Goal: Task Accomplishment & Management: Complete application form

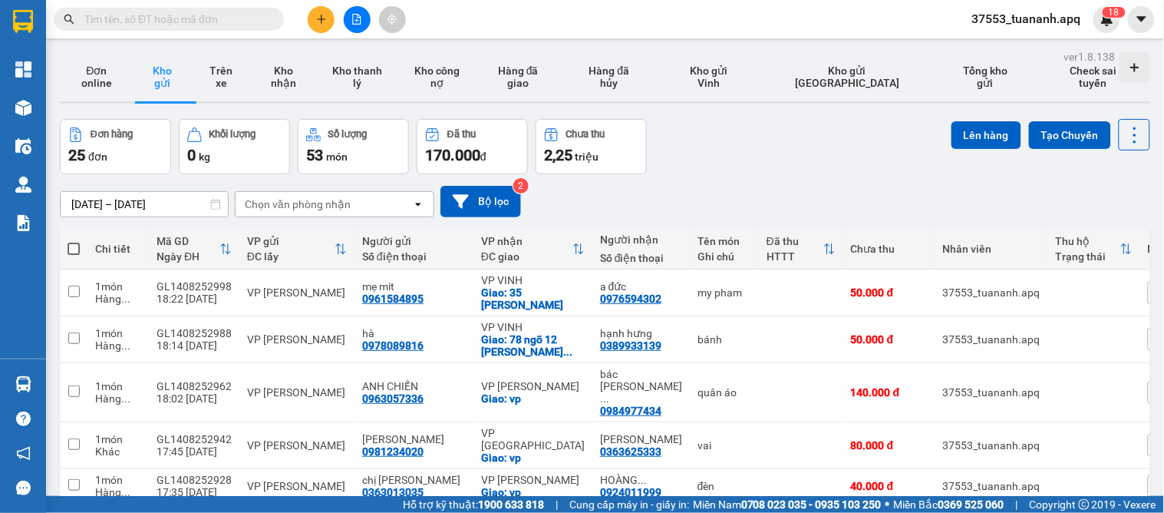
click at [322, 20] on icon "plus" at bounding box center [321, 19] width 11 height 11
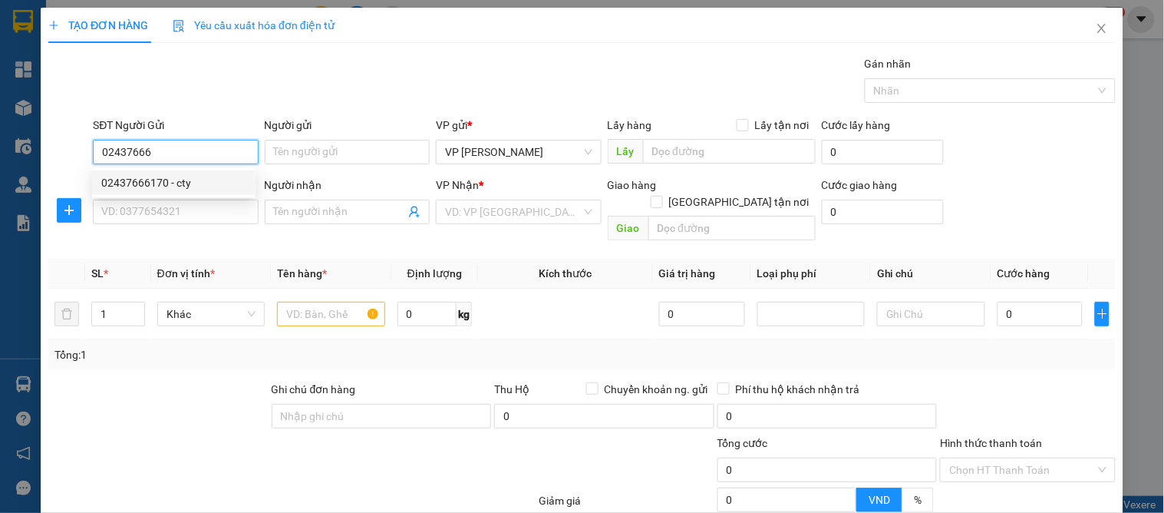
drag, startPoint x: 180, startPoint y: 180, endPoint x: 163, endPoint y: 226, distance: 49.8
click at [179, 184] on div "02437666170 - cty" at bounding box center [173, 182] width 145 height 17
type input "02437666170"
type input "cty"
type input "02437666170"
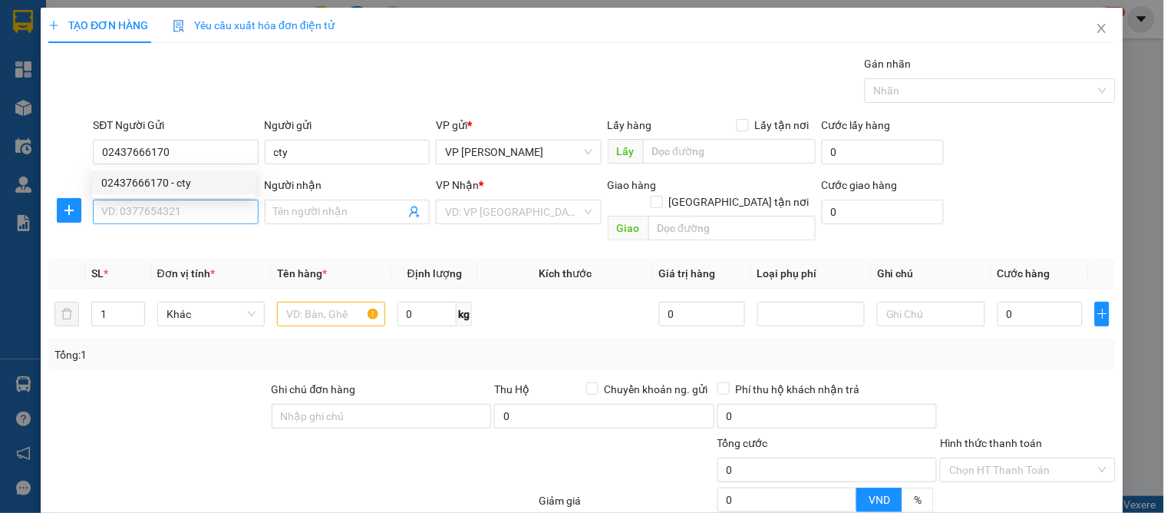
drag, startPoint x: 163, startPoint y: 226, endPoint x: 176, endPoint y: 212, distance: 20.1
click at [170, 225] on div "SĐT Người Nhận VD: 0377654321" at bounding box center [175, 203] width 165 height 54
click at [183, 216] on input "SĐT Người Nhận" at bounding box center [175, 211] width 165 height 25
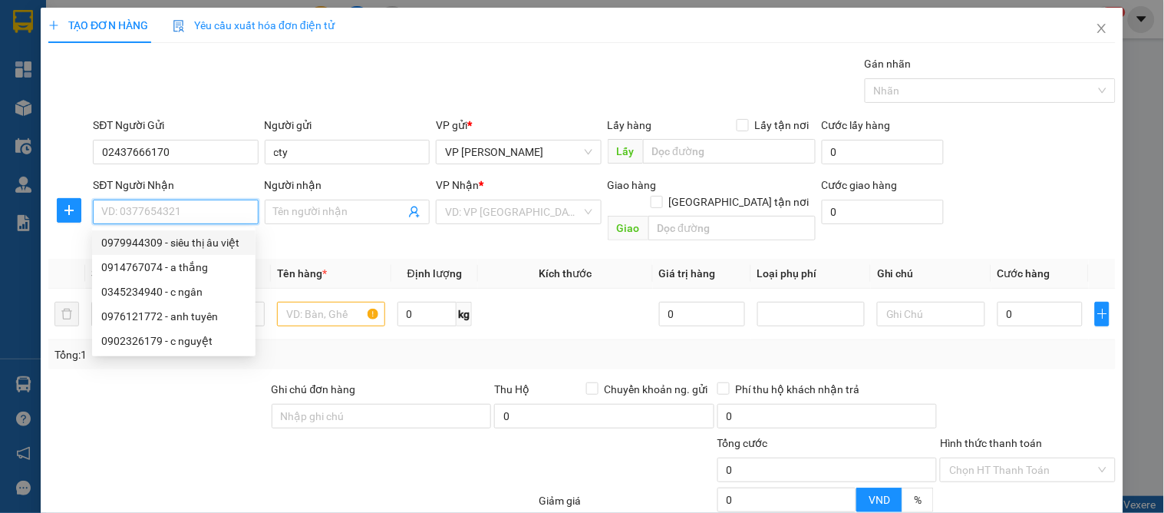
click at [149, 243] on div "0979944309 - siêu thị âu việt" at bounding box center [173, 242] width 145 height 17
type input "0979944309"
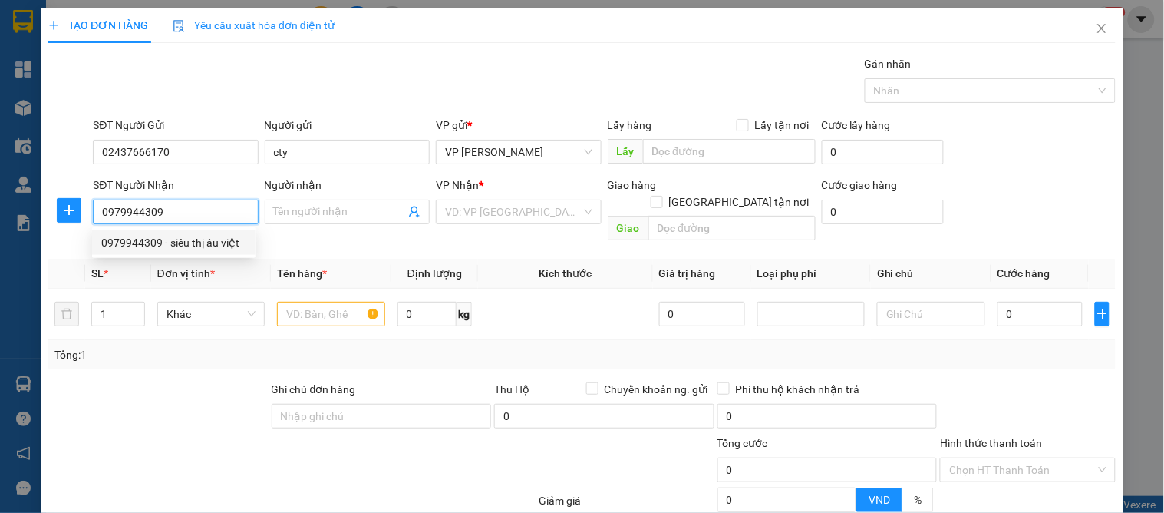
type input "siêu thị âu việt"
checkbox input "true"
type input "36a [PERSON_NAME]"
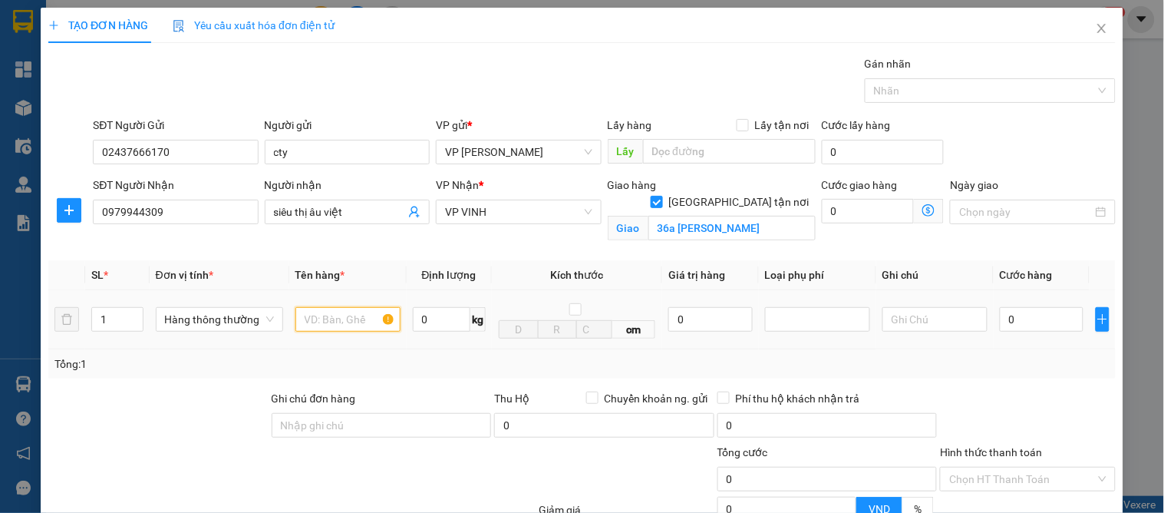
click at [312, 315] on input "text" at bounding box center [347, 319] width 105 height 25
type input "thuc pham"
click at [1015, 310] on input "0" at bounding box center [1042, 319] width 84 height 25
type input "8"
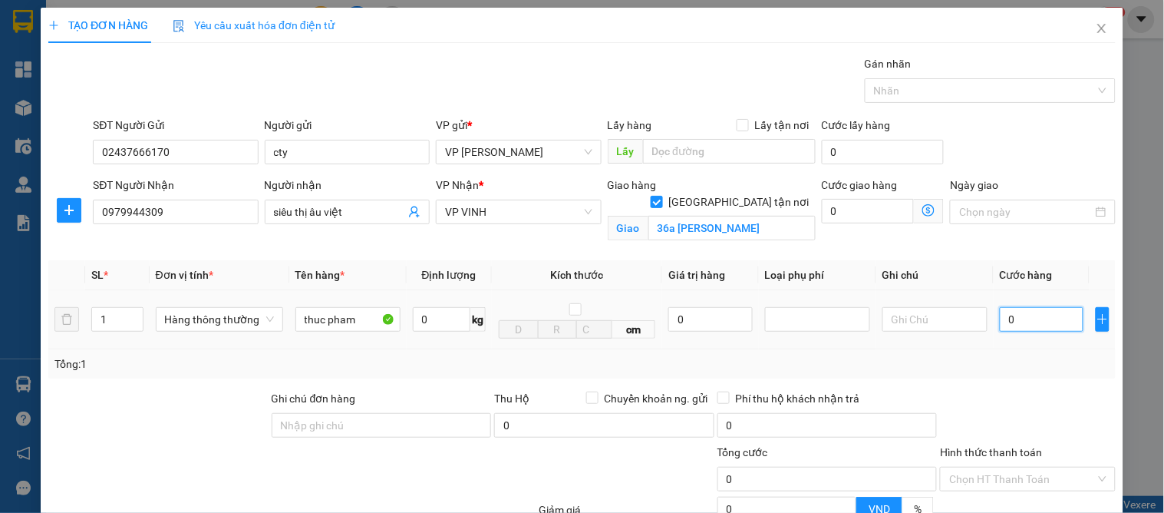
type input "8"
type input "80"
type input "80.000"
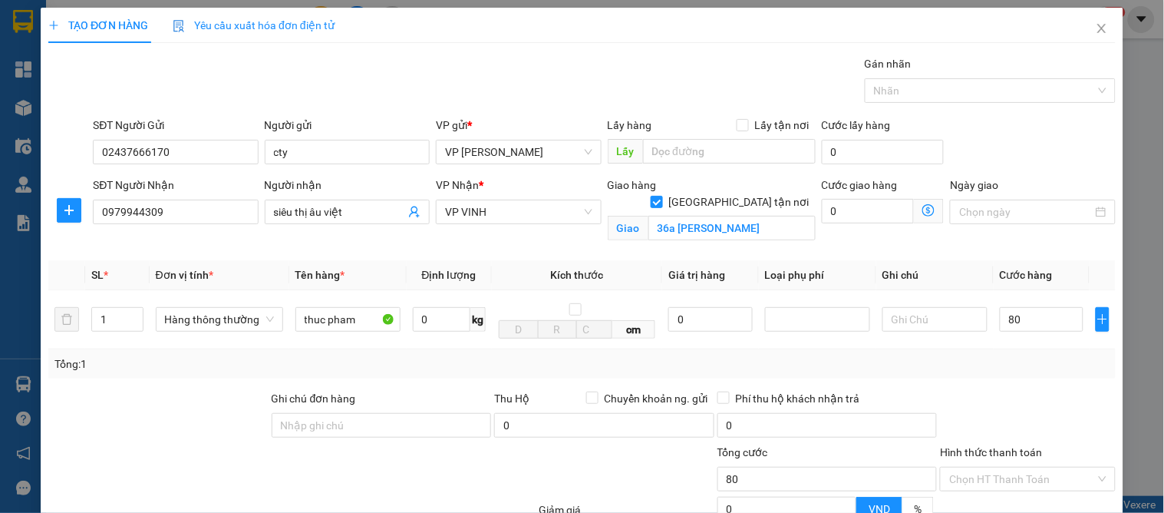
type input "80.000"
click at [1020, 401] on div at bounding box center [1027, 417] width 178 height 54
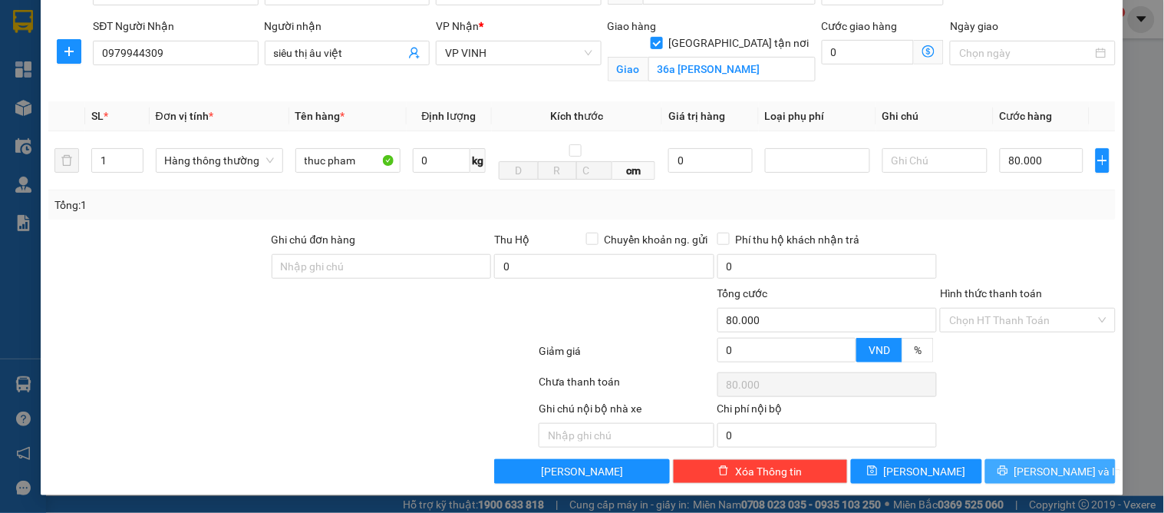
click at [1041, 464] on span "[PERSON_NAME] và In" at bounding box center [1067, 471] width 107 height 17
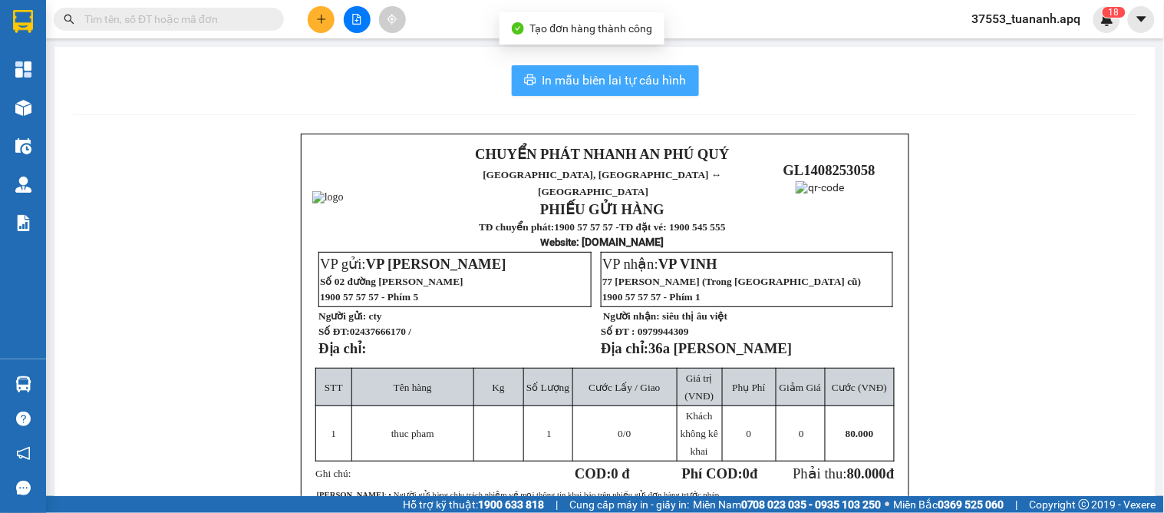
click at [648, 74] on span "In mẫu biên lai tự cấu hình" at bounding box center [614, 80] width 144 height 19
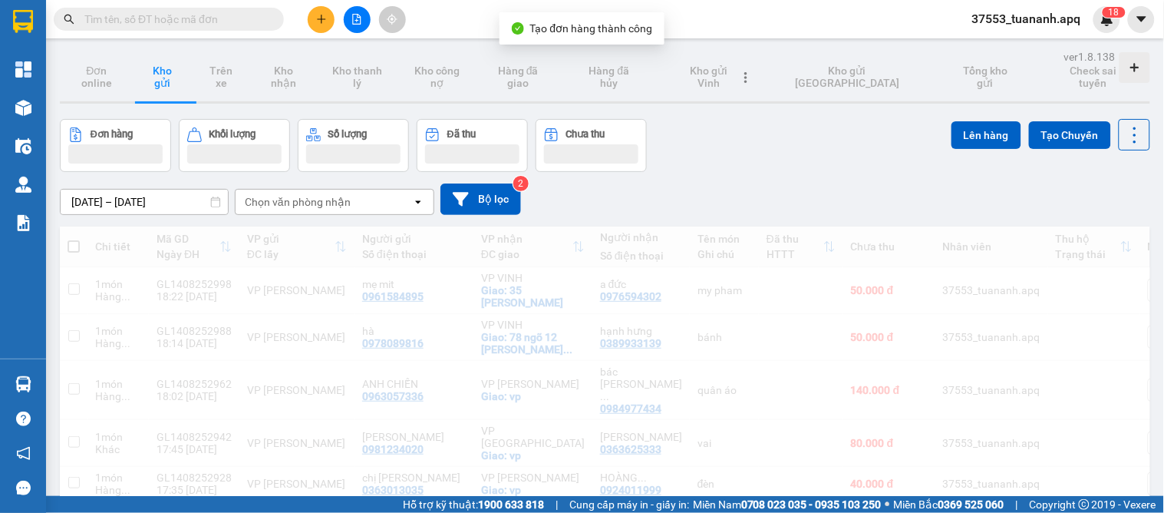
click at [719, 142] on div "Đơn hàng Khối lượng Số lượng Đã thu Chưa thu Lên hàng Tạo Chuyến" at bounding box center [605, 145] width 1090 height 53
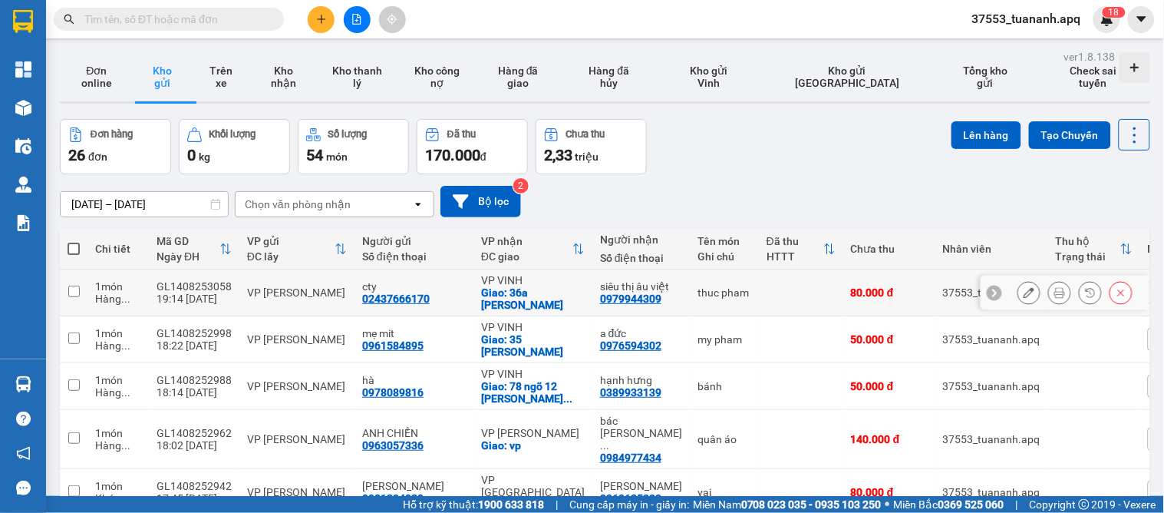
click at [1024, 293] on icon at bounding box center [1029, 292] width 11 height 11
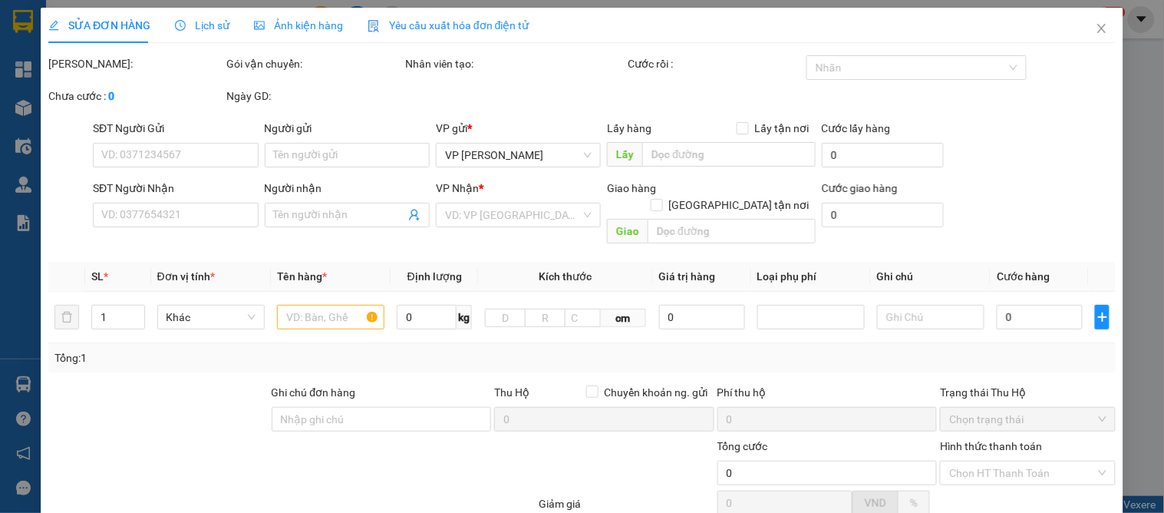
type input "02437666170"
type input "cty"
type input "0979944309"
type input "siêu thị âu việt"
checkbox input "true"
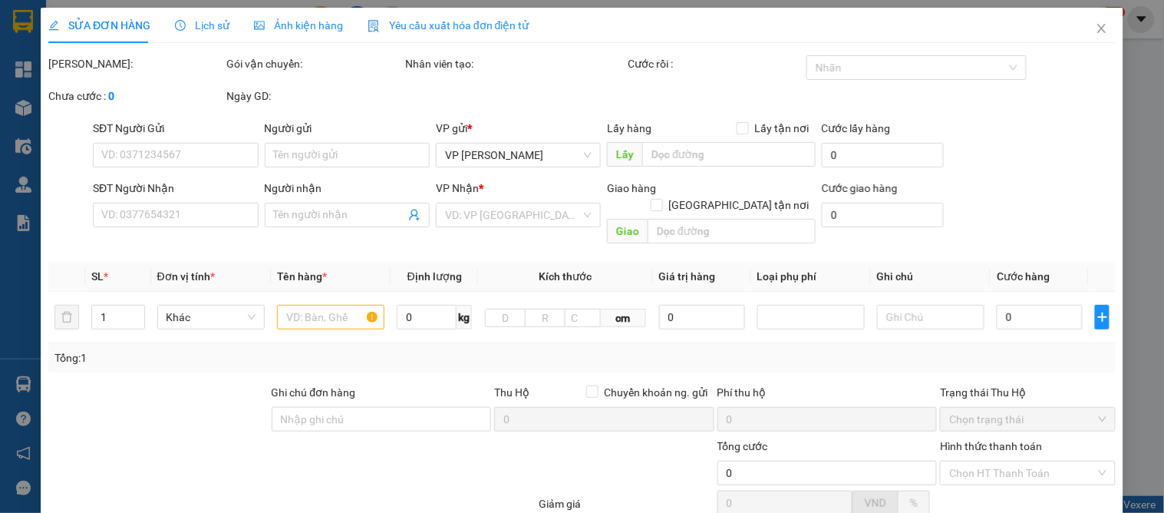
type input "36a [PERSON_NAME]"
type input "80.000"
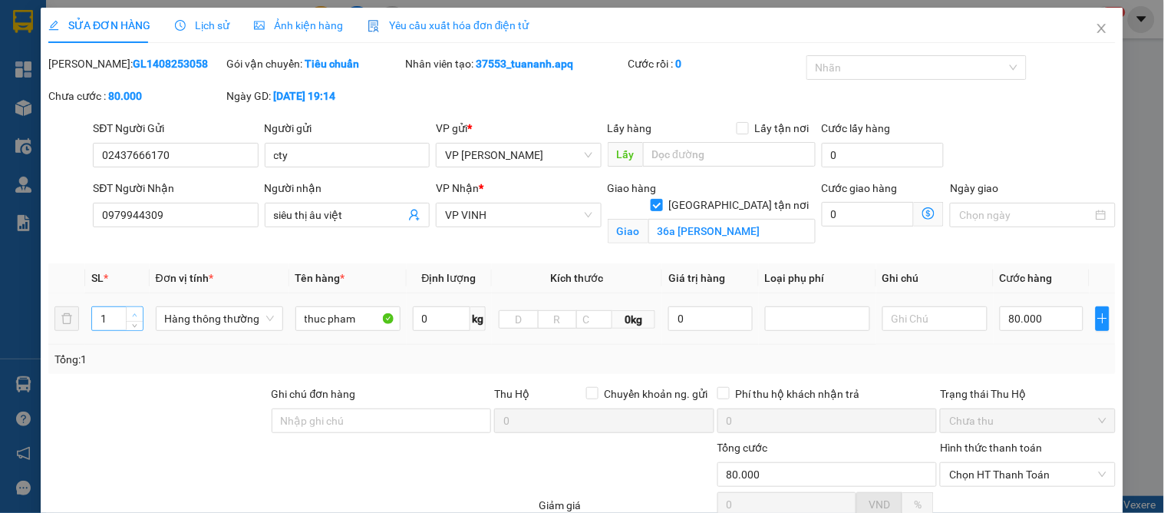
type input "2"
click at [135, 310] on span "up" at bounding box center [134, 314] width 9 height 9
type input "0"
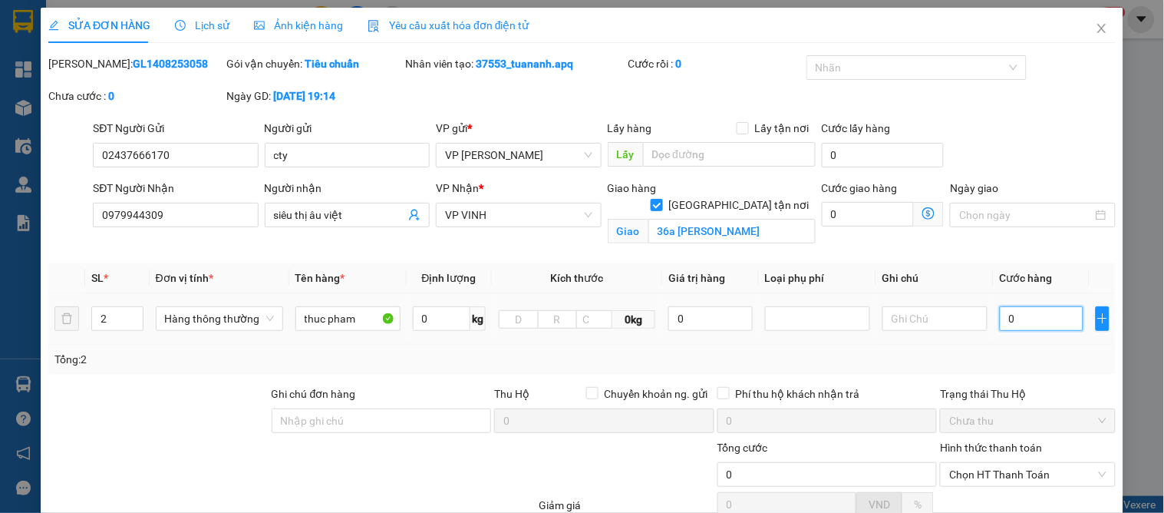
type input "1"
type input "013"
type input "13"
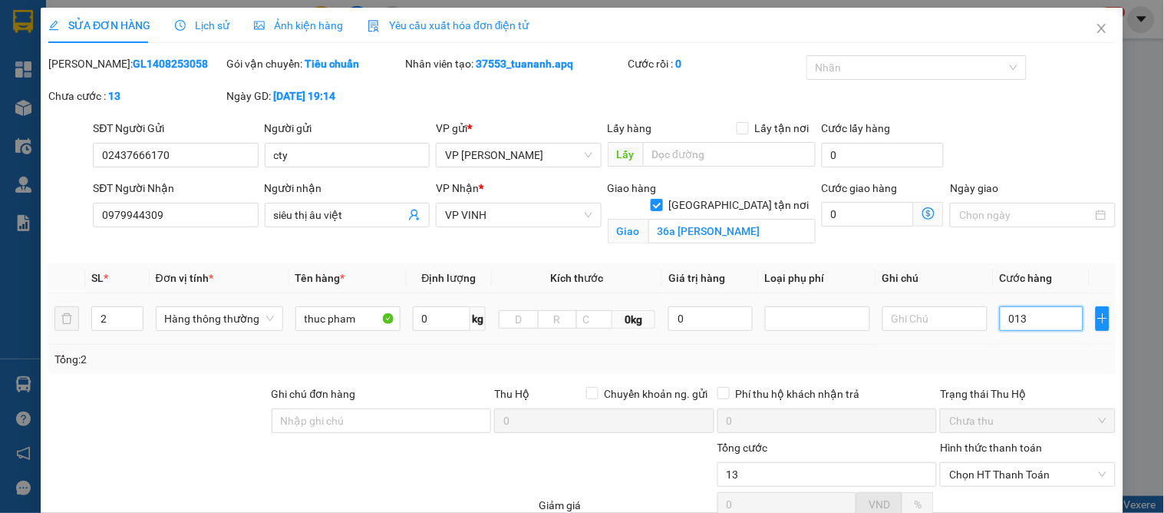
type input "0.130"
type input "130"
type input "0.130"
type input "130.000"
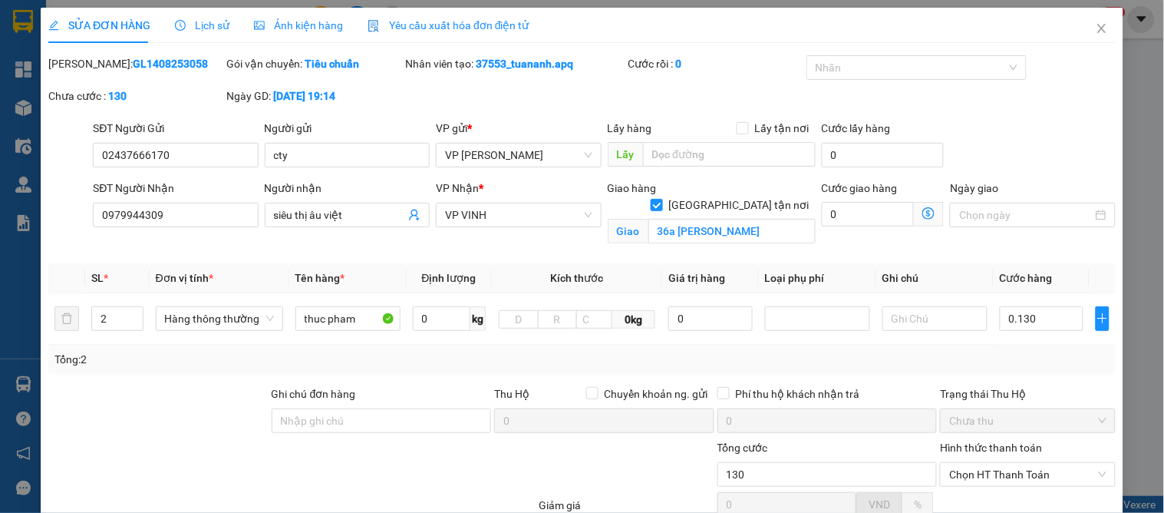
type input "130.000"
click at [1028, 362] on div "Tổng: 2" at bounding box center [581, 359] width 1055 height 17
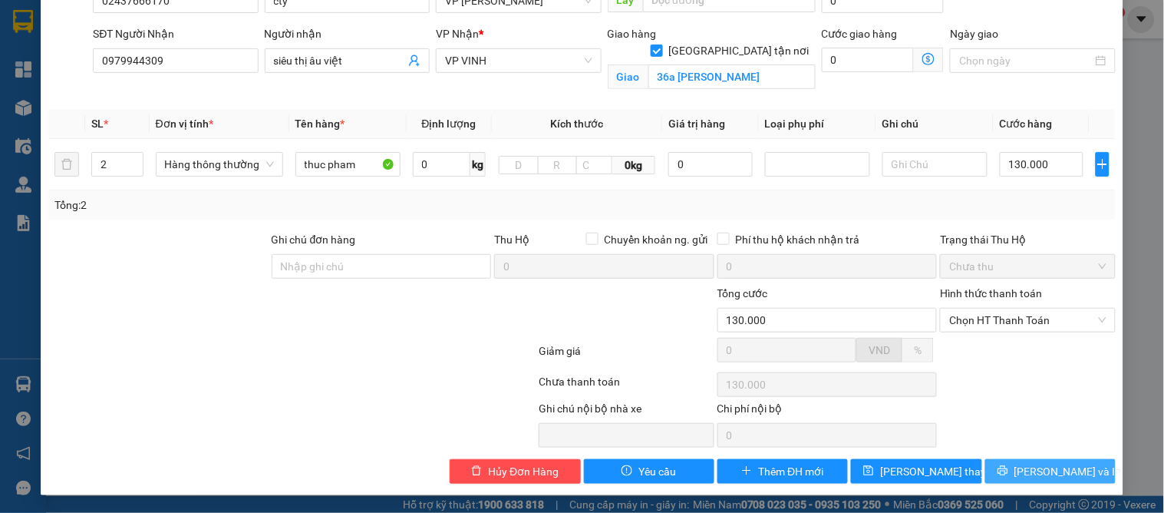
click at [1040, 467] on span "[PERSON_NAME] và In" at bounding box center [1067, 471] width 107 height 17
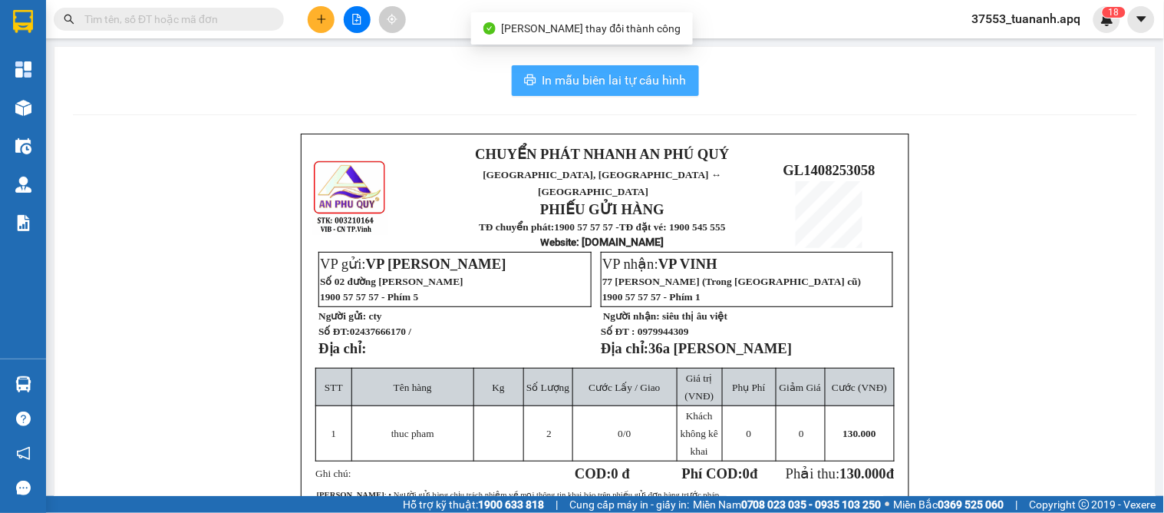
click at [549, 66] on button "In mẫu biên lai tự cấu hình" at bounding box center [605, 80] width 187 height 31
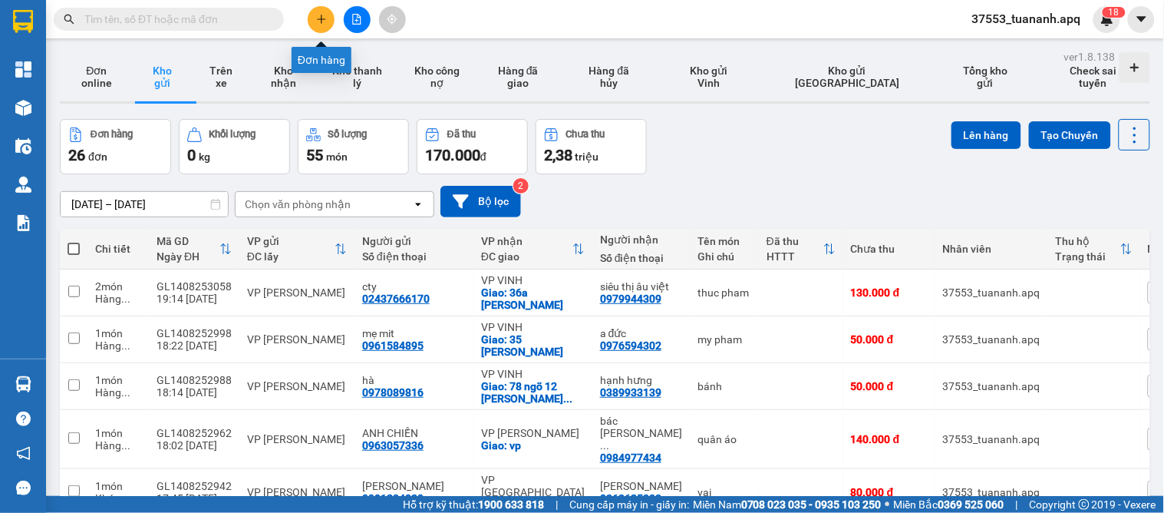
click at [321, 28] on button at bounding box center [321, 19] width 27 height 27
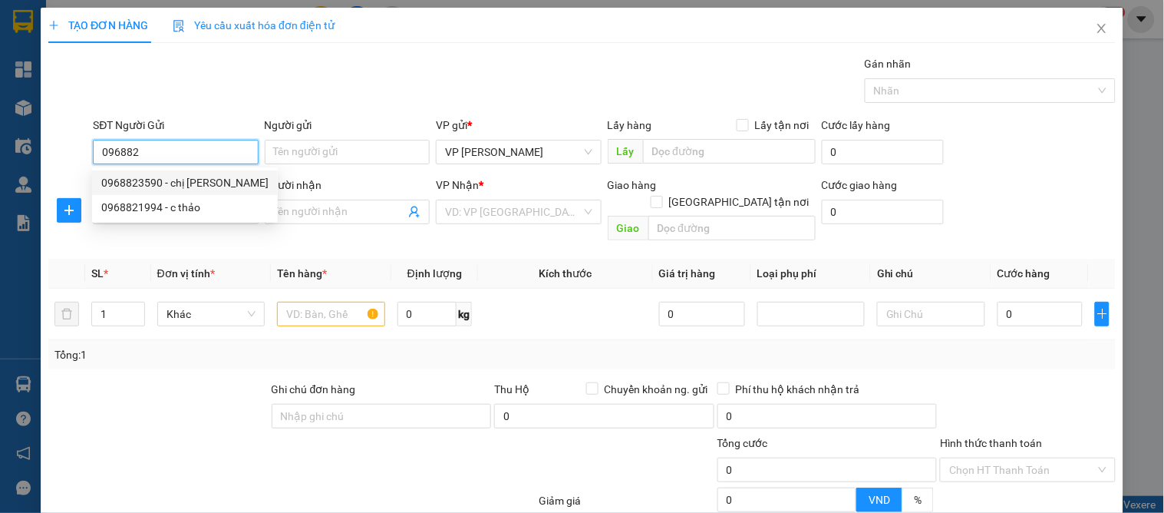
click at [170, 180] on div "0968823590 - chị [PERSON_NAME]" at bounding box center [184, 182] width 167 height 17
type input "0968823590"
type input "chị [PERSON_NAME]"
type input "0968823590"
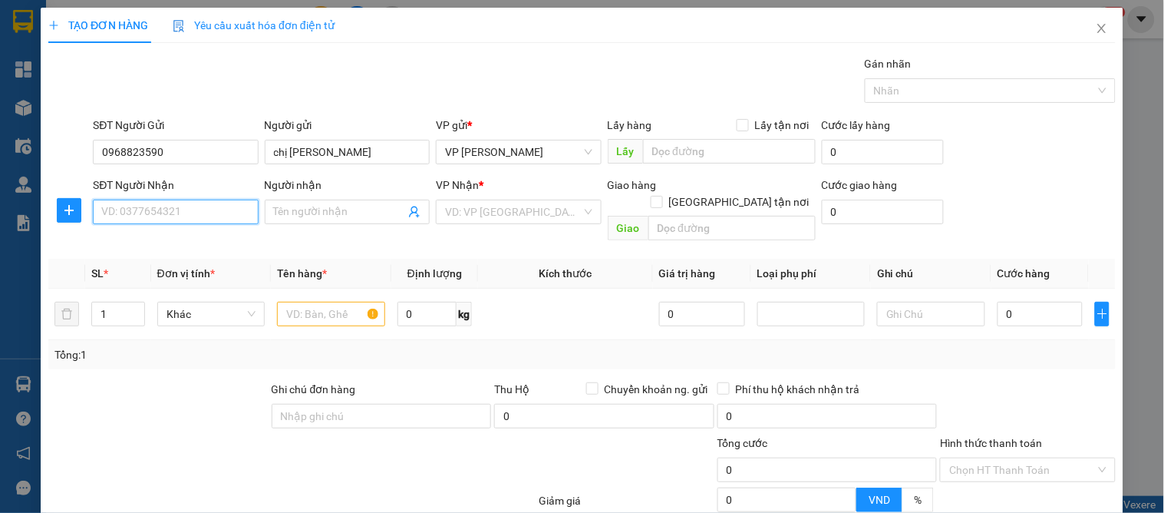
click at [166, 205] on input "SĐT Người Nhận" at bounding box center [175, 211] width 165 height 25
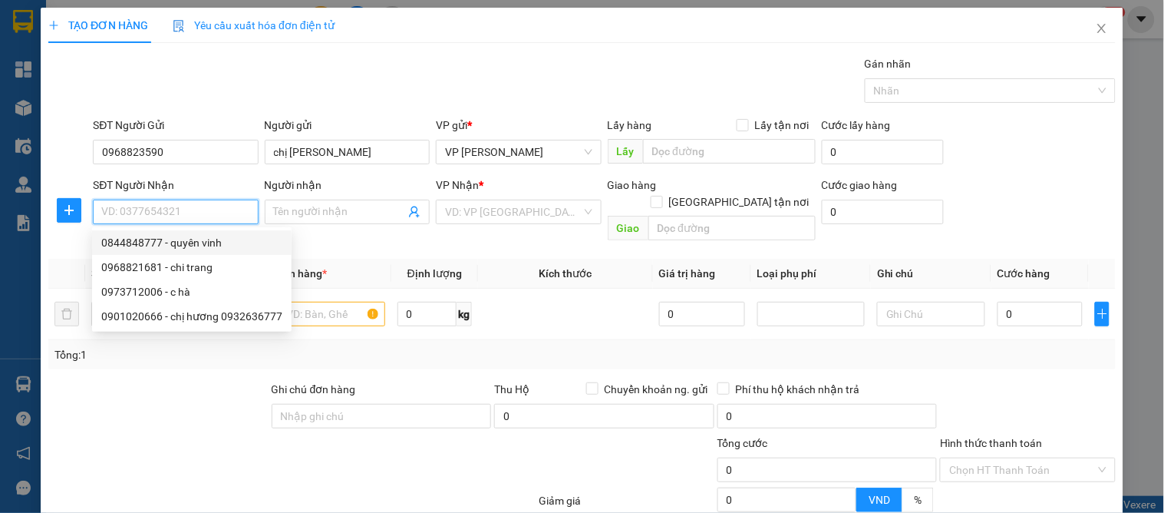
drag, startPoint x: 190, startPoint y: 242, endPoint x: 200, endPoint y: 244, distance: 10.2
click at [190, 242] on div "0844848777 - quyên vinh" at bounding box center [191, 242] width 181 height 17
type input "0844848777"
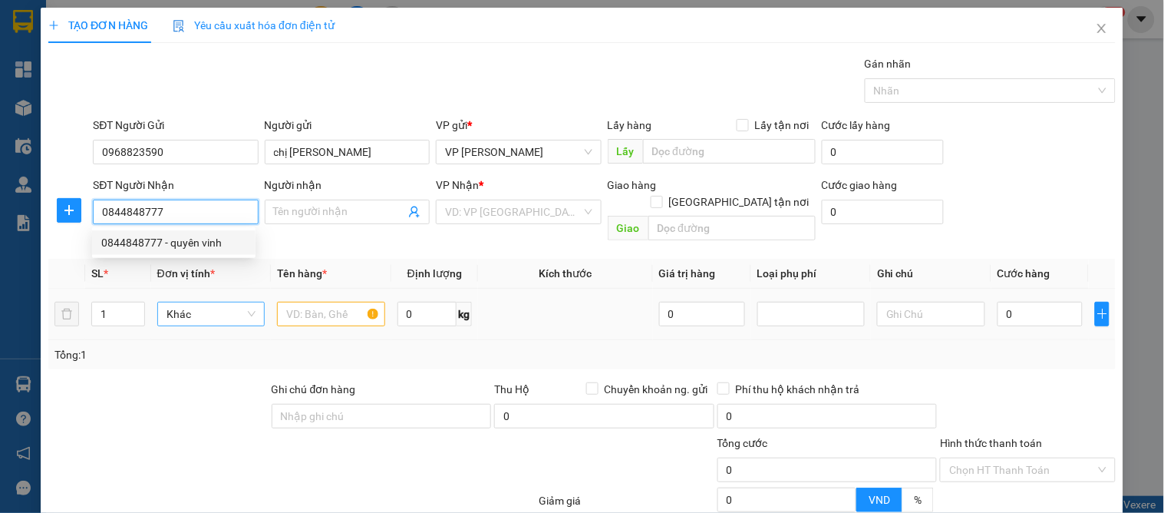
type input "quyên vinh"
checkbox input "true"
type input "18 [GEOGRAPHIC_DATA]"
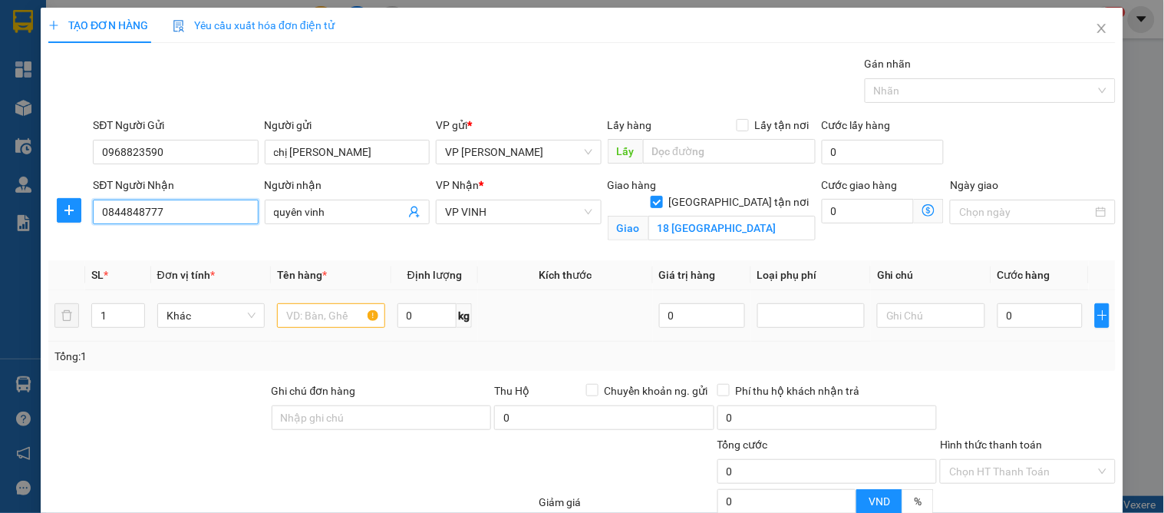
type input "10"
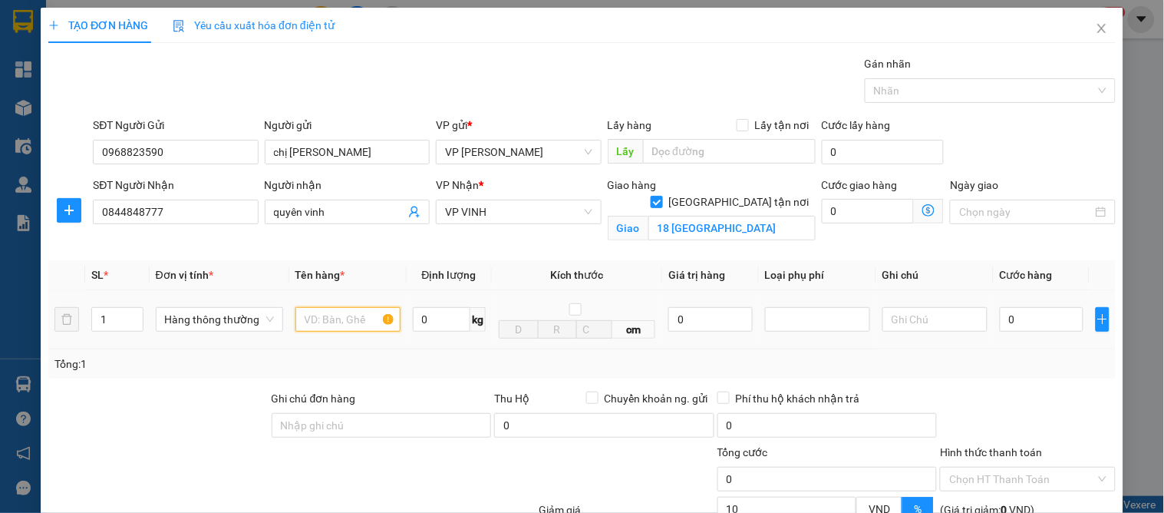
click at [346, 331] on input "text" at bounding box center [347, 319] width 105 height 25
type input "bánh"
click at [1000, 327] on input "0" at bounding box center [1042, 319] width 84 height 25
type input "1"
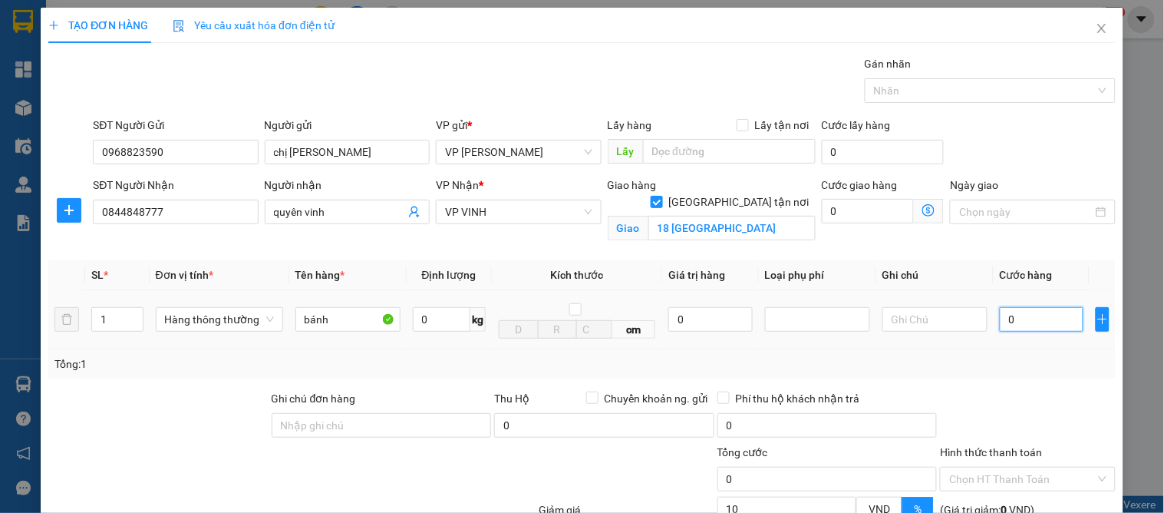
type input "1"
type input "10"
type input "100"
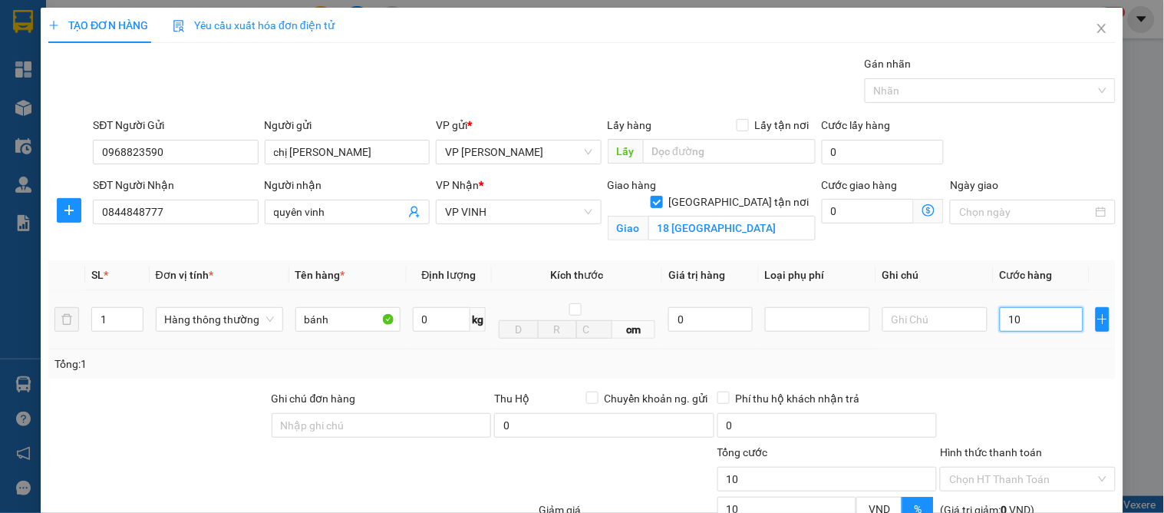
type input "100"
type input "100.000"
type input "90.000"
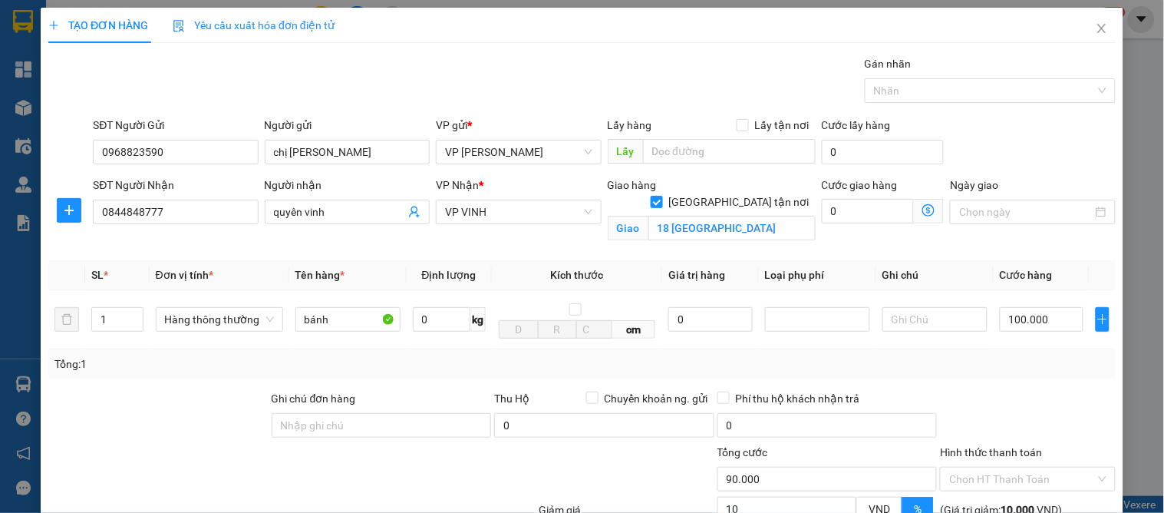
drag, startPoint x: 1010, startPoint y: 367, endPoint x: 1025, endPoint y: 417, distance: 52.9
click at [1011, 368] on div "Tổng: 1" at bounding box center [581, 363] width 1055 height 17
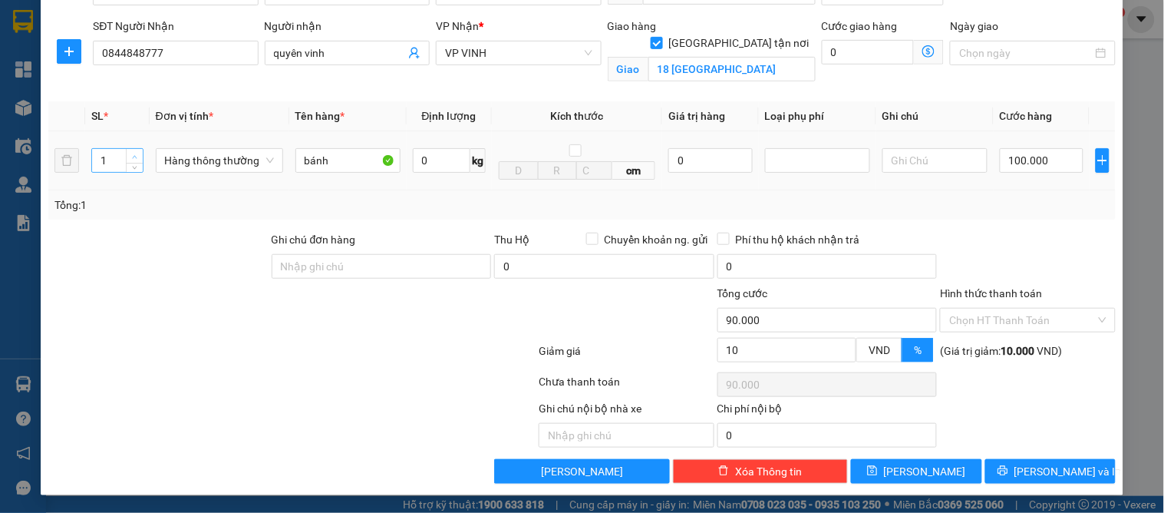
type input "2"
click at [135, 154] on icon "up" at bounding box center [134, 156] width 5 height 5
click at [1057, 259] on div at bounding box center [1027, 258] width 178 height 54
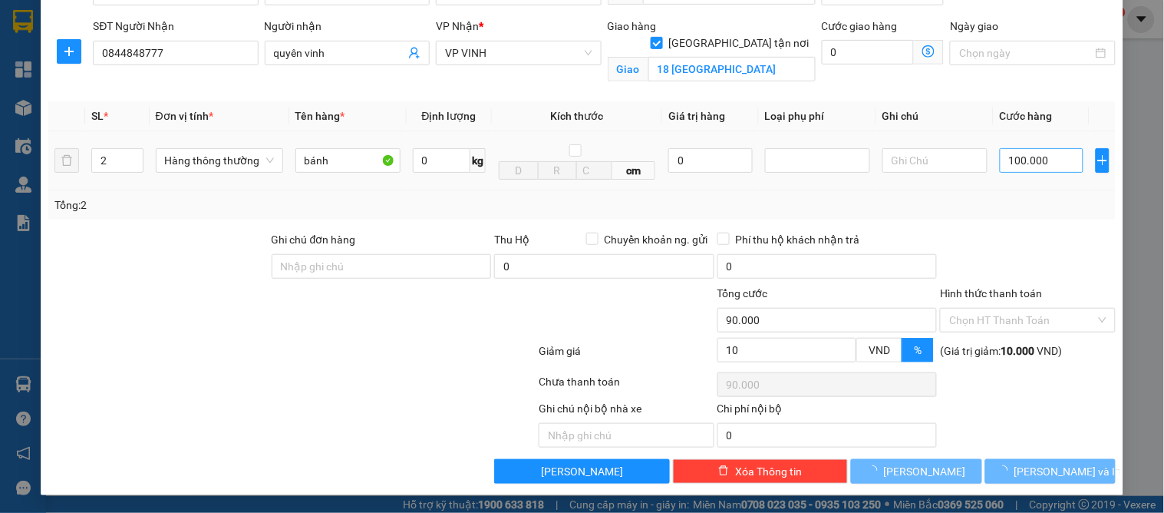
type input "0"
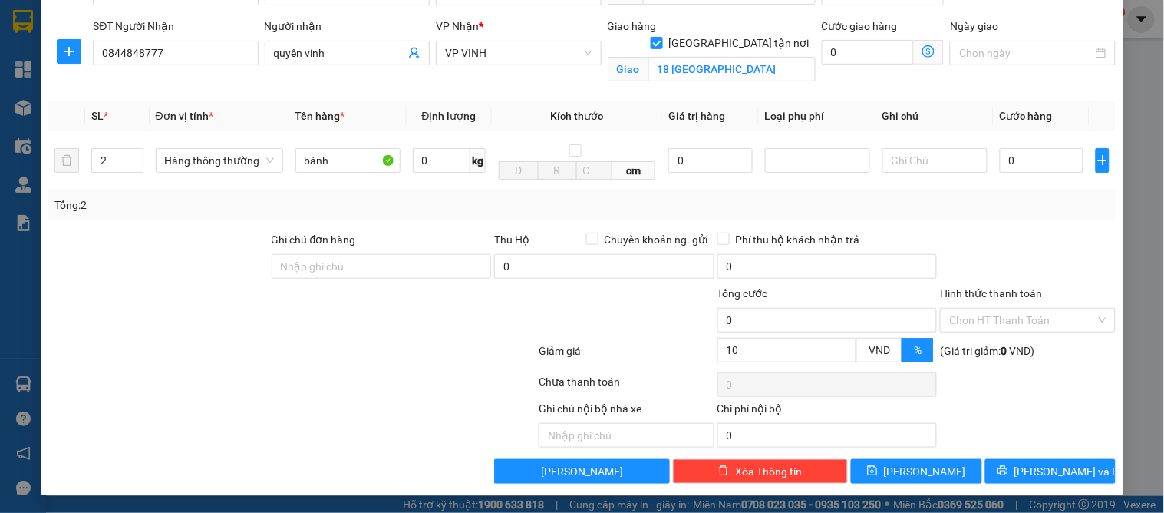
click at [1032, 242] on div at bounding box center [1027, 258] width 178 height 54
click at [1026, 157] on input "0" at bounding box center [1042, 160] width 84 height 25
type input "1"
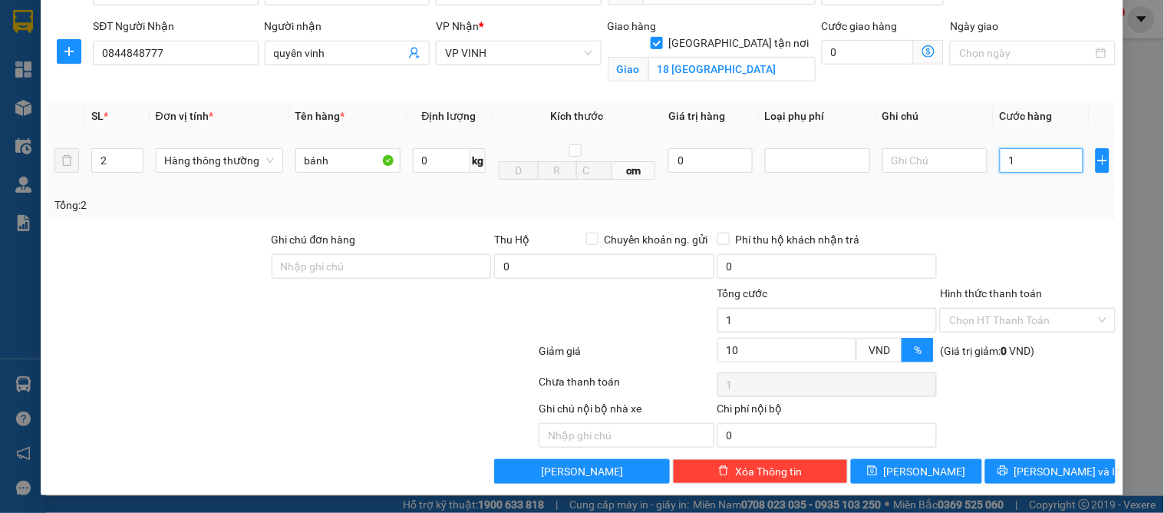
type input "10"
type input "100"
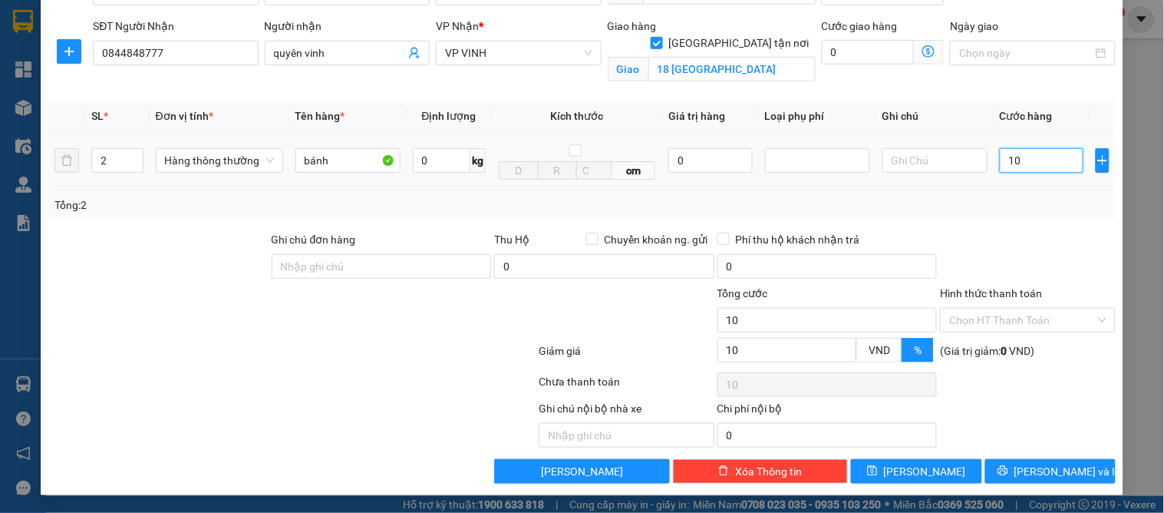
type input "100"
type input "100.000"
type input "90.000"
click at [1020, 278] on div at bounding box center [1027, 258] width 178 height 54
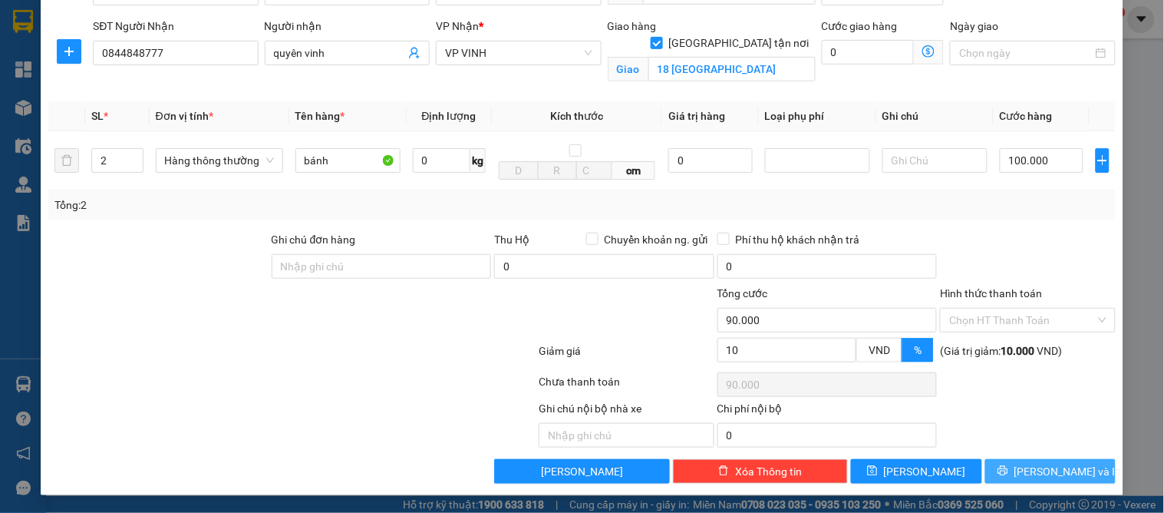
click at [1030, 463] on span "[PERSON_NAME] và In" at bounding box center [1067, 471] width 107 height 17
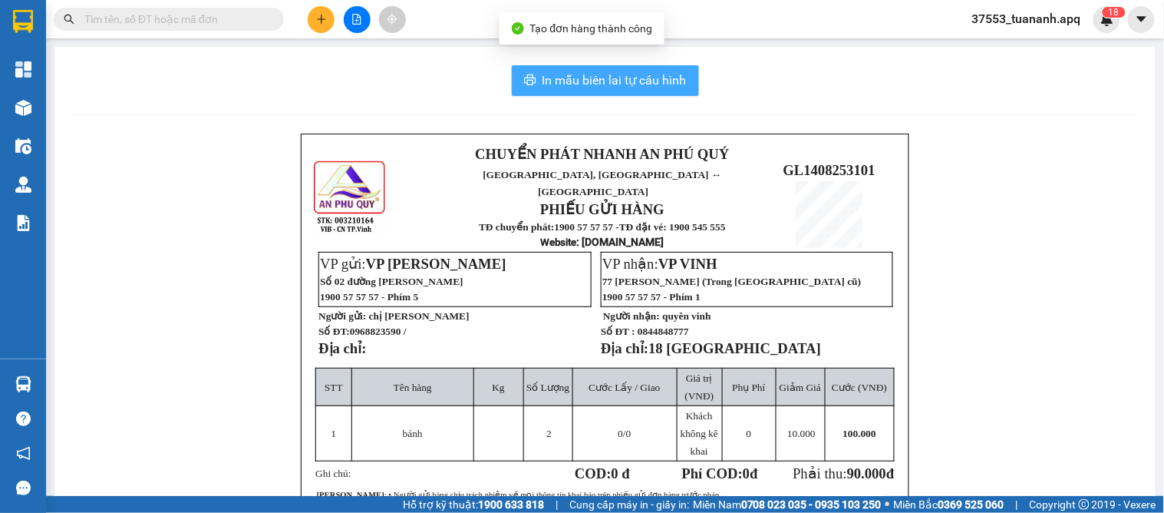
click at [573, 81] on span "In mẫu biên lai tự cấu hình" at bounding box center [614, 80] width 144 height 19
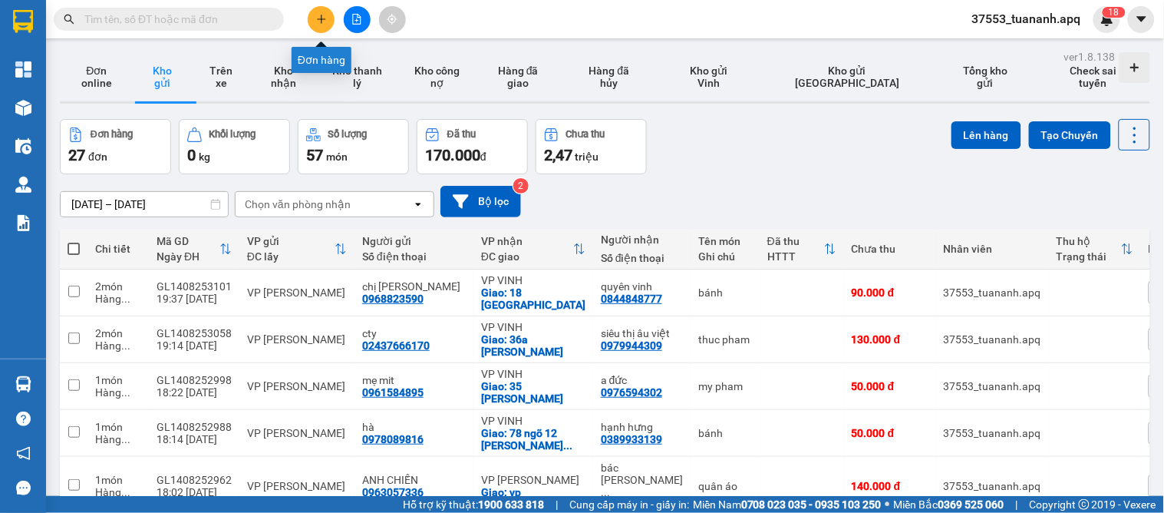
click at [317, 21] on icon "plus" at bounding box center [321, 19] width 11 height 11
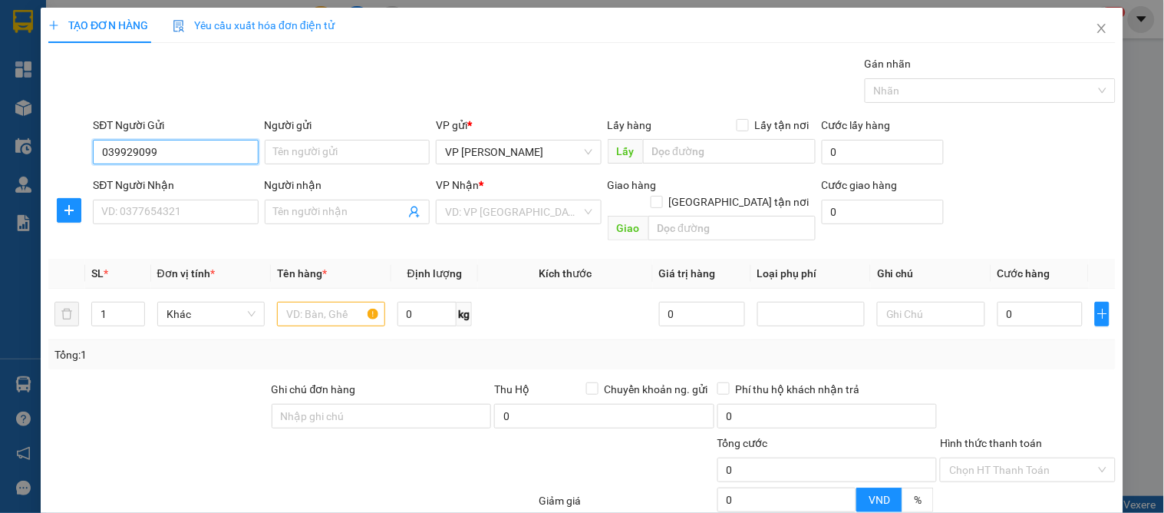
type input "0399290991"
click at [143, 186] on div "0399290991 - va" at bounding box center [173, 182] width 145 height 17
type input "va"
type input "0399290991"
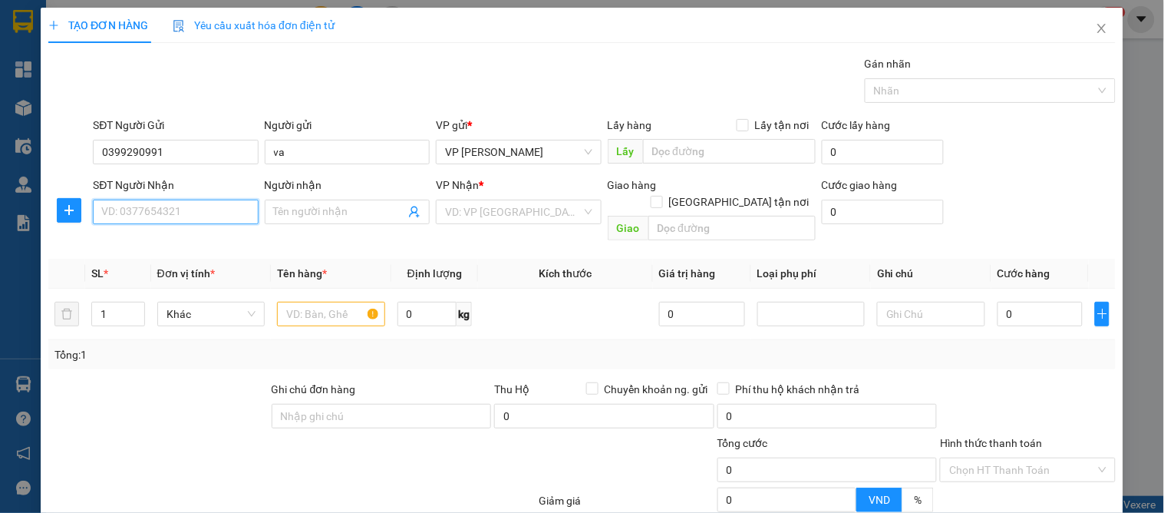
click at [136, 204] on input "SĐT Người Nhận" at bounding box center [175, 211] width 165 height 25
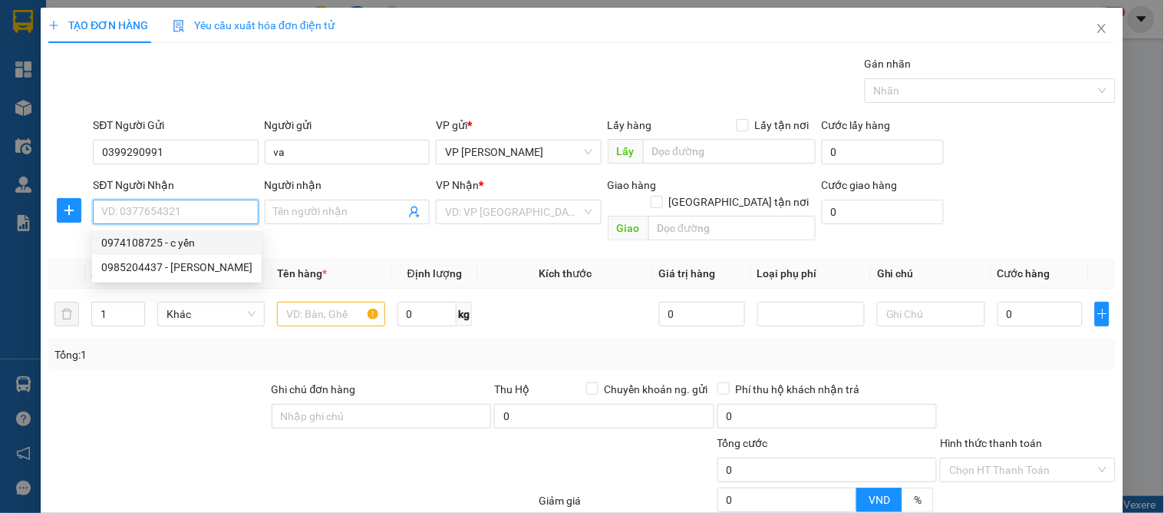
click at [157, 236] on div "0974108725 - c yến" at bounding box center [176, 242] width 151 height 17
type input "0974108725"
type input "c yến"
checkbox input "true"
type input "vp"
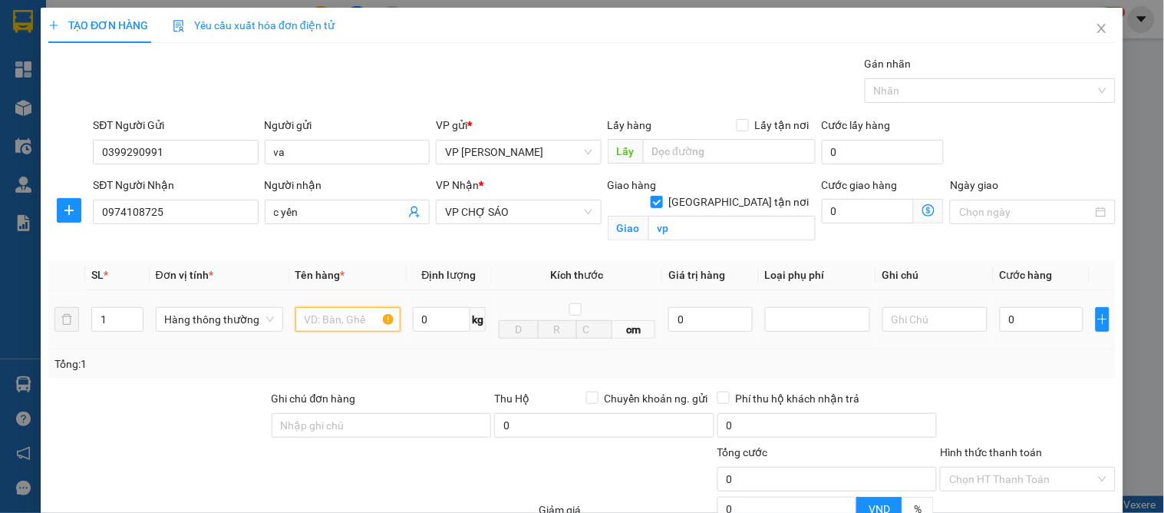
click at [338, 323] on input "text" at bounding box center [347, 319] width 105 height 25
type input "quần áo"
click at [1017, 317] on input "0" at bounding box center [1042, 319] width 84 height 25
type input "4"
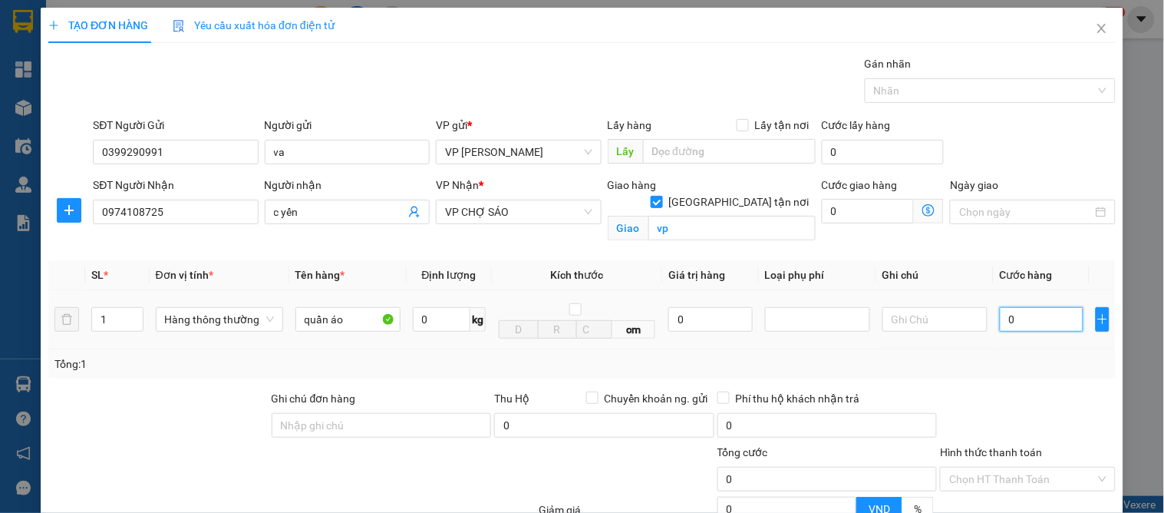
type input "4"
type input "40"
type input "40.000"
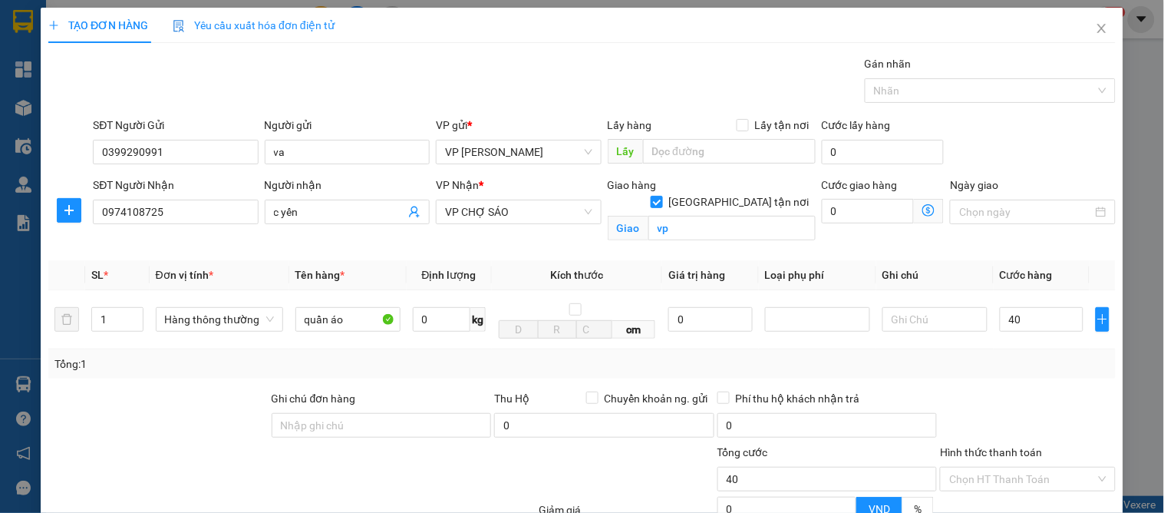
type input "40.000"
click at [862, 387] on div "Transit Pickup Surcharge Ids Transit Deliver Surcharge Ids Transit Deliver Surc…" at bounding box center [581, 348] width 1067 height 587
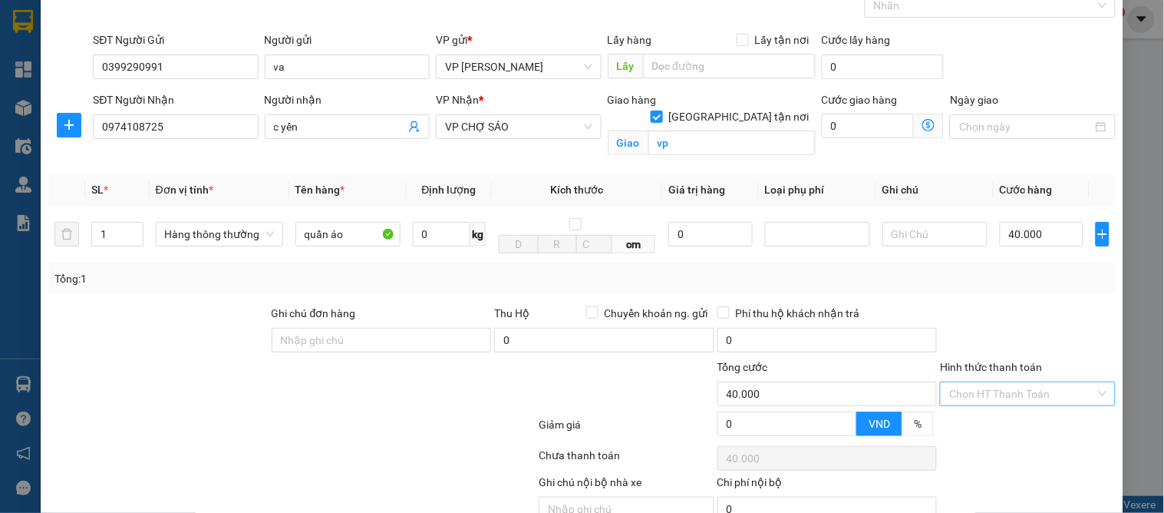
click at [1007, 395] on input "Hình thức thanh toán" at bounding box center [1022, 393] width 146 height 23
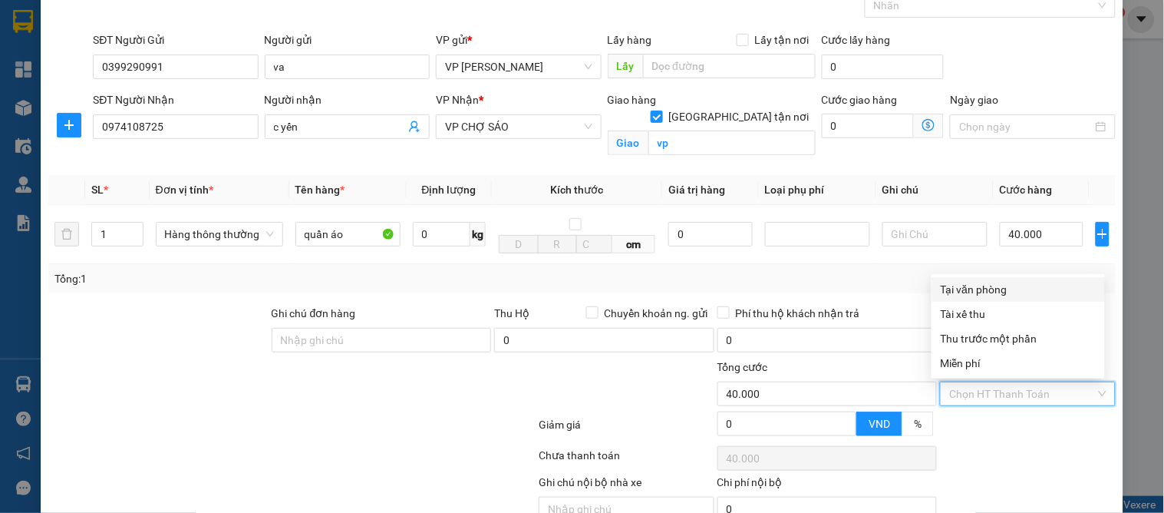
click at [974, 288] on div "Tại văn phòng" at bounding box center [1018, 289] width 155 height 17
type input "0"
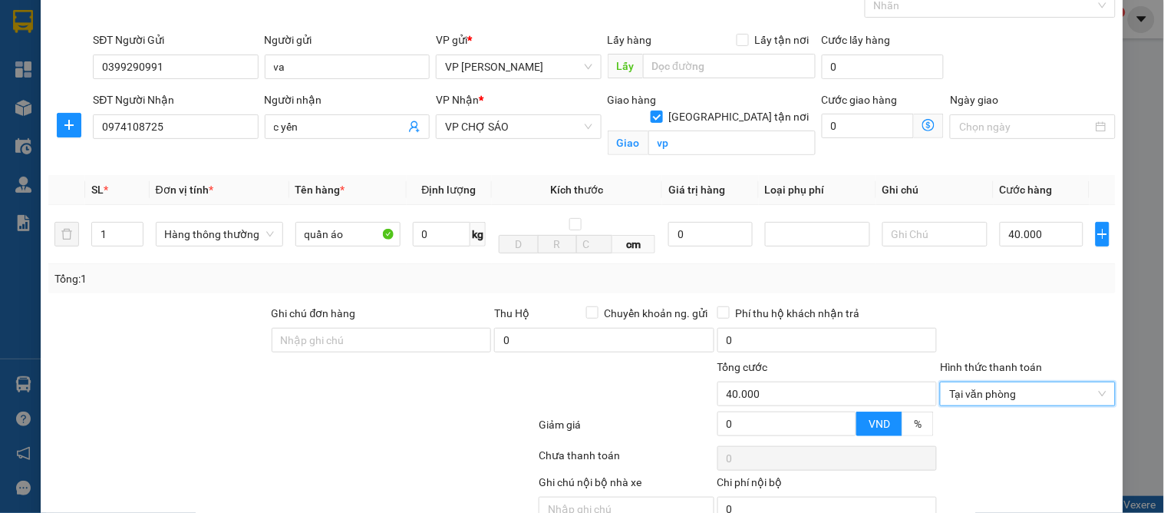
scroll to position [159, 0]
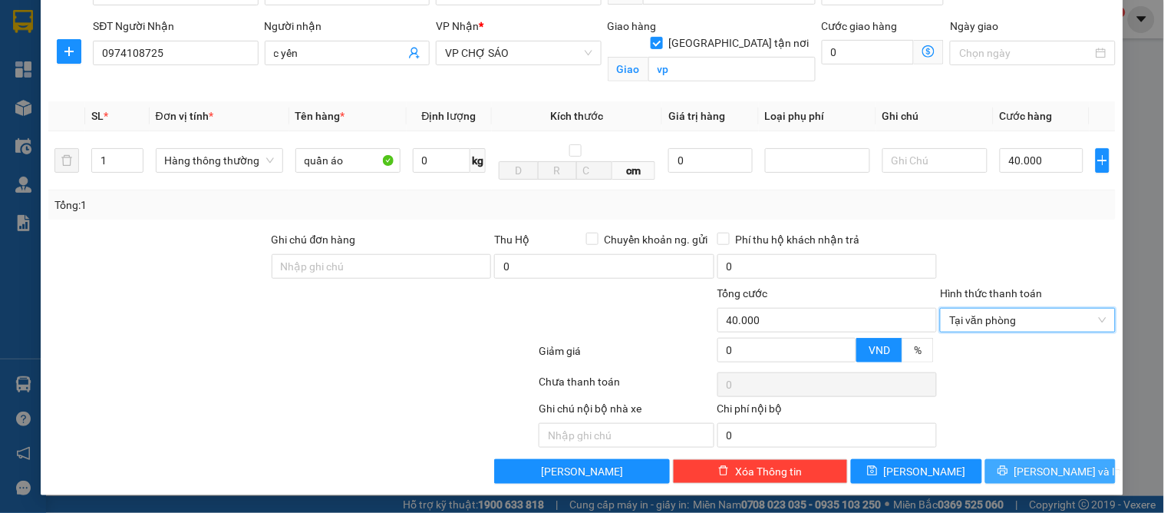
click at [1027, 465] on span "[PERSON_NAME] và In" at bounding box center [1067, 471] width 107 height 17
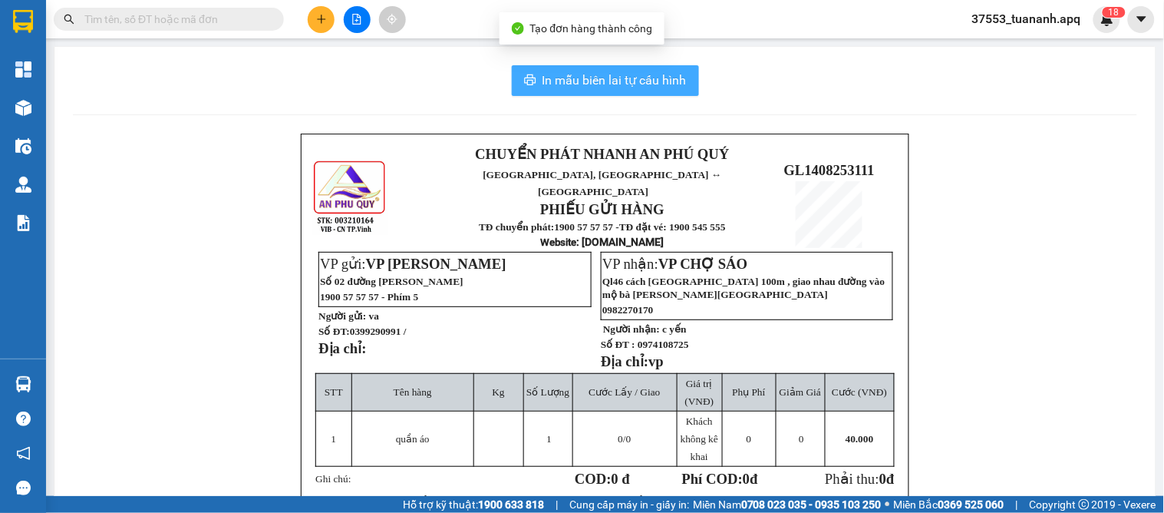
click at [606, 67] on button "In mẫu biên lai tự cấu hình" at bounding box center [605, 80] width 187 height 31
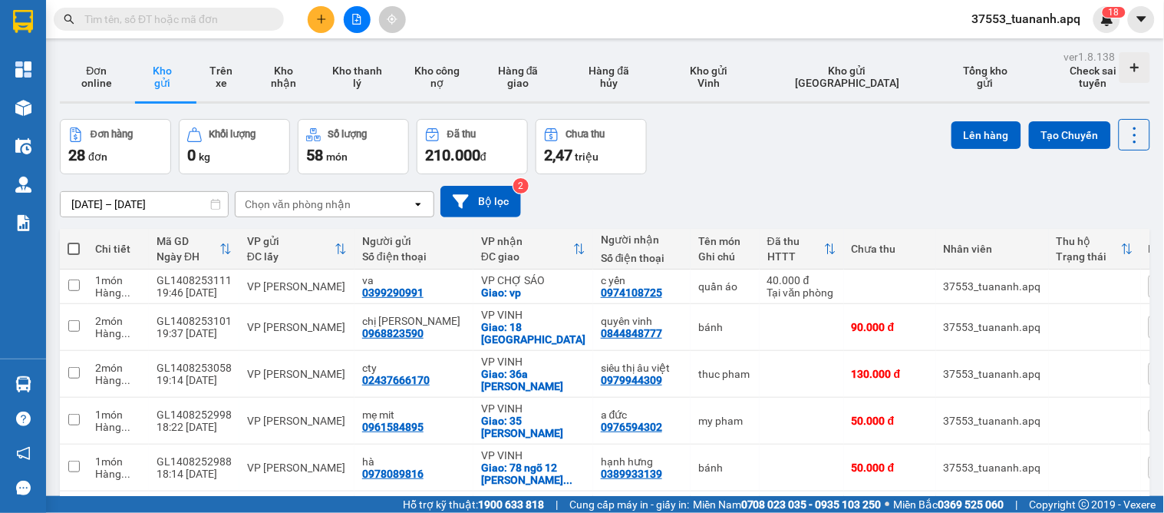
click at [312, 23] on button at bounding box center [321, 19] width 27 height 27
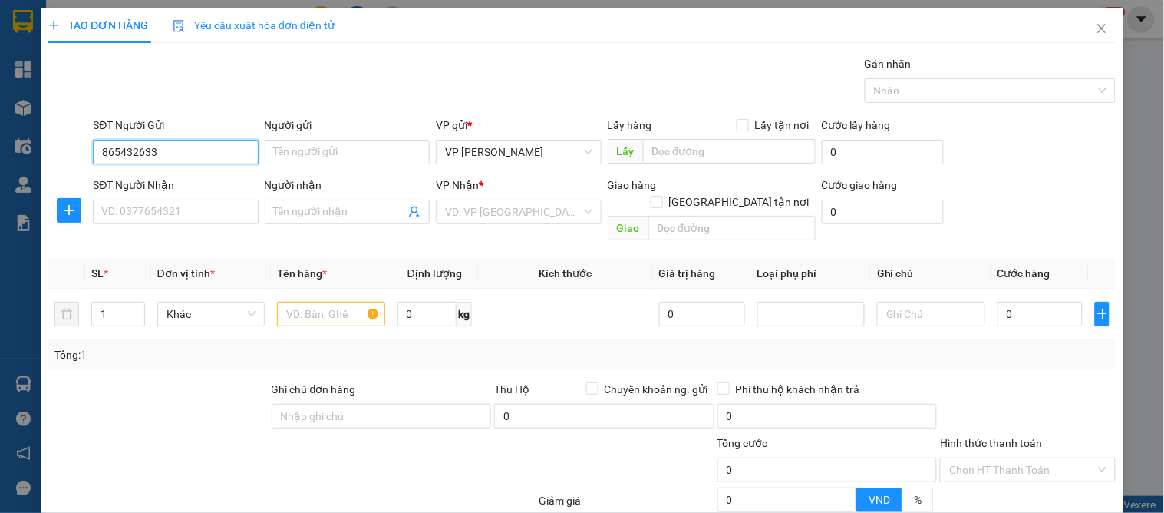
click at [96, 144] on input "865432633" at bounding box center [175, 152] width 165 height 25
type input "0865432633"
drag, startPoint x: 126, startPoint y: 176, endPoint x: 131, endPoint y: 205, distance: 28.9
click at [127, 178] on div "0865432633 - đại phòng hàng gia lâm" at bounding box center [191, 182] width 180 height 17
type input "đại phòng hàng gia lâm"
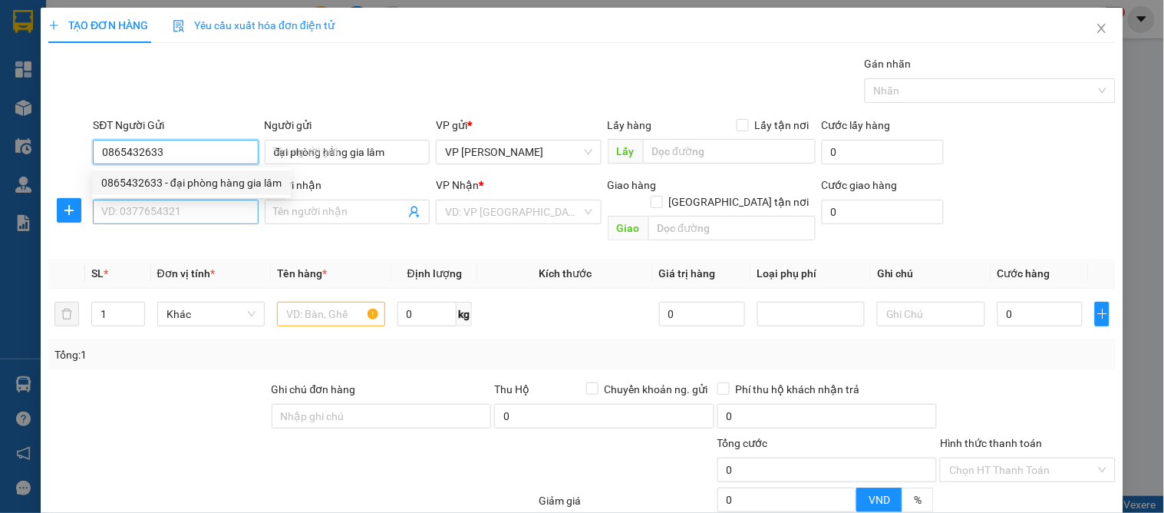
type input "0865432633"
click at [131, 205] on input "SĐT Người Nhận" at bounding box center [175, 211] width 165 height 25
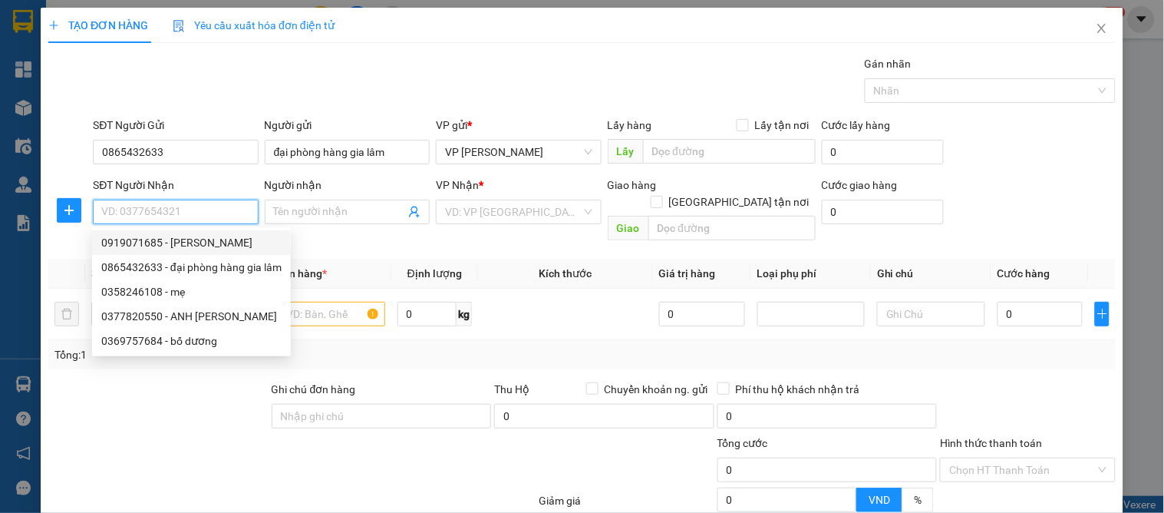
click at [204, 235] on div "0919071685 - [PERSON_NAME]" at bounding box center [191, 242] width 180 height 17
type input "0919071685"
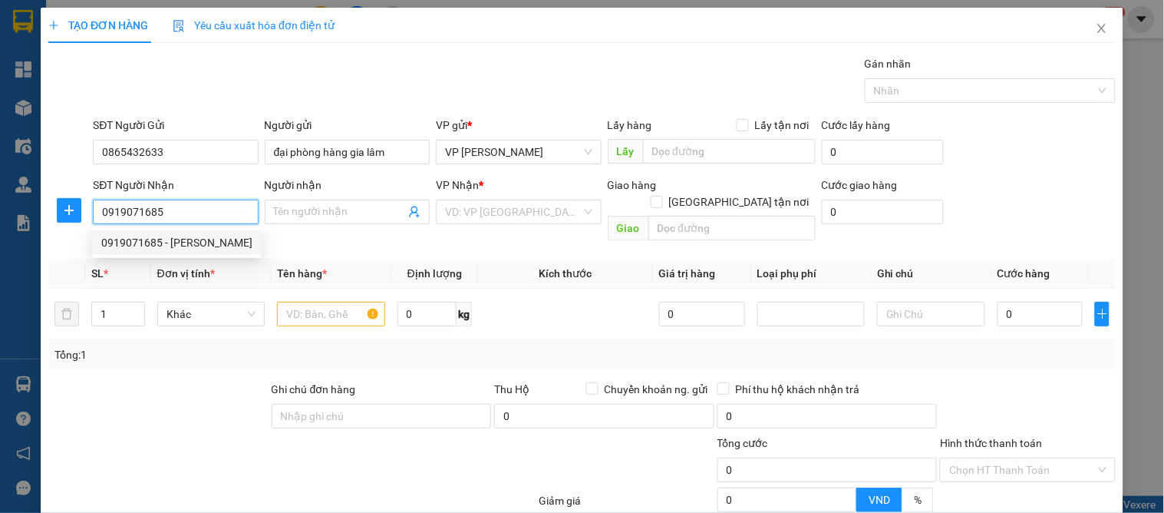
type input "vinh [PERSON_NAME]"
checkbox input "true"
type input "vp"
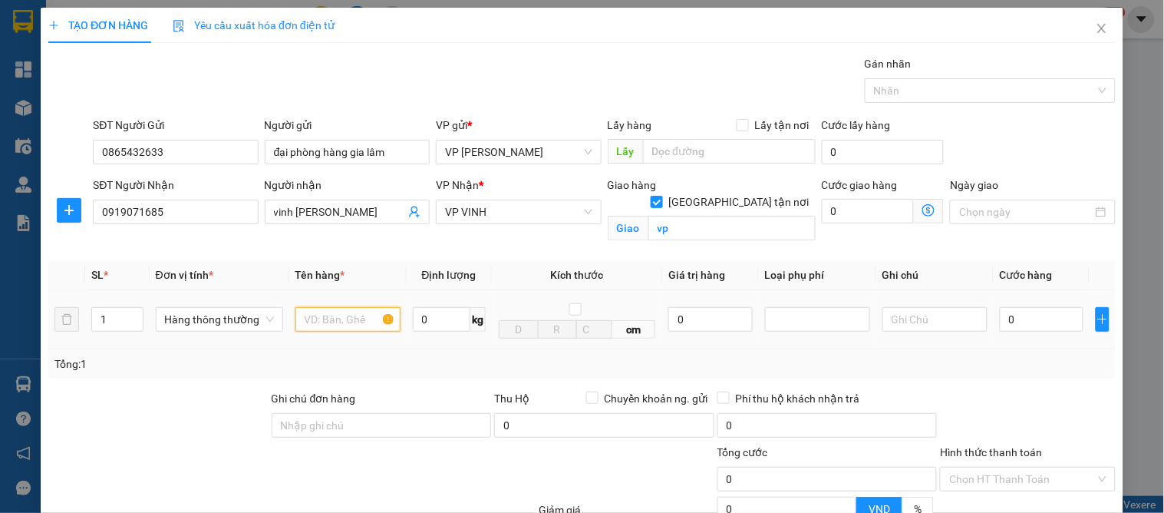
click at [339, 320] on input "text" at bounding box center [347, 319] width 105 height 25
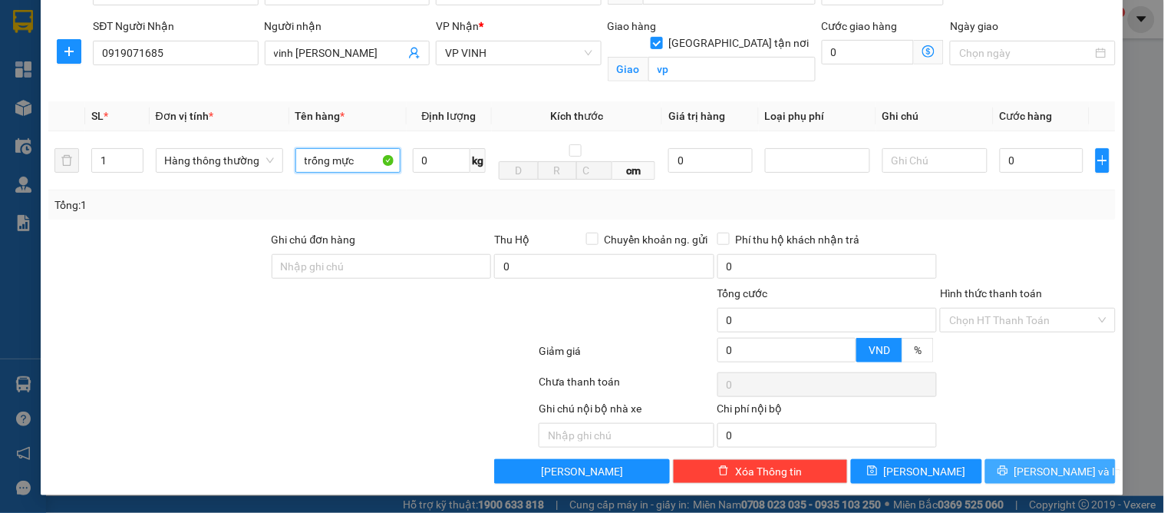
type input "trống mực"
click at [1031, 481] on button "[PERSON_NAME] và In" at bounding box center [1050, 471] width 130 height 25
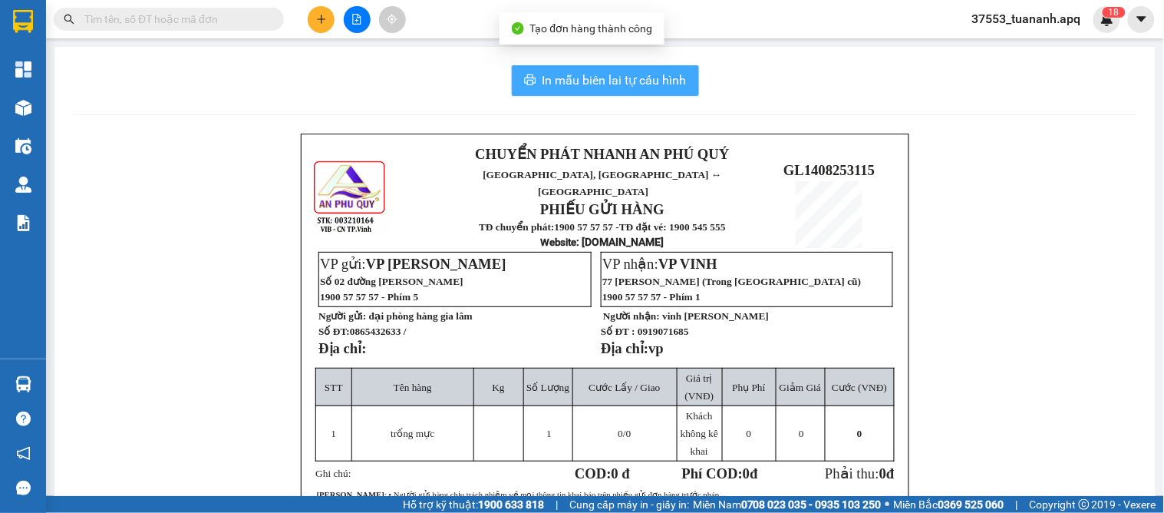
click at [600, 74] on span "In mẫu biên lai tự cấu hình" at bounding box center [614, 80] width 144 height 19
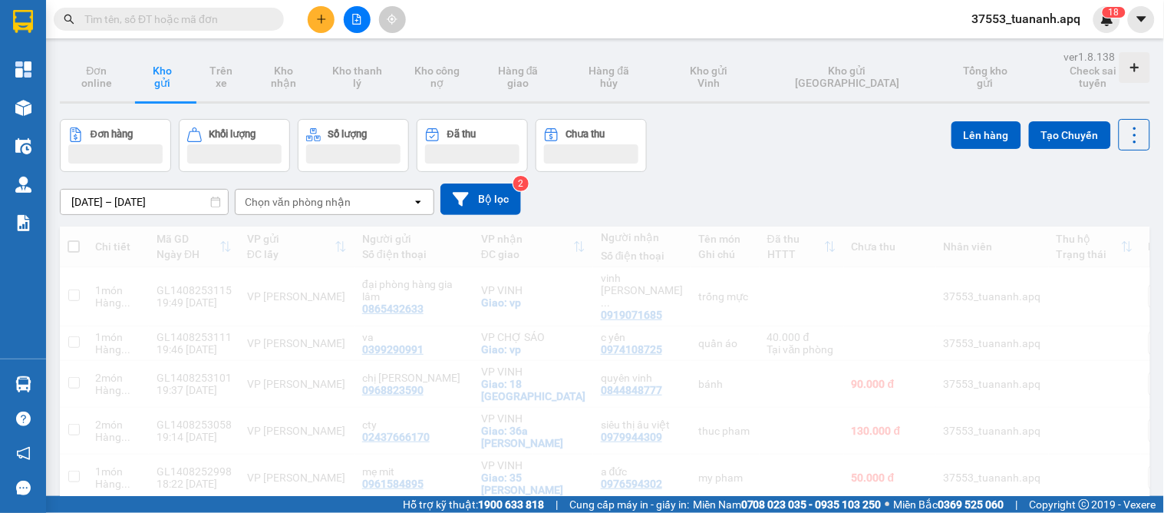
click at [649, 207] on div "[DATE] – [DATE] Press the down arrow key to interact with the calendar and sele…" at bounding box center [605, 198] width 1090 height 31
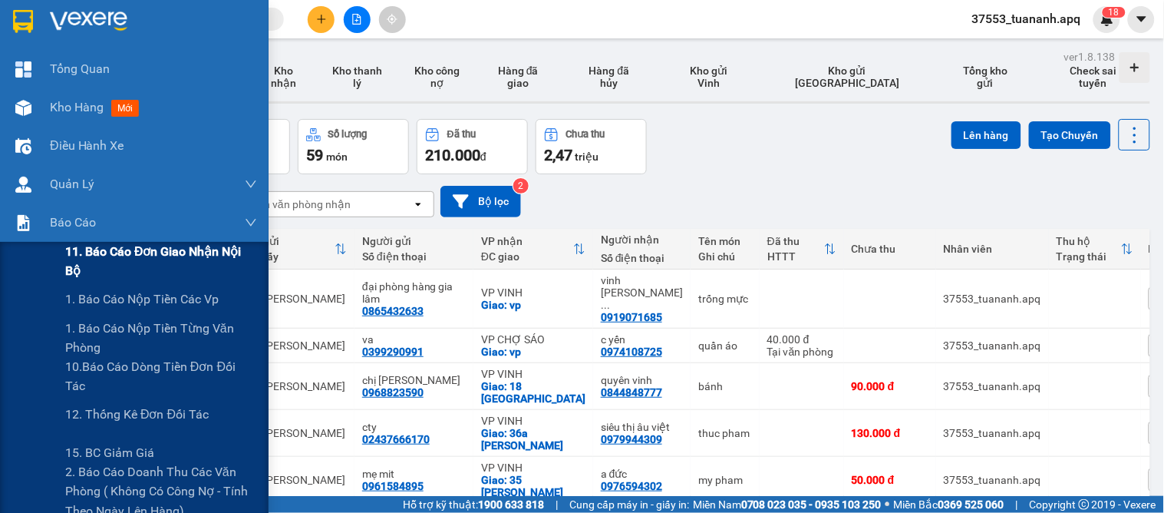
click at [96, 257] on span "11. Báo cáo đơn giao nhận nội bộ" at bounding box center [161, 261] width 192 height 38
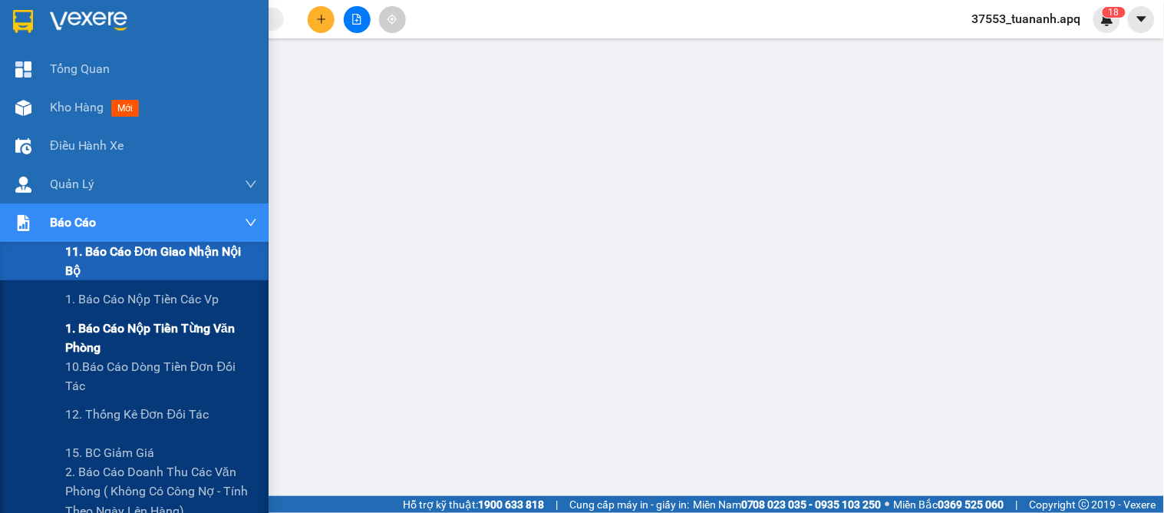
click at [134, 328] on span "1. Báo cáo nộp tiền từng văn phòng" at bounding box center [161, 337] width 192 height 38
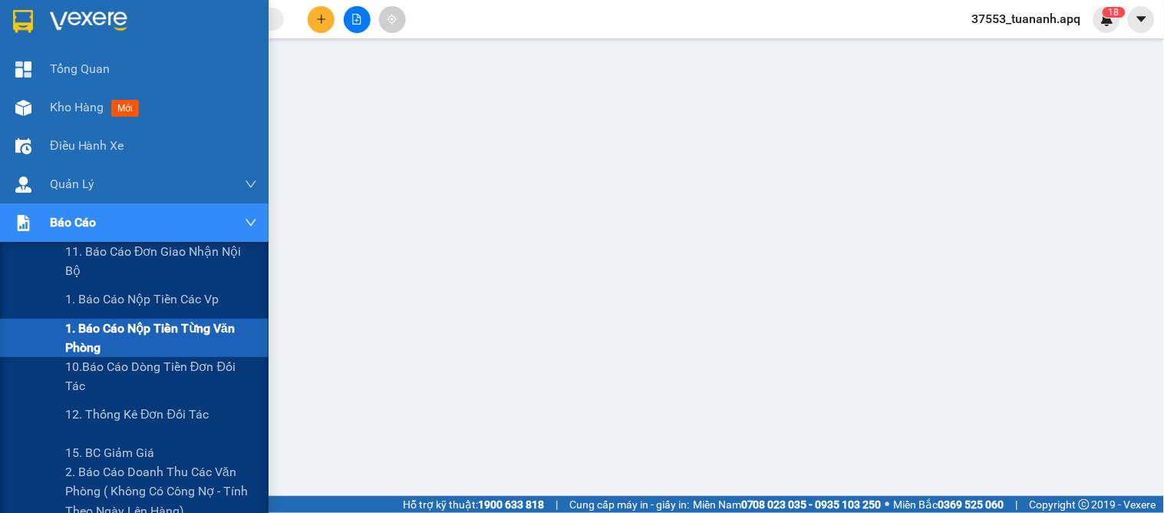
scroll to position [256, 0]
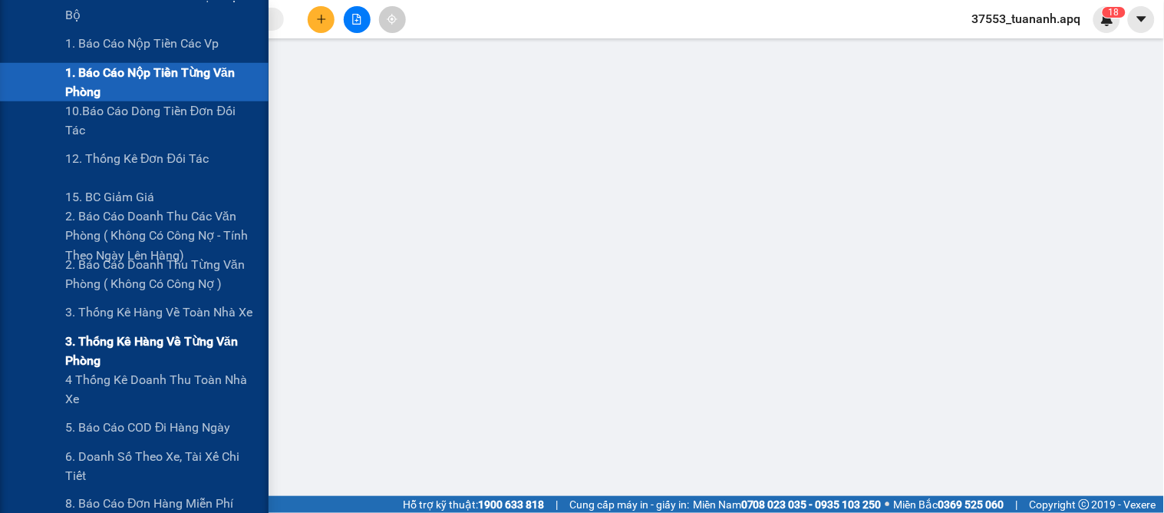
click at [106, 339] on span "3. Thống kê hàng về từng văn phòng" at bounding box center [161, 350] width 192 height 38
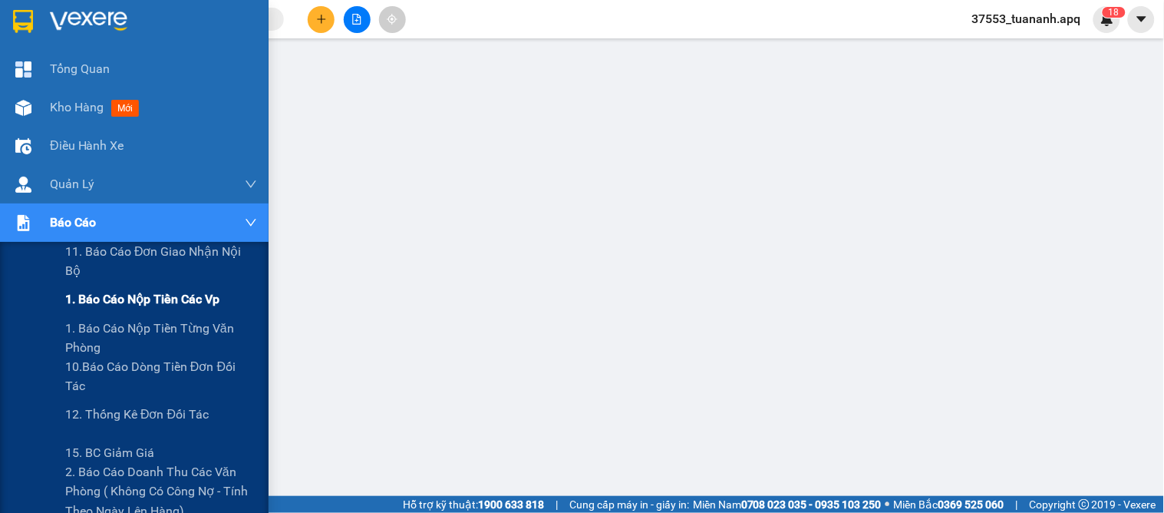
drag, startPoint x: 104, startPoint y: 299, endPoint x: 74, endPoint y: 289, distance: 30.8
click at [104, 300] on span "1. Báo cáo nộp tiền các vp" at bounding box center [142, 298] width 154 height 19
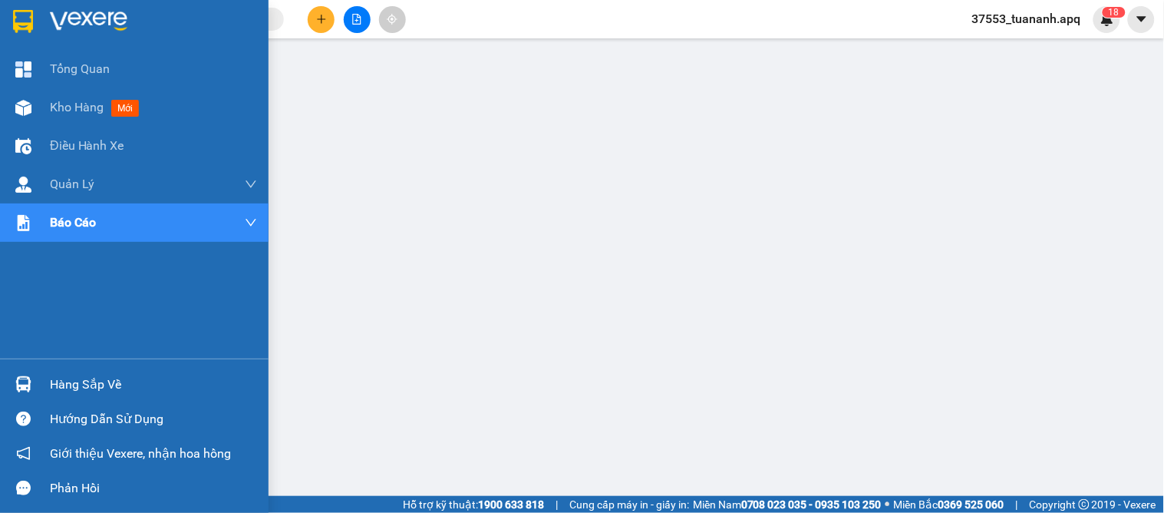
drag, startPoint x: 62, startPoint y: 378, endPoint x: 100, endPoint y: 381, distance: 37.7
click at [64, 378] on div "Hàng sắp về" at bounding box center [153, 384] width 207 height 23
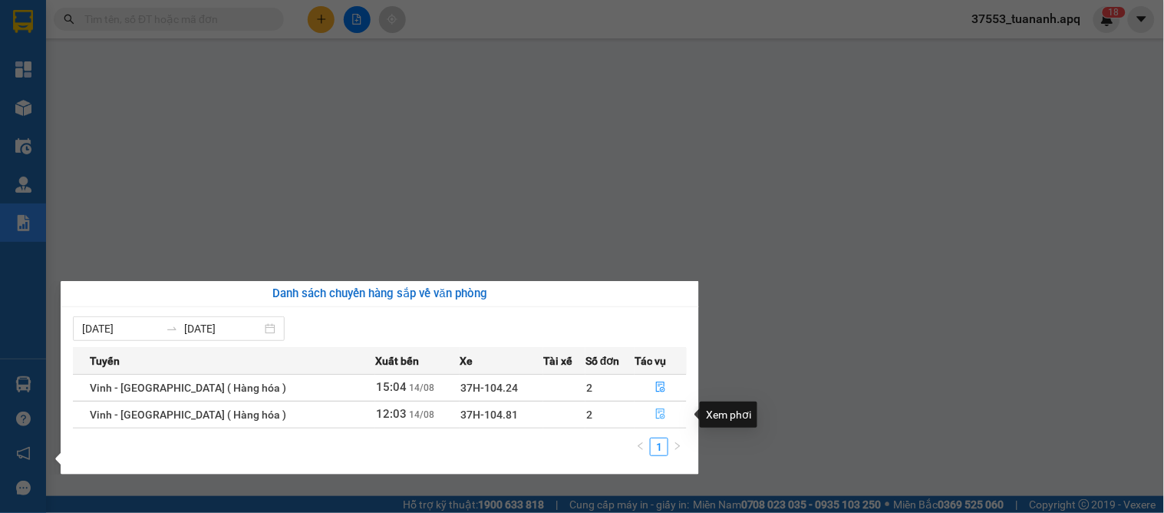
click at [658, 417] on icon "file-done" at bounding box center [661, 413] width 9 height 11
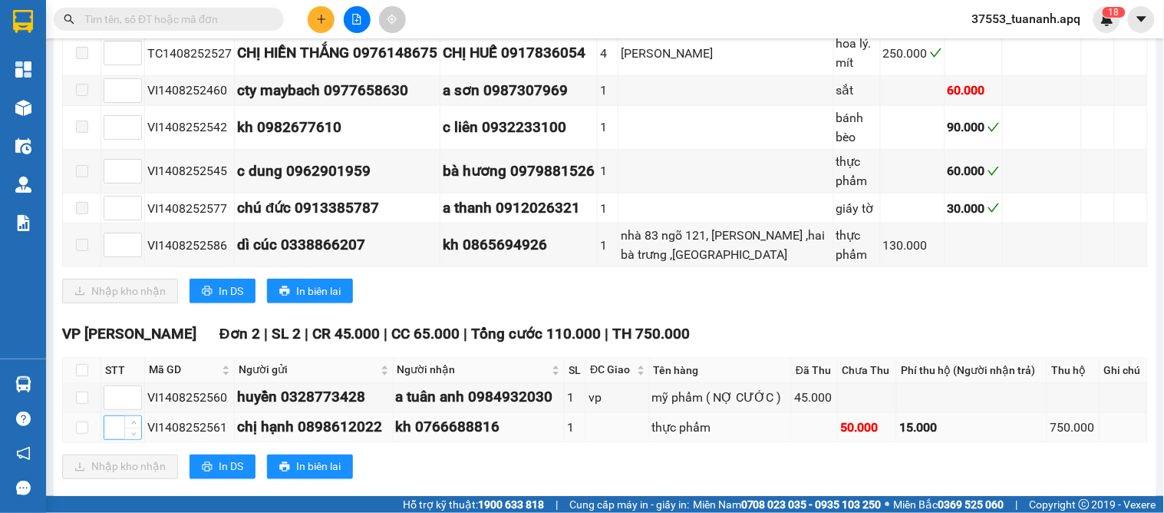
scroll to position [635, 0]
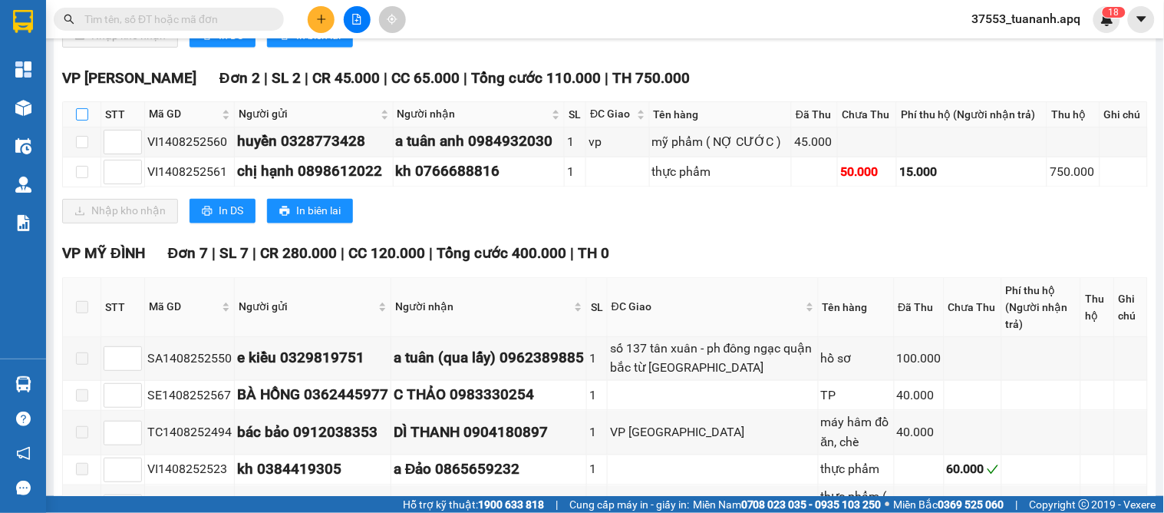
click at [85, 117] on input "checkbox" at bounding box center [82, 114] width 12 height 12
checkbox input "true"
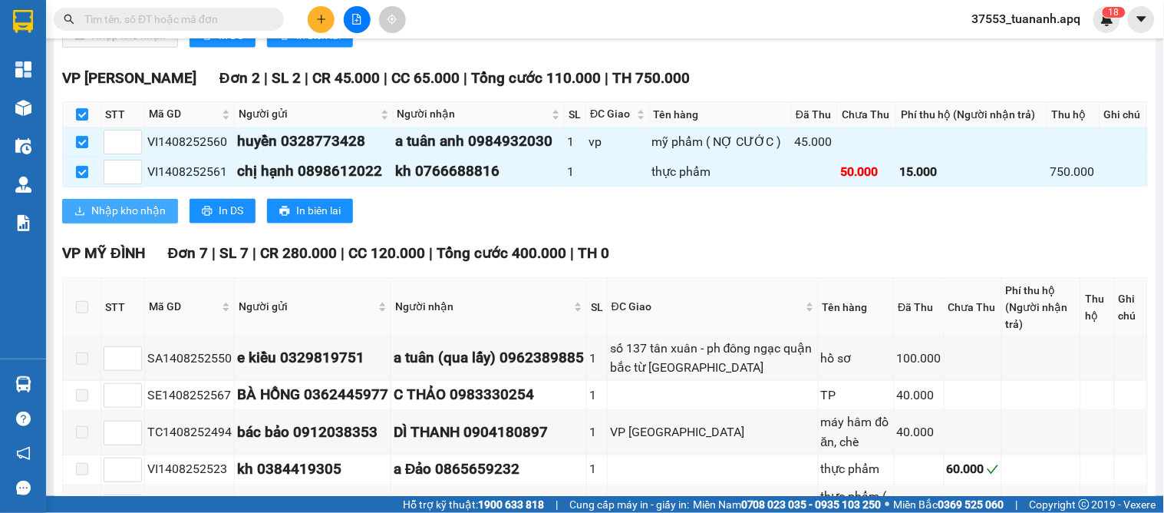
click at [94, 207] on span "Nhập kho nhận" at bounding box center [128, 211] width 74 height 17
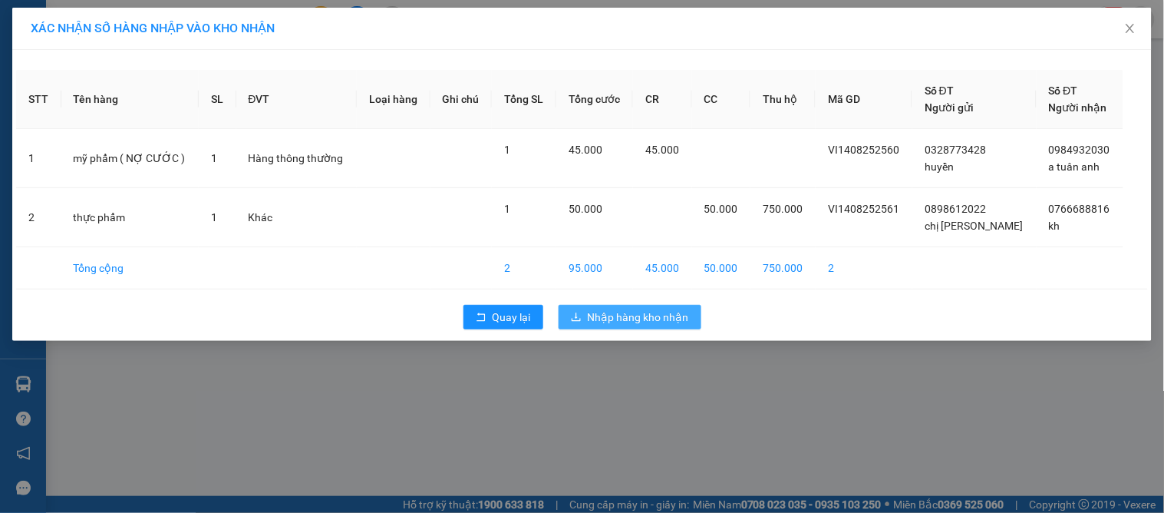
click at [628, 315] on span "Nhập hàng kho nhận" at bounding box center [638, 316] width 101 height 17
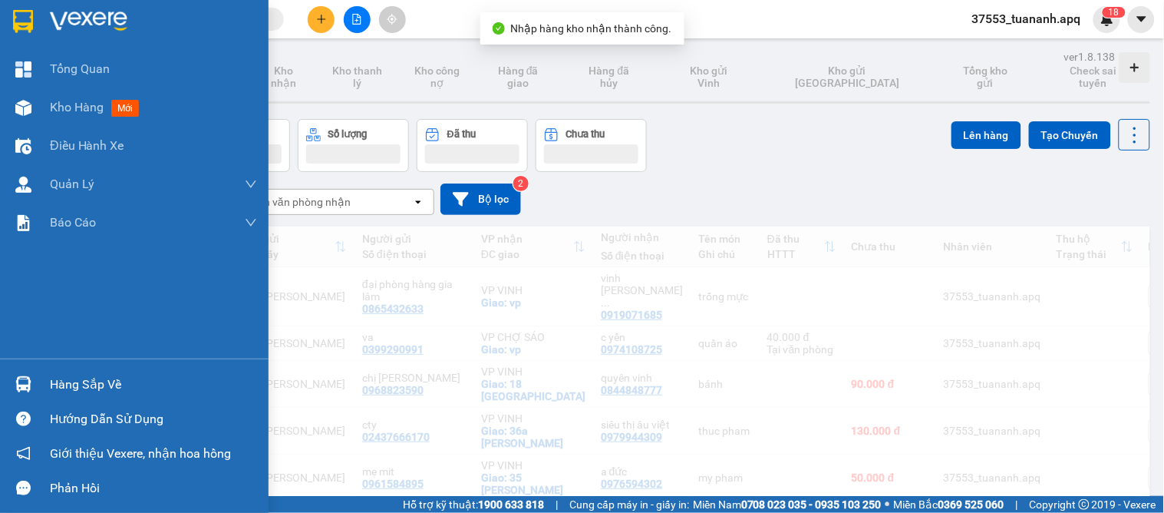
click at [109, 385] on div "Hàng sắp về" at bounding box center [153, 384] width 207 height 23
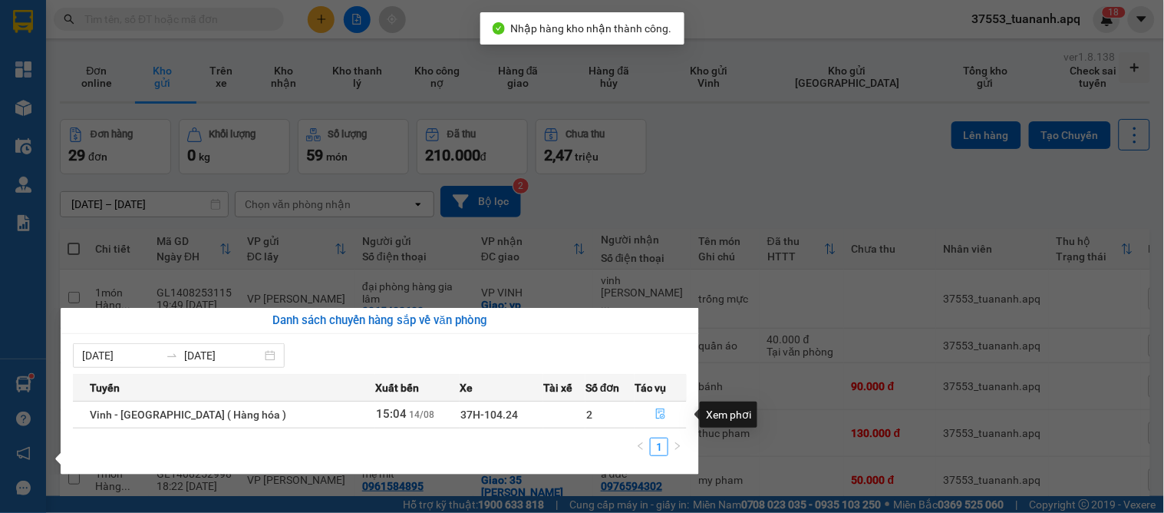
click at [661, 415] on icon "file-done" at bounding box center [660, 413] width 11 height 11
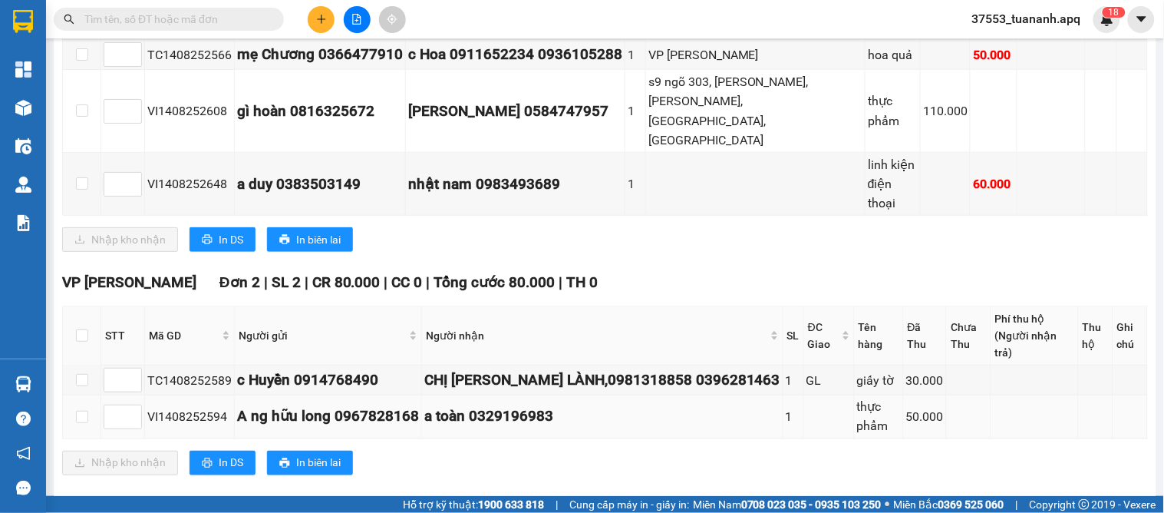
scroll to position [426, 0]
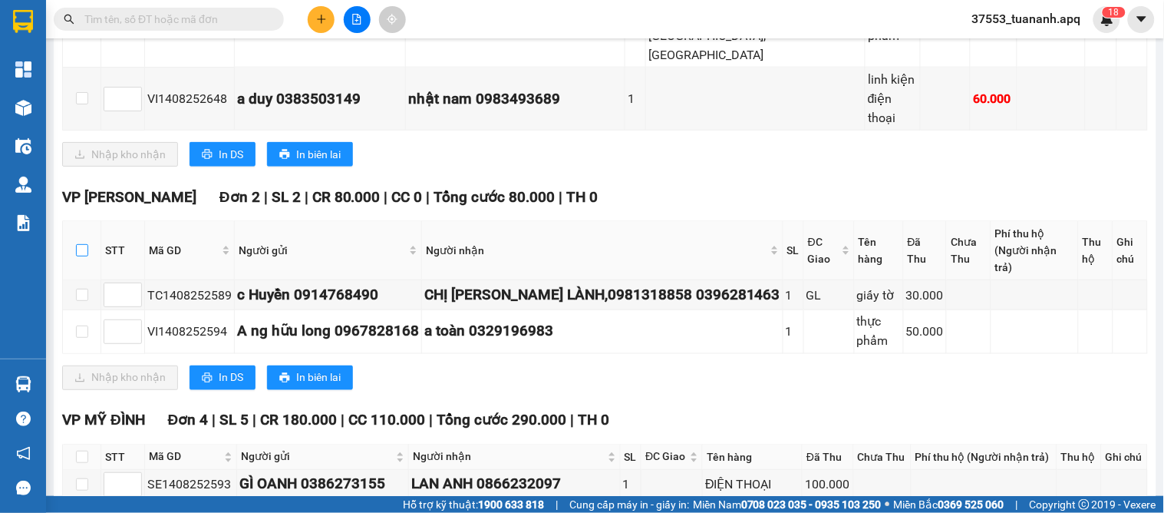
click at [85, 244] on input "checkbox" at bounding box center [82, 250] width 12 height 12
checkbox input "true"
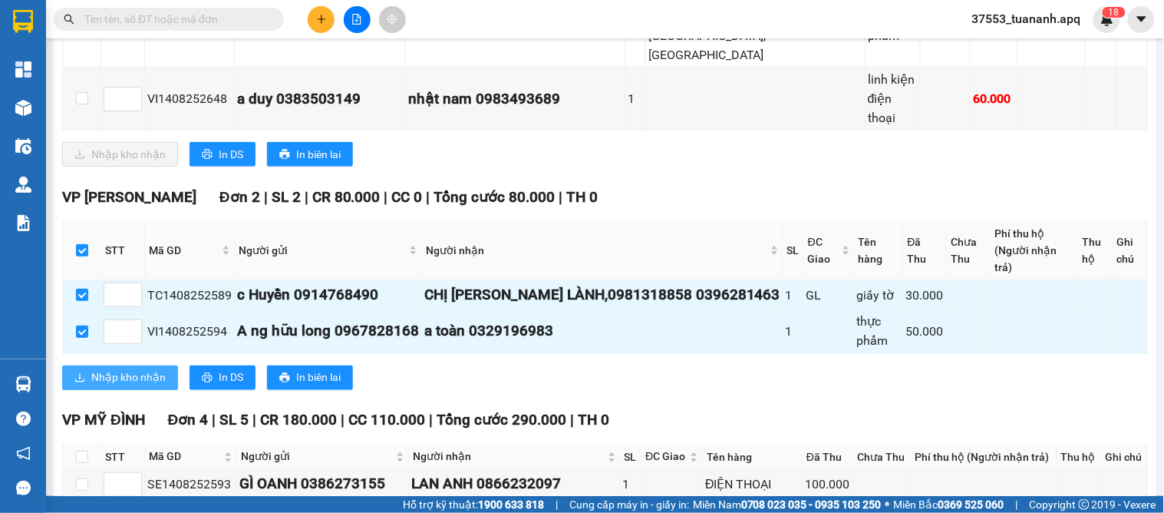
click at [140, 369] on span "Nhập kho nhận" at bounding box center [128, 377] width 74 height 17
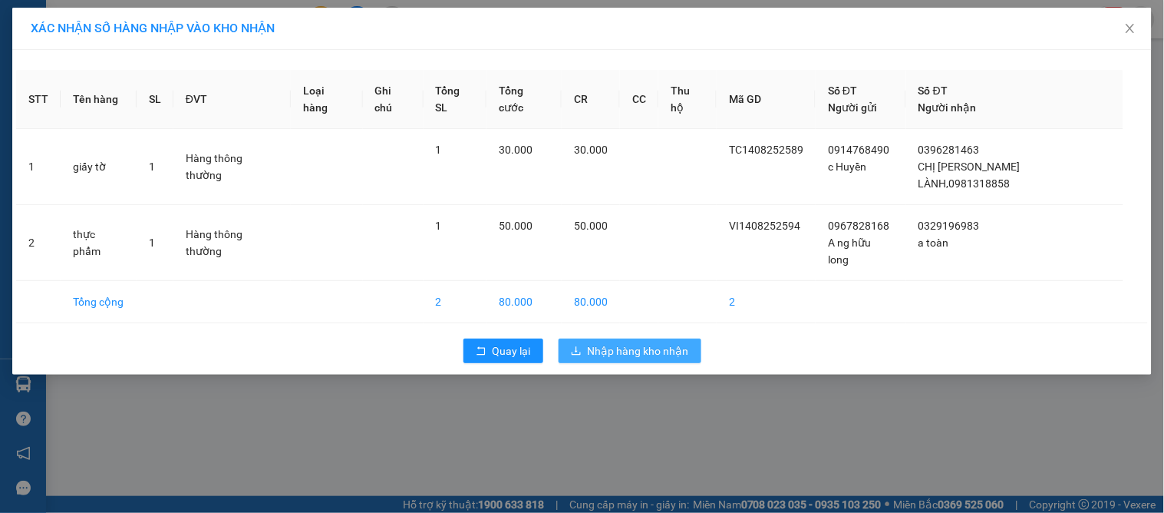
click at [660, 359] on span "Nhập hàng kho nhận" at bounding box center [638, 350] width 101 height 17
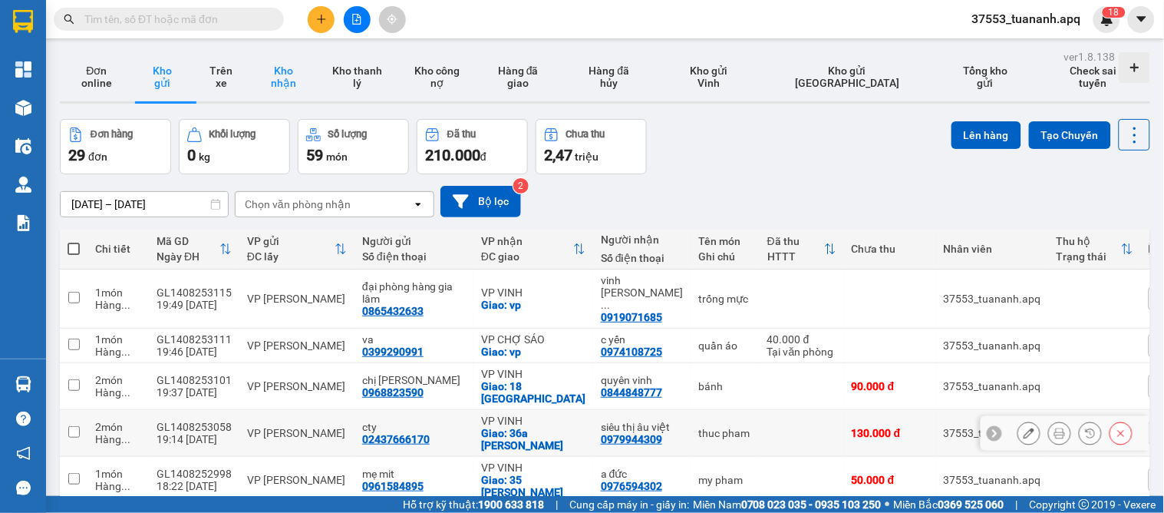
drag, startPoint x: 619, startPoint y: 387, endPoint x: 295, endPoint y: 69, distance: 454.1
click at [293, 68] on button "Kho nhận" at bounding box center [284, 76] width 68 height 49
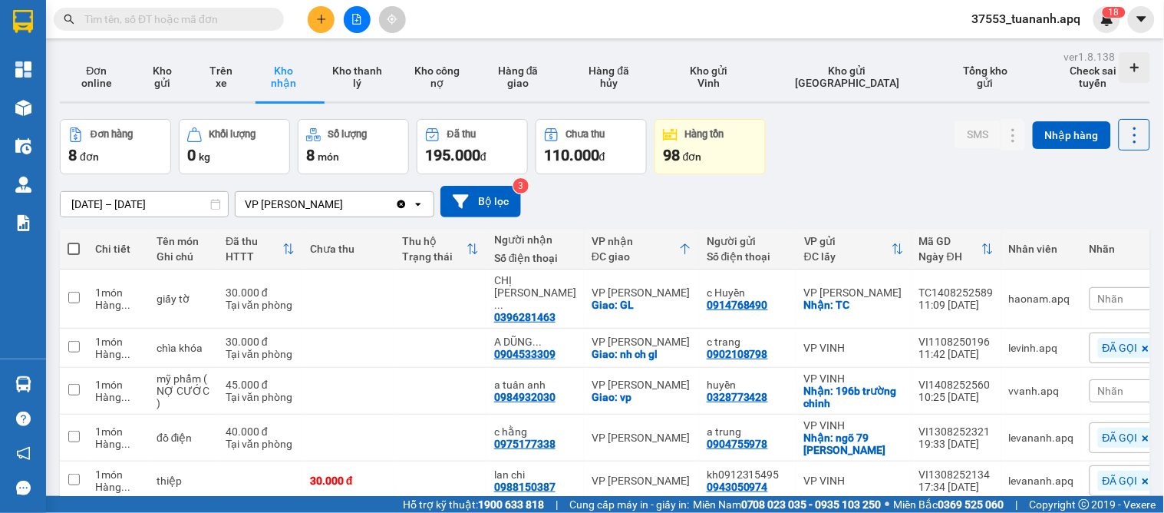
click at [104, 210] on div "ver 1.8.138 Đơn online Kho gửi Trên xe Kho nhận Kho thanh lý Kho công nợ Hàng đ…" at bounding box center [605, 361] width 1103 height 630
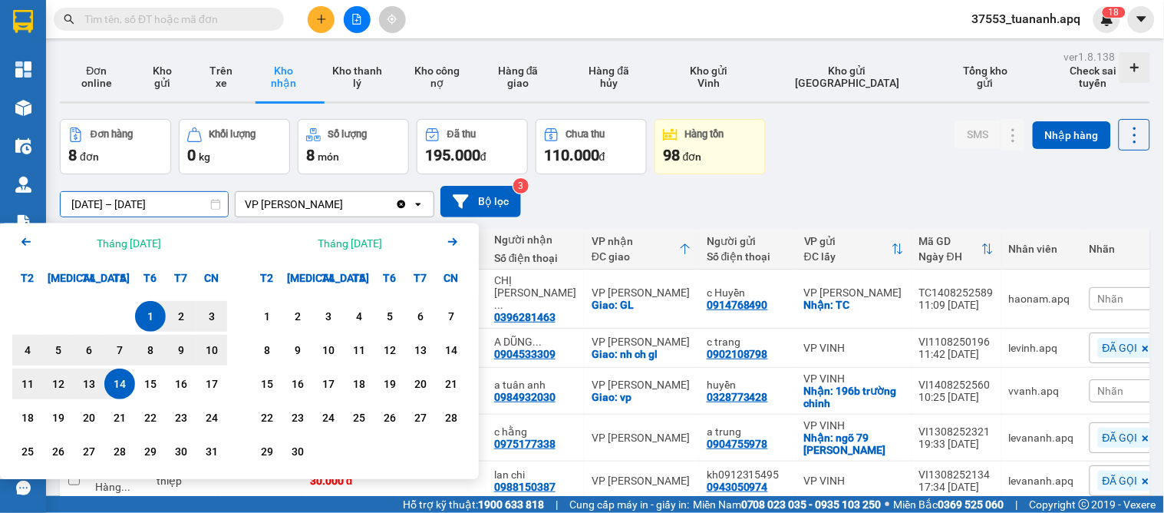
click at [123, 386] on div "14" at bounding box center [119, 383] width 21 height 18
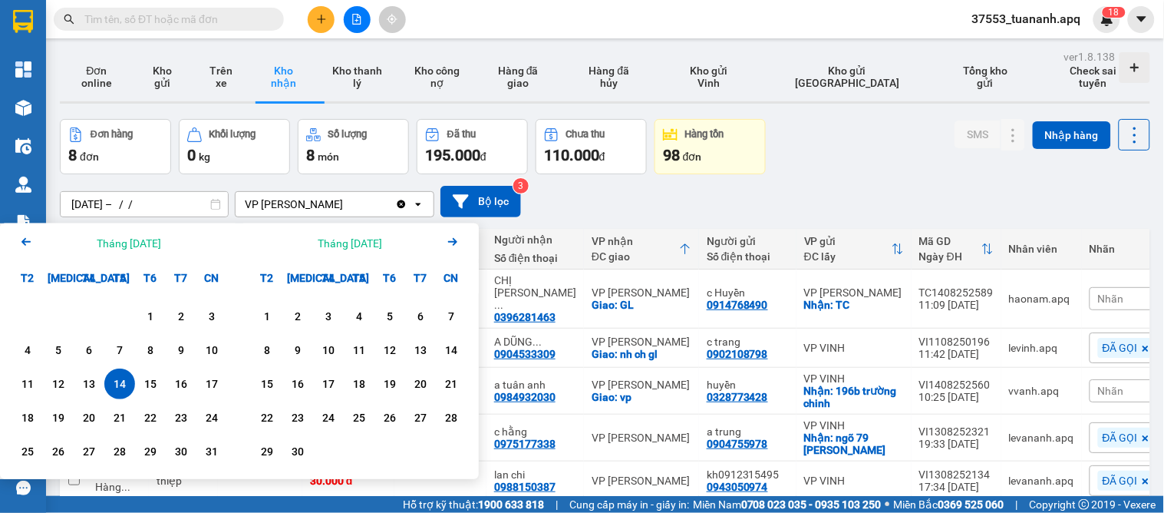
click at [190, 203] on input "[DATE] – / /" at bounding box center [144, 204] width 167 height 25
click at [127, 384] on div "14" at bounding box center [119, 383] width 21 height 18
type input "[DATE] – [DATE]"
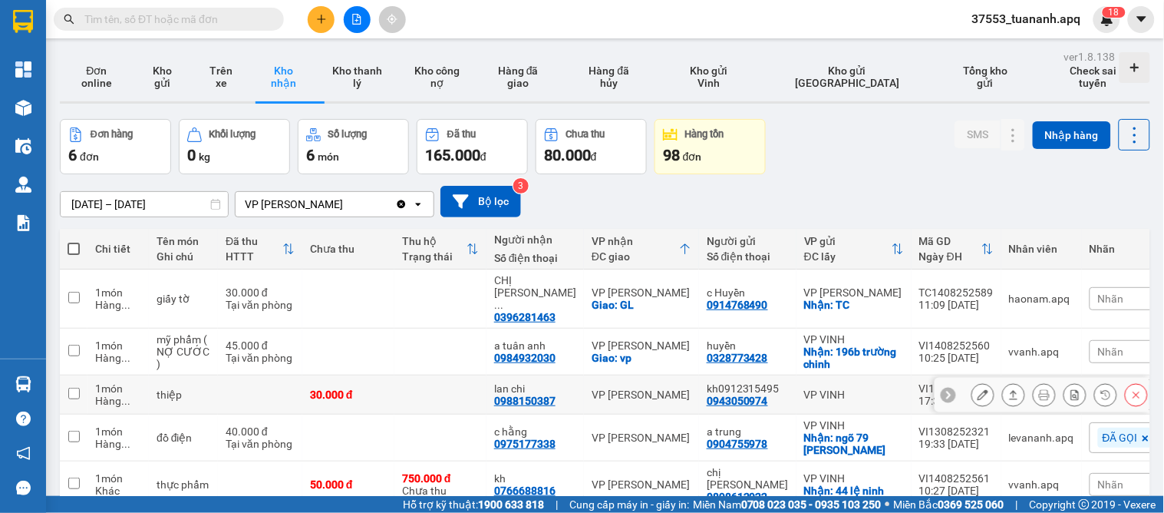
scroll to position [92, 0]
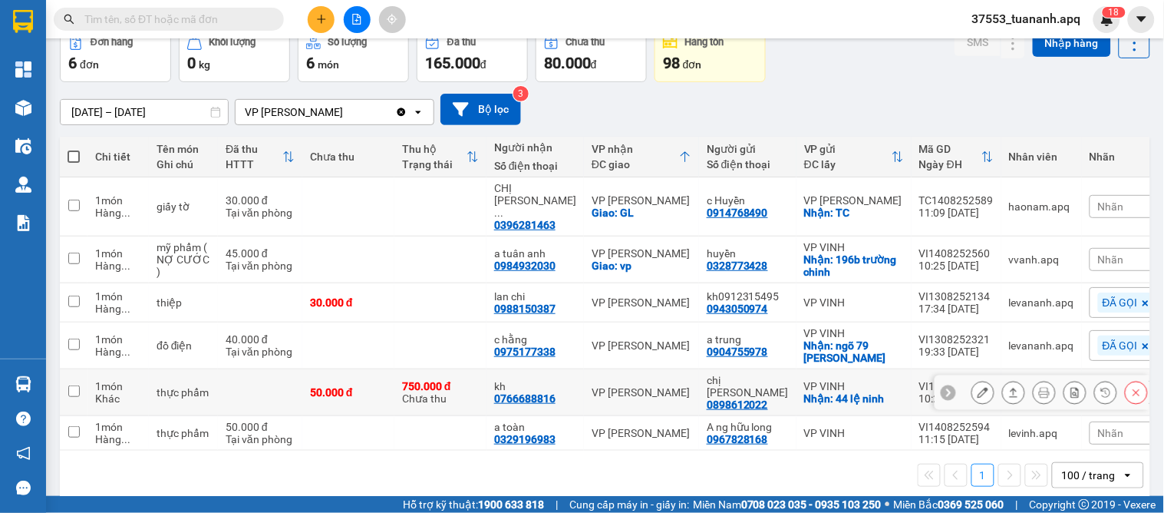
click at [978, 387] on icon at bounding box center [983, 392] width 11 height 11
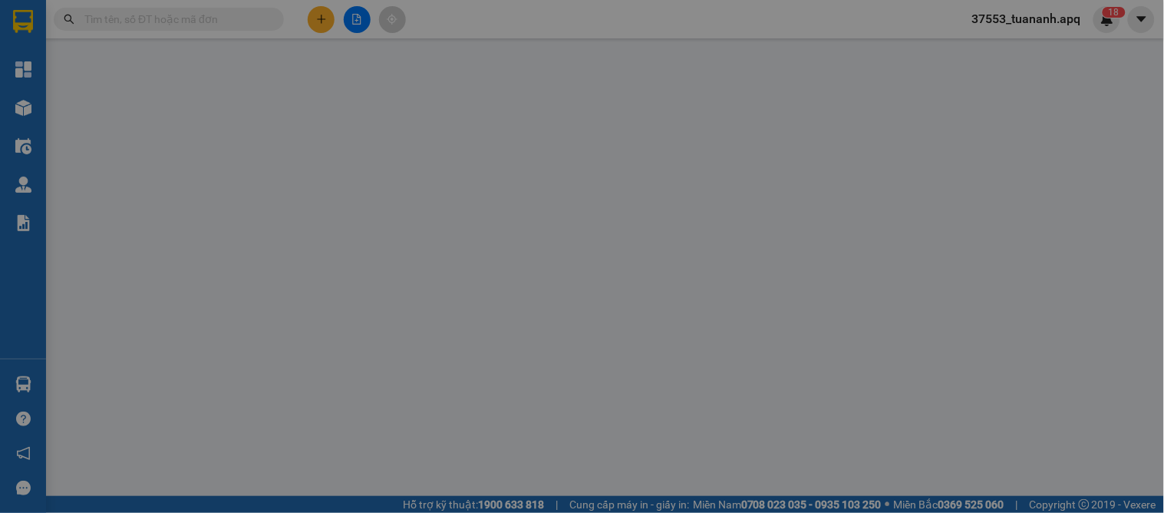
type input "0898612022"
type input "chị [PERSON_NAME]"
checkbox input "true"
type input "44 [PERSON_NAME]"
type input "0766688816"
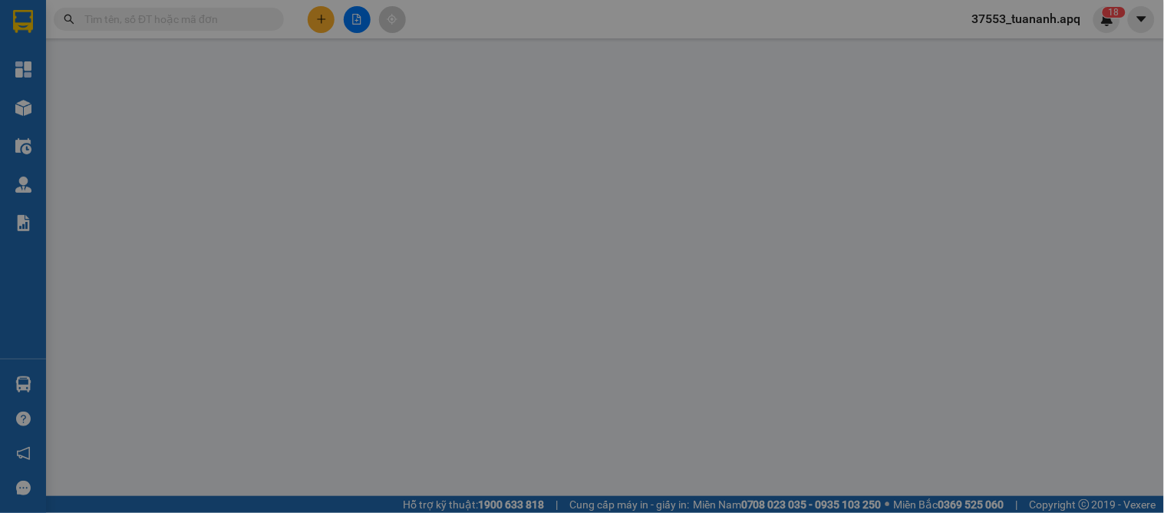
type input "kh"
type input "50.000"
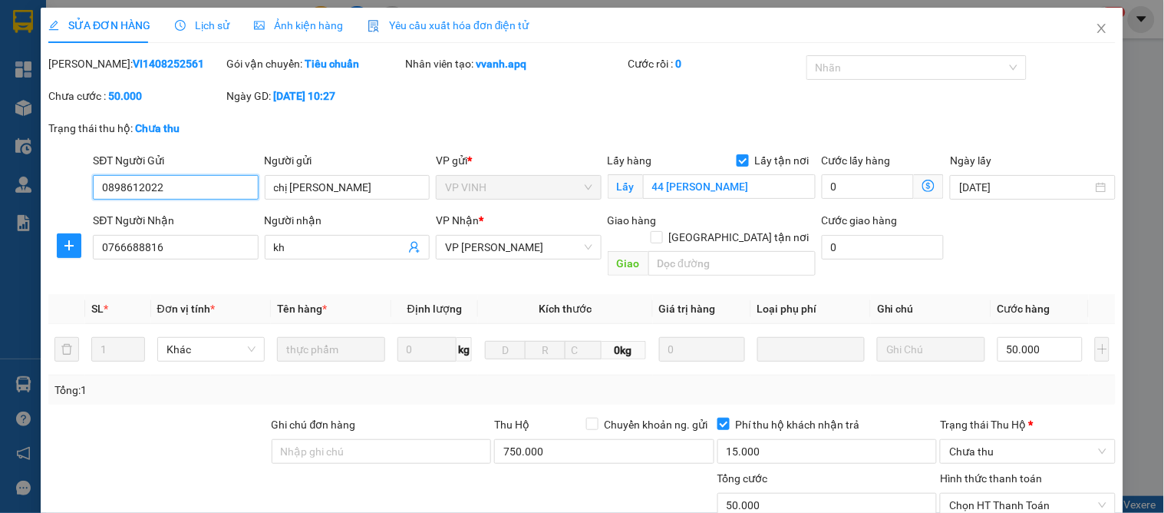
scroll to position [169, 0]
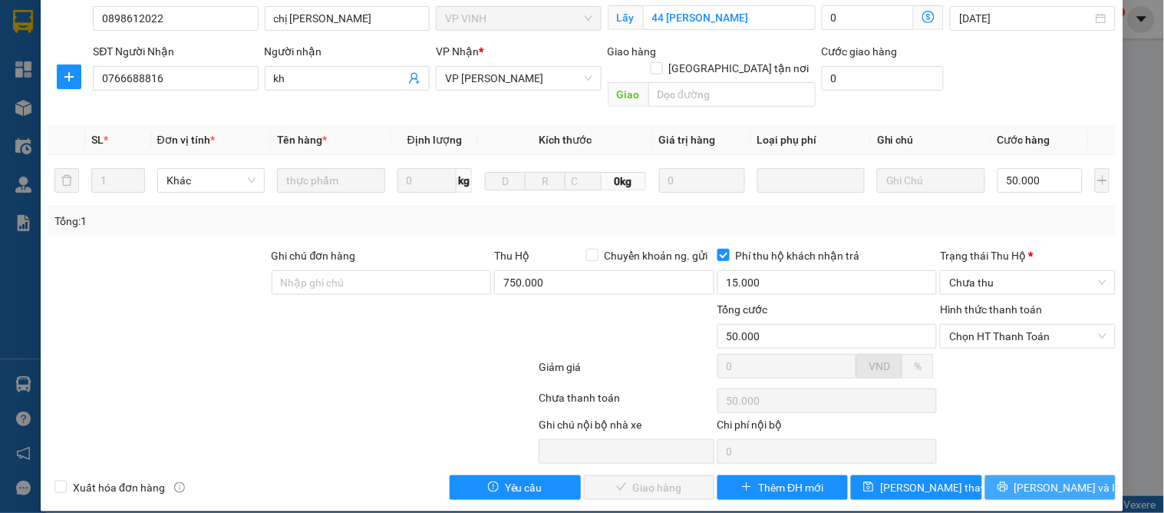
click at [1036, 479] on span "[PERSON_NAME] và In" at bounding box center [1067, 487] width 107 height 17
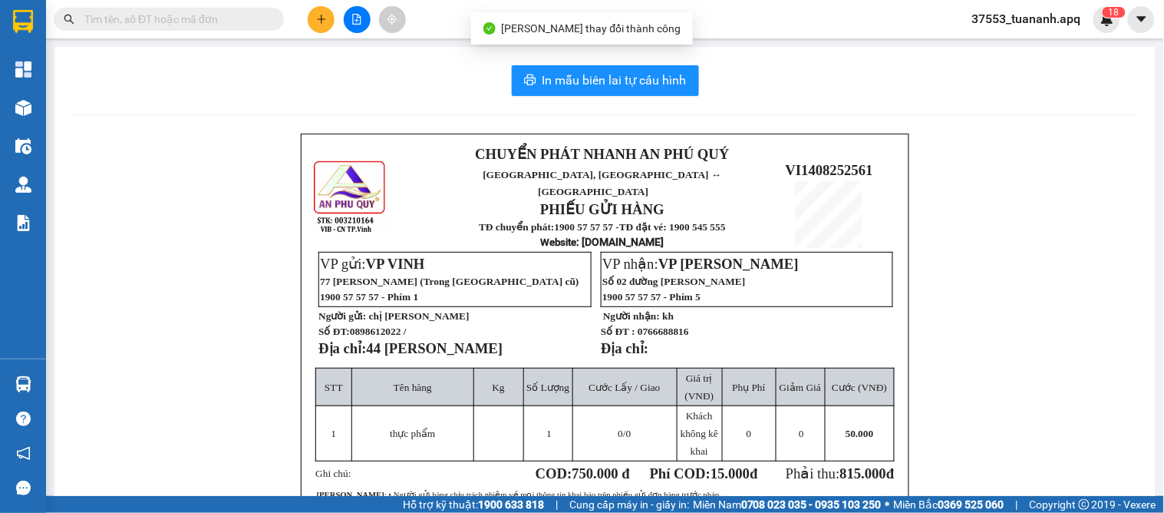
scroll to position [170, 0]
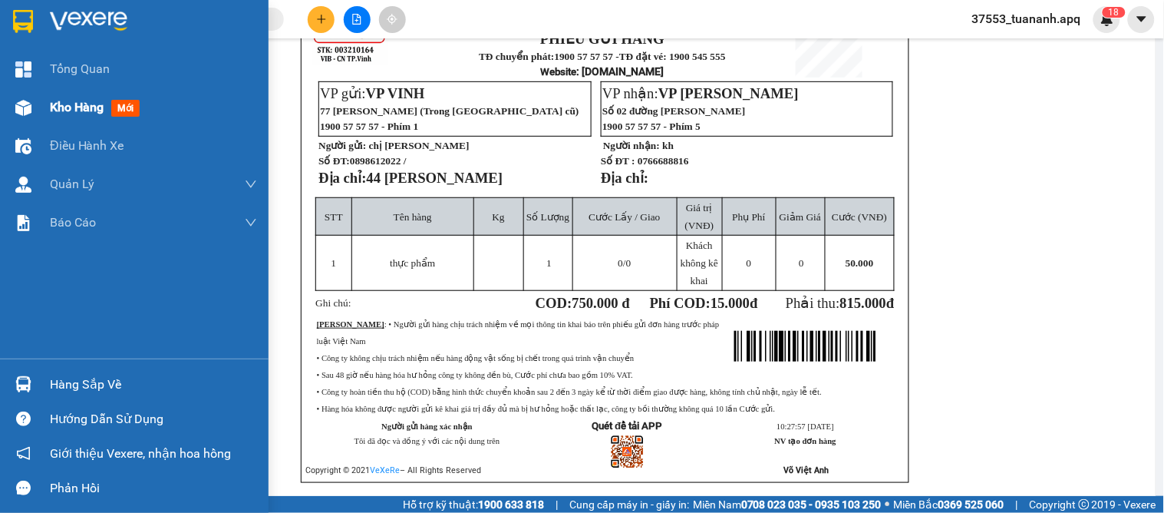
click at [78, 108] on span "Kho hàng" at bounding box center [77, 107] width 54 height 15
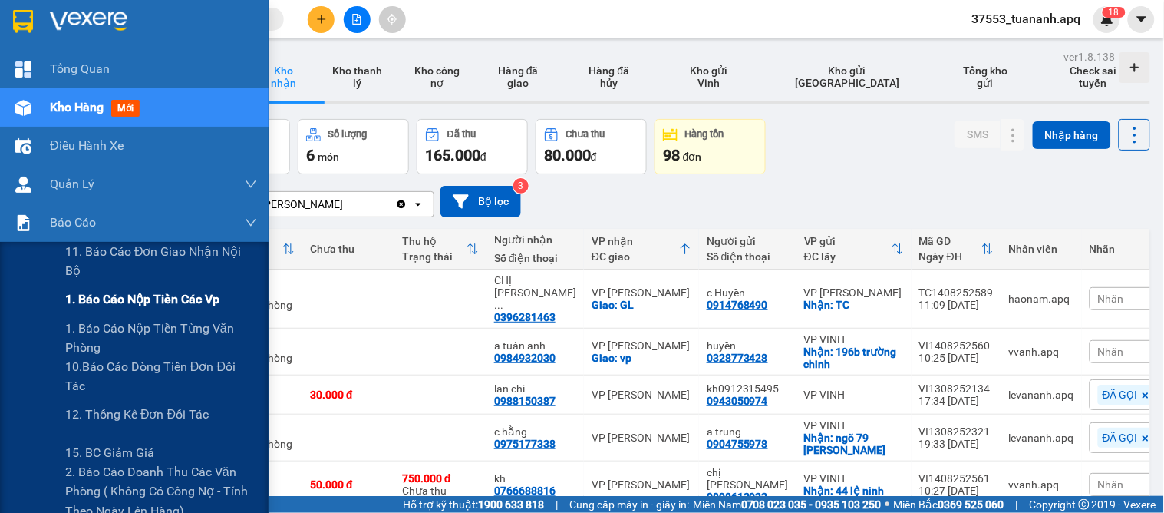
click at [110, 296] on span "1. Báo cáo nộp tiền các vp" at bounding box center [142, 298] width 154 height 19
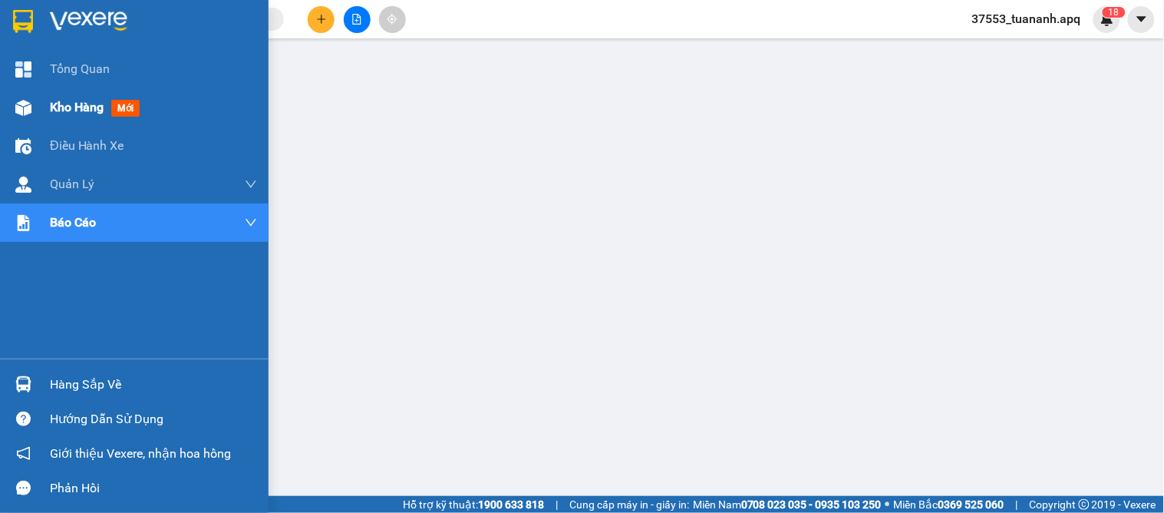
click at [55, 106] on span "Kho hàng" at bounding box center [77, 107] width 54 height 15
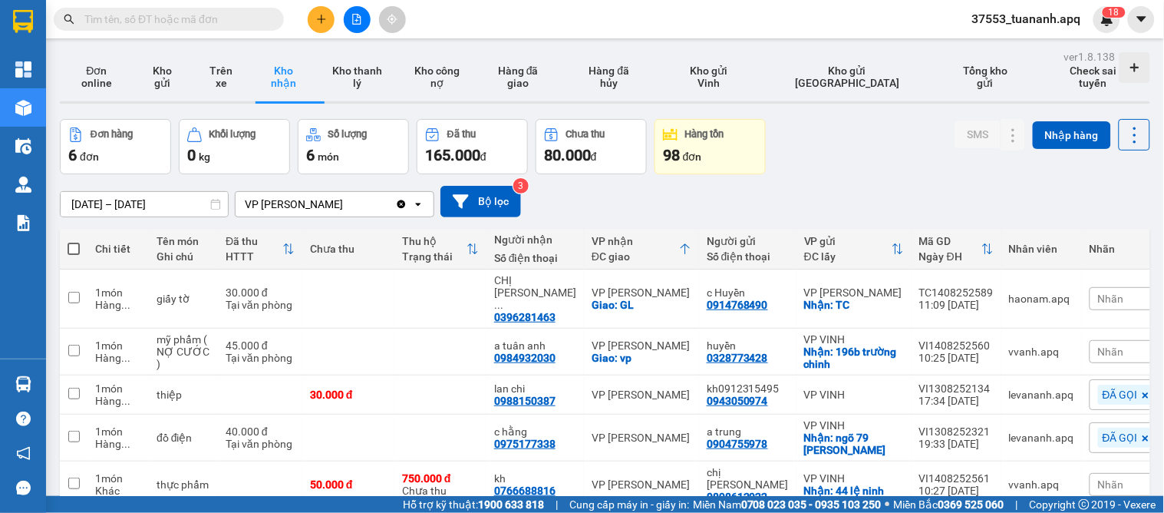
scroll to position [92, 0]
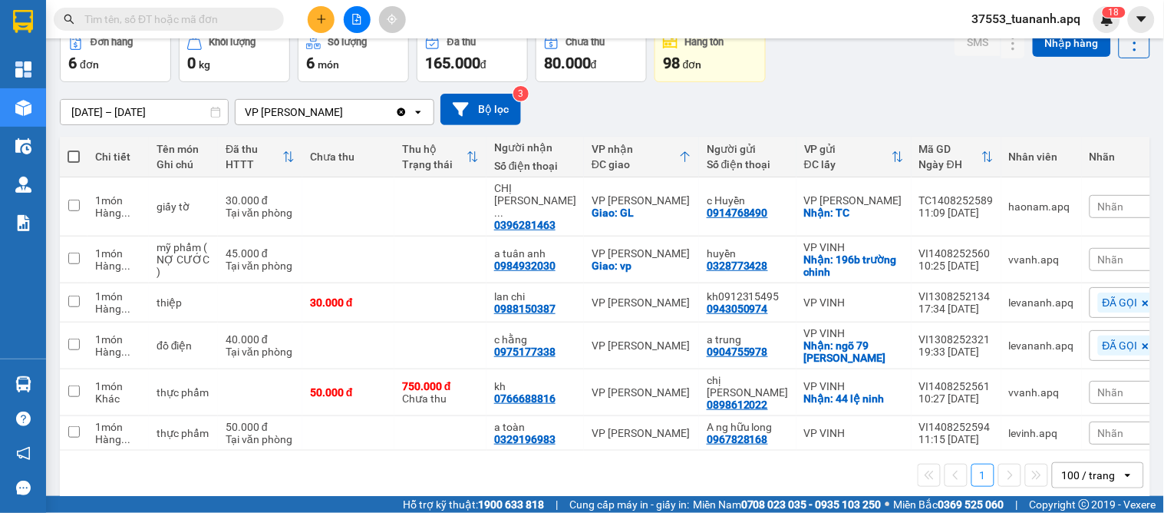
click at [1096, 381] on div "Nhãn" at bounding box center [1128, 392] width 77 height 23
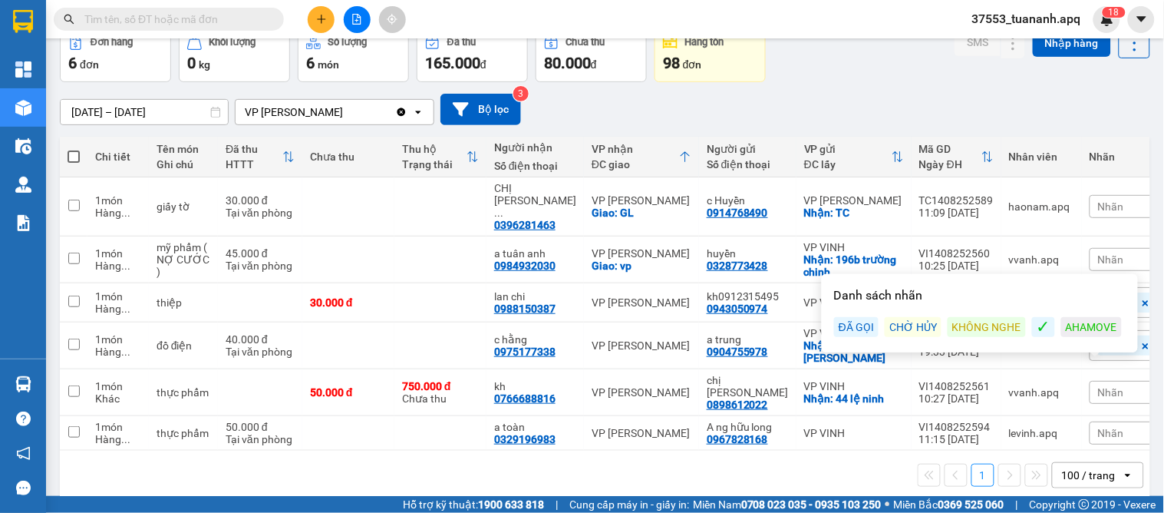
click at [858, 324] on div "ĐÃ GỌI" at bounding box center [856, 327] width 45 height 20
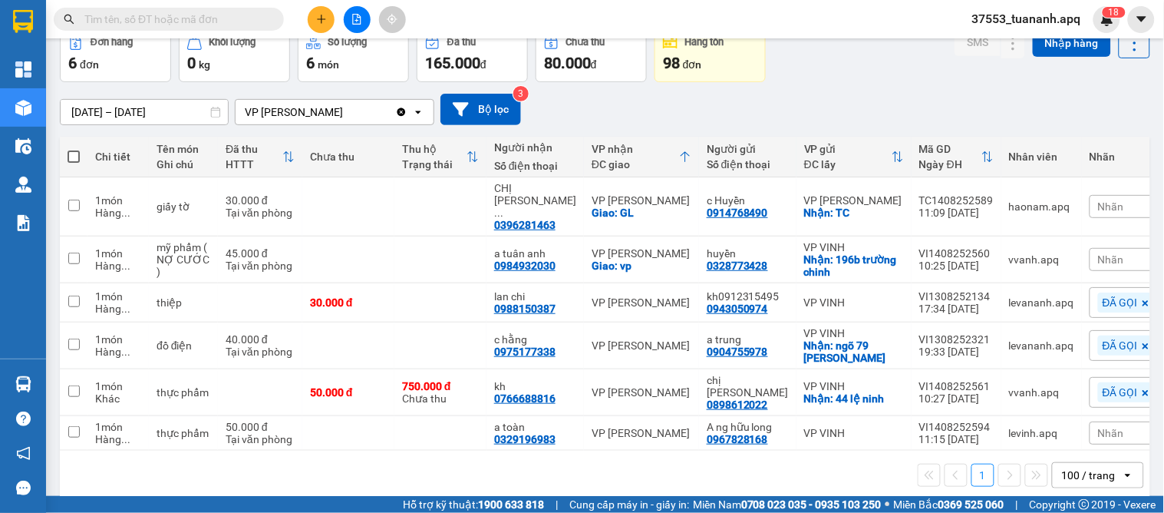
drag, startPoint x: 842, startPoint y: 476, endPoint x: 854, endPoint y: 470, distance: 12.7
click at [852, 472] on div "1 100 / trang open" at bounding box center [605, 474] width 1090 height 49
click at [832, 85] on div "[DATE] – [DATE] Press the down arrow key to interact with the calendar and sele…" at bounding box center [605, 109] width 1090 height 54
click at [853, 78] on div "Đơn hàng 6 đơn Khối lượng 0 kg Số lượng 6 món Đã thu 165.000 đ Chưa thu 80.000 …" at bounding box center [605, 54] width 1090 height 55
click at [1098, 253] on span "Nhãn" at bounding box center [1111, 259] width 26 height 12
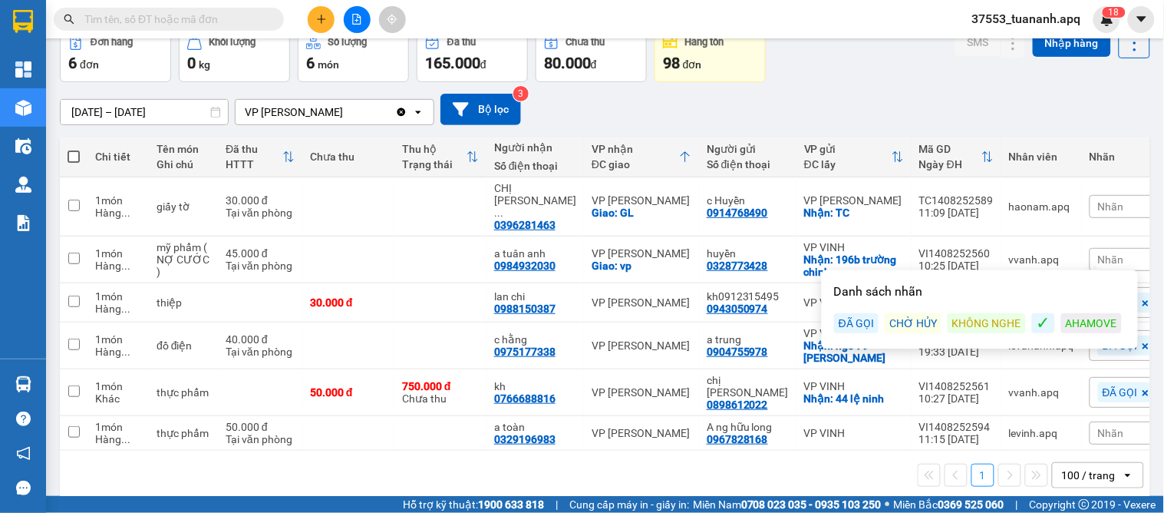
click at [857, 315] on div "ĐÃ GỌI" at bounding box center [856, 323] width 45 height 20
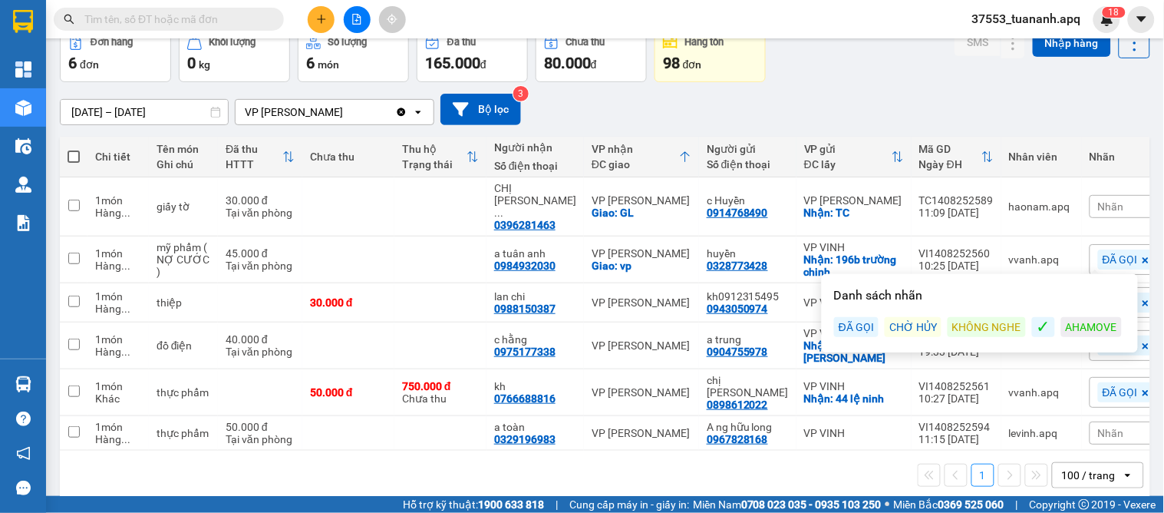
click at [849, 106] on div "[DATE] – [DATE] Press the down arrow key to interact with the calendar and sele…" at bounding box center [605, 109] width 1090 height 31
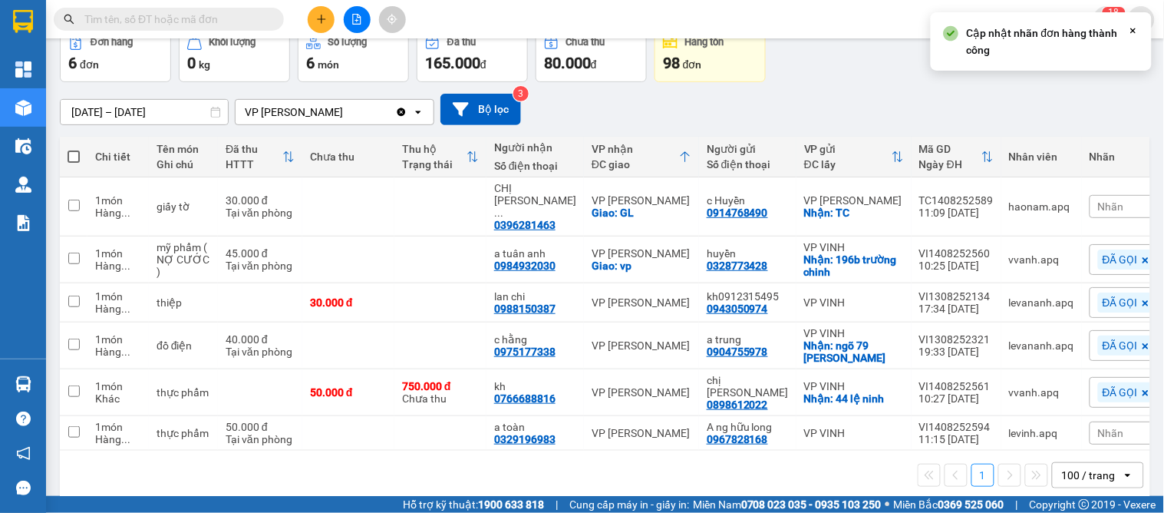
click at [1098, 200] on span "Nhãn" at bounding box center [1111, 206] width 26 height 12
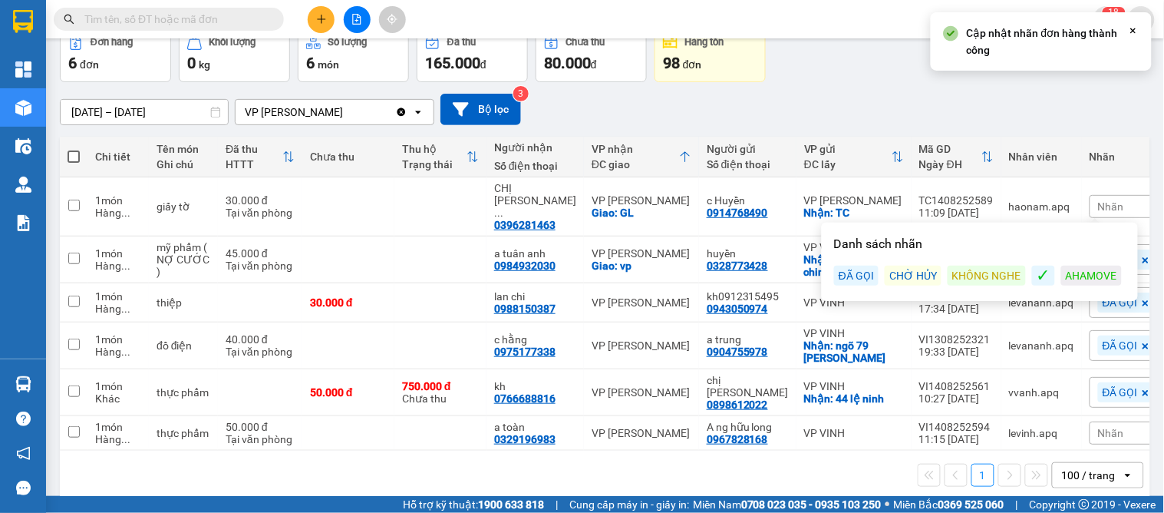
drag, startPoint x: 856, startPoint y: 274, endPoint x: 858, endPoint y: 264, distance: 10.2
click at [856, 272] on div "ĐÃ GỌI" at bounding box center [856, 275] width 45 height 20
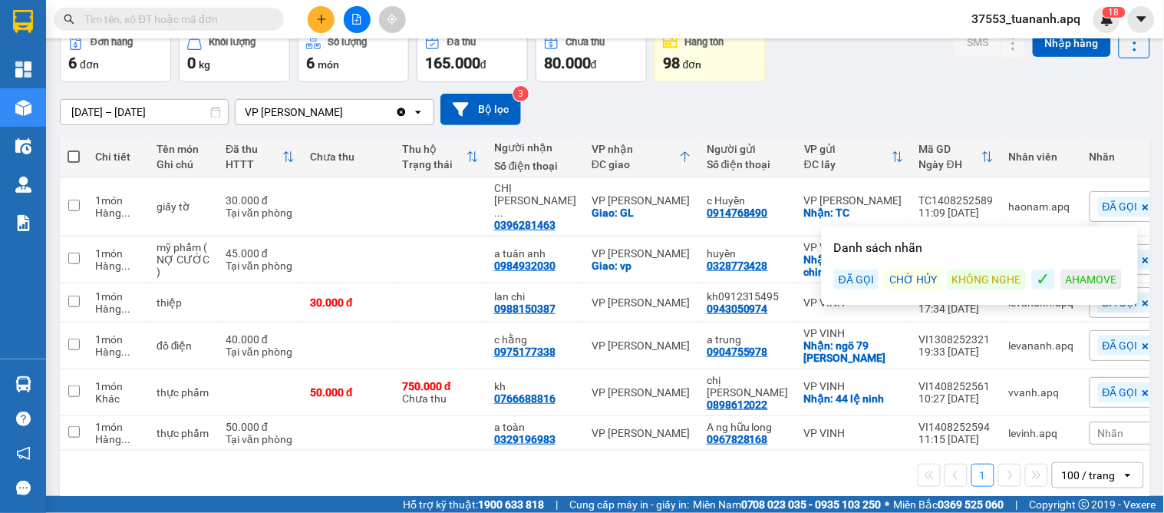
click at [872, 100] on div "[DATE] – [DATE] Press the down arrow key to interact with the calendar and sele…" at bounding box center [605, 109] width 1090 height 31
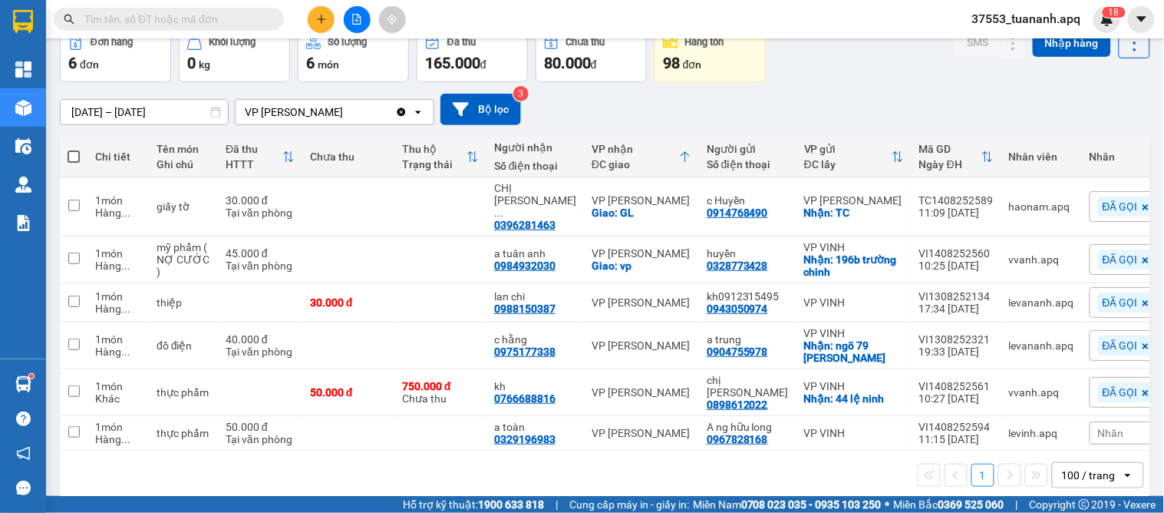
click at [823, 101] on div "[DATE] – [DATE] Press the down arrow key to interact with the calendar and sele…" at bounding box center [605, 109] width 1090 height 31
drag, startPoint x: 1086, startPoint y: 407, endPoint x: 1160, endPoint y: 450, distance: 85.9
click at [1091, 421] on div "Nhãn" at bounding box center [1128, 432] width 77 height 23
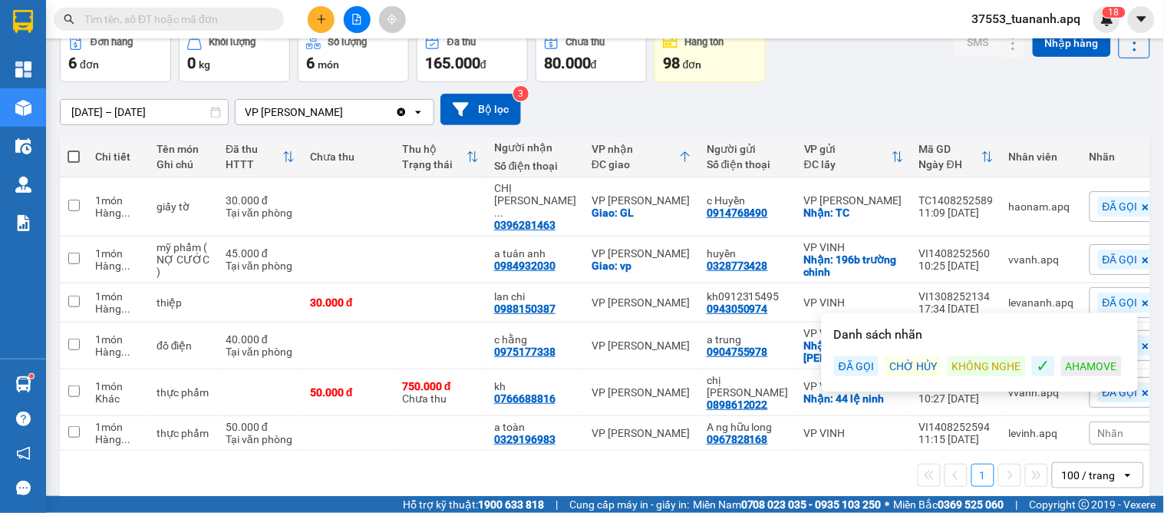
drag, startPoint x: 972, startPoint y: 361, endPoint x: 900, endPoint y: 428, distance: 98.8
click at [972, 363] on div "KHÔNG NGHE" at bounding box center [987, 366] width 78 height 20
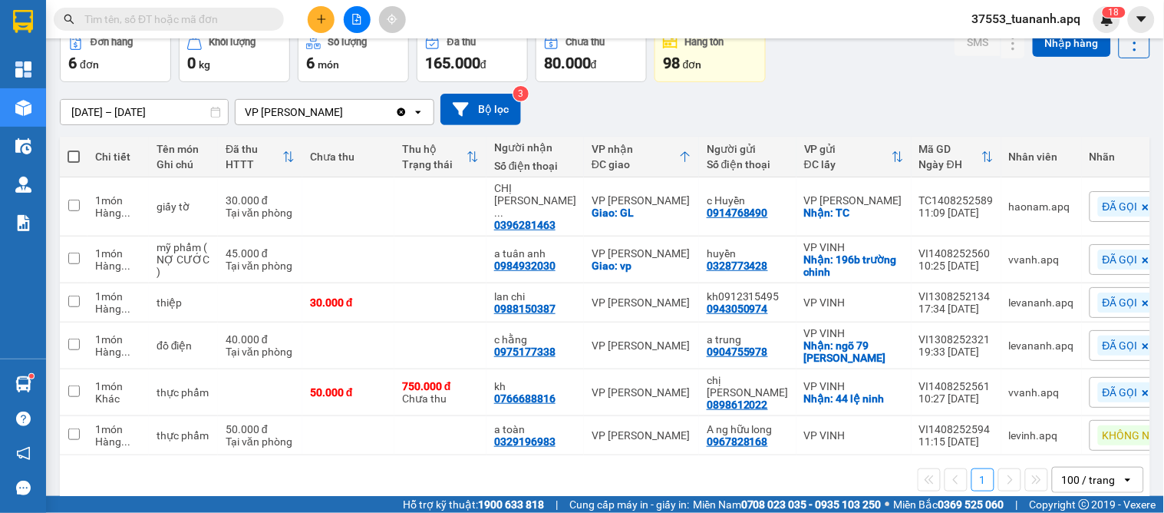
click at [823, 455] on div "1 100 / trang open" at bounding box center [605, 479] width 1090 height 49
click at [912, 91] on div "[DATE] – [DATE] Press the down arrow key to interact with the calendar and sele…" at bounding box center [605, 109] width 1090 height 54
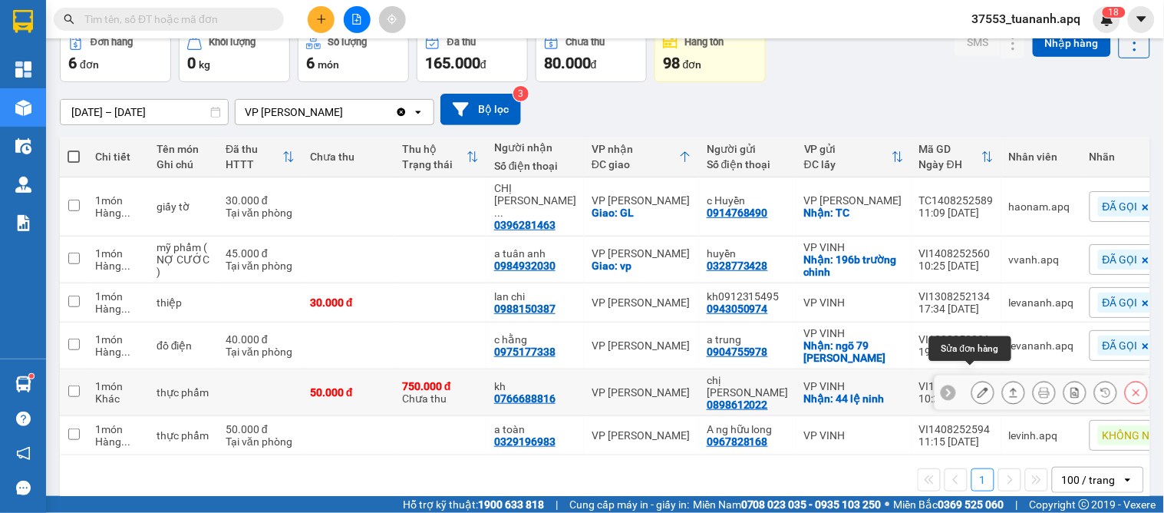
click at [977, 382] on button at bounding box center [982, 392] width 21 height 27
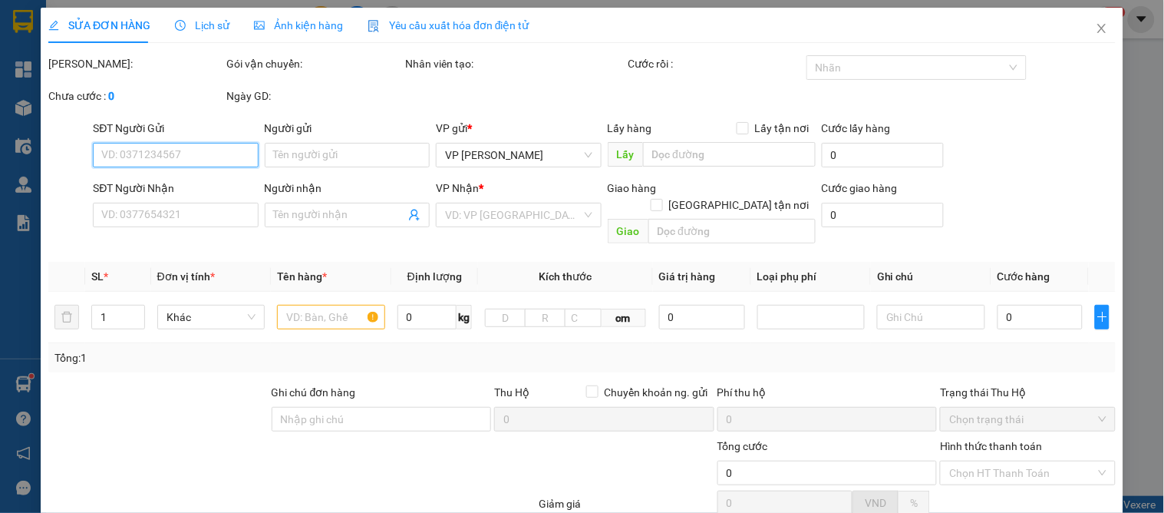
type input "0898612022"
type input "chị [PERSON_NAME]"
checkbox input "true"
type input "44 [PERSON_NAME]"
type input "0766688816"
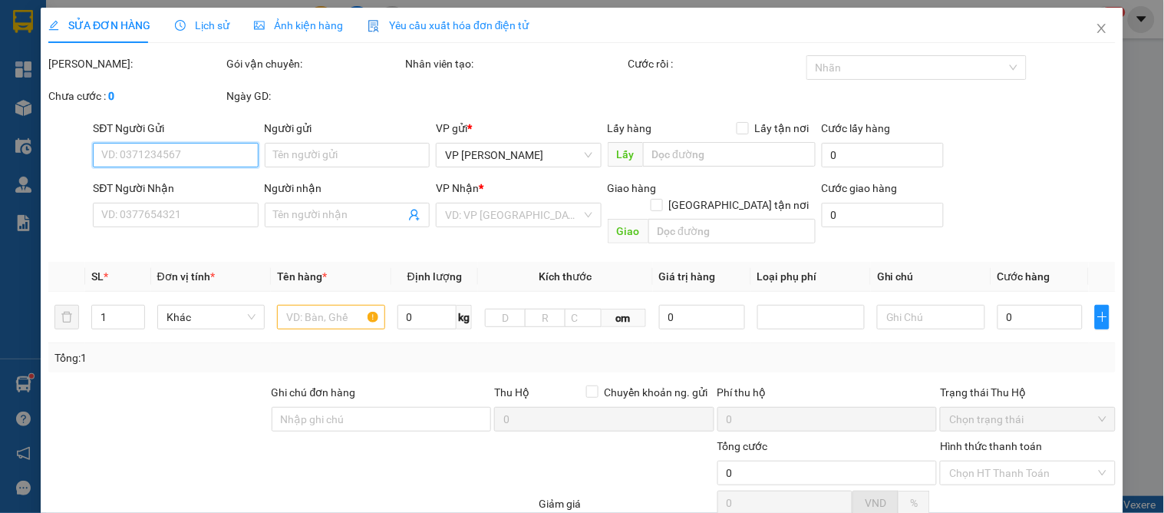
type input "kh"
type input "50.000"
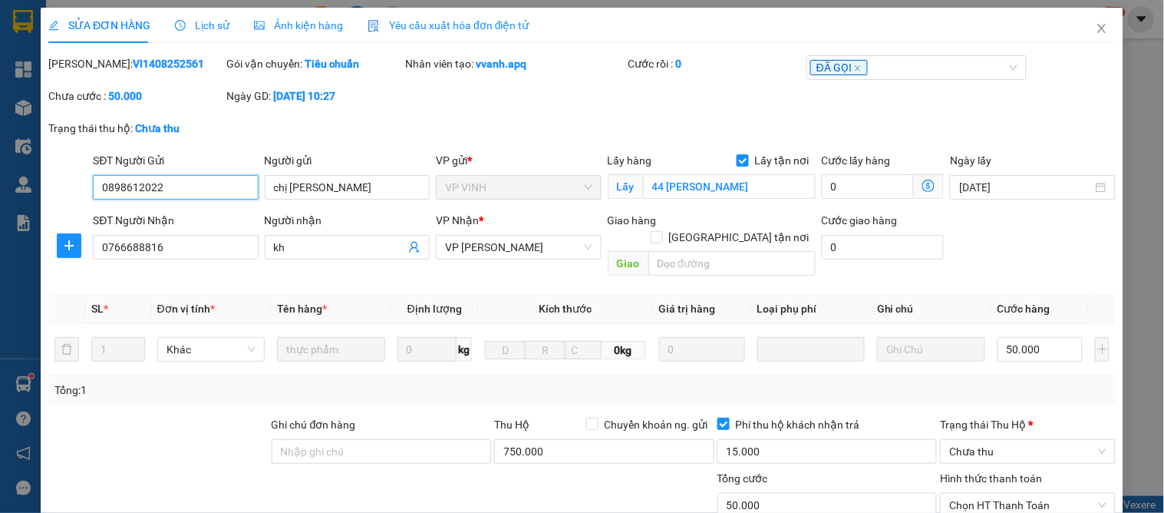
scroll to position [169, 0]
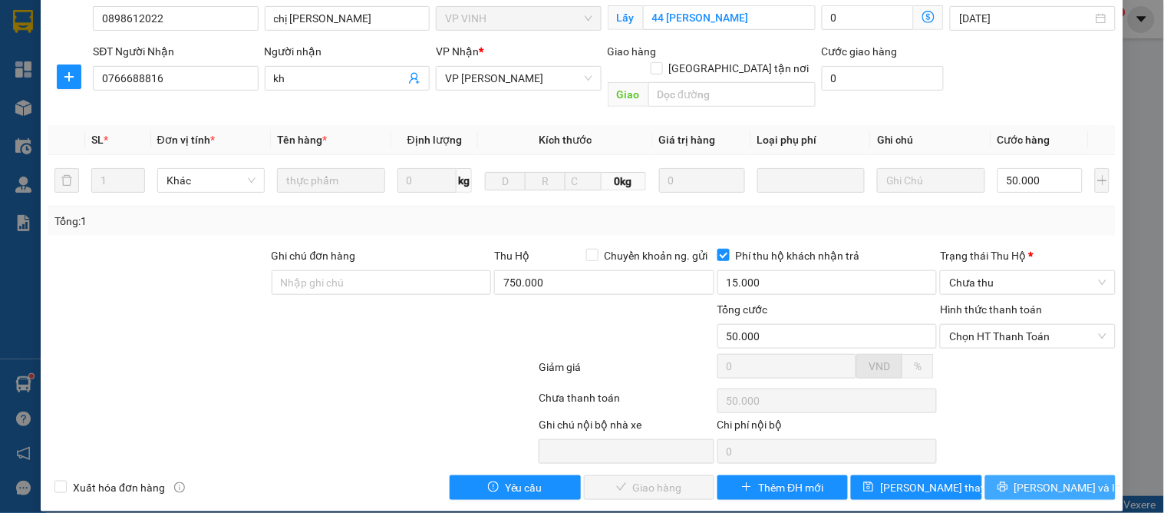
click at [1008, 481] on icon "printer" at bounding box center [1002, 486] width 11 height 11
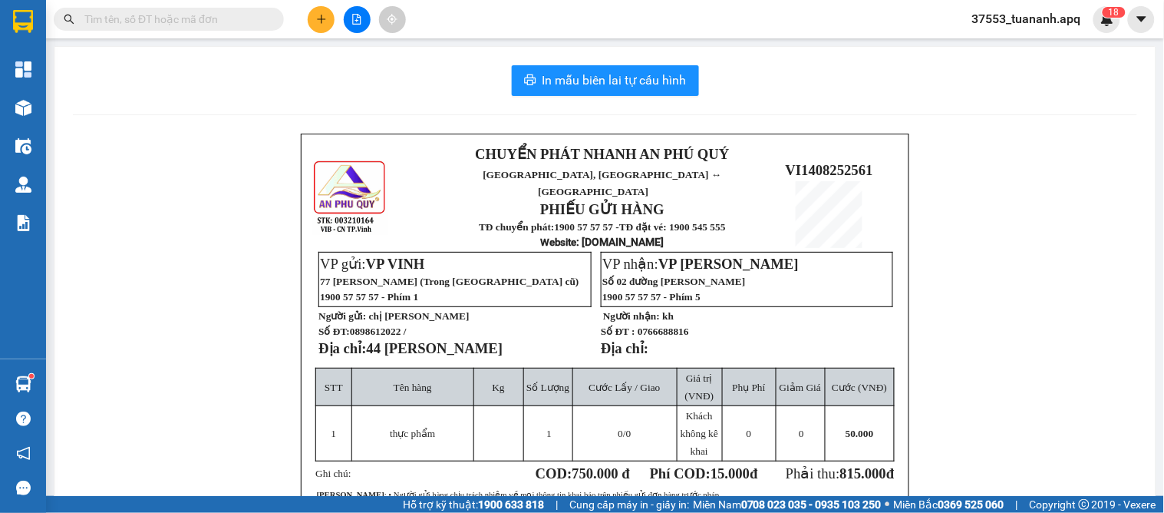
click at [234, 18] on input "text" at bounding box center [174, 19] width 181 height 17
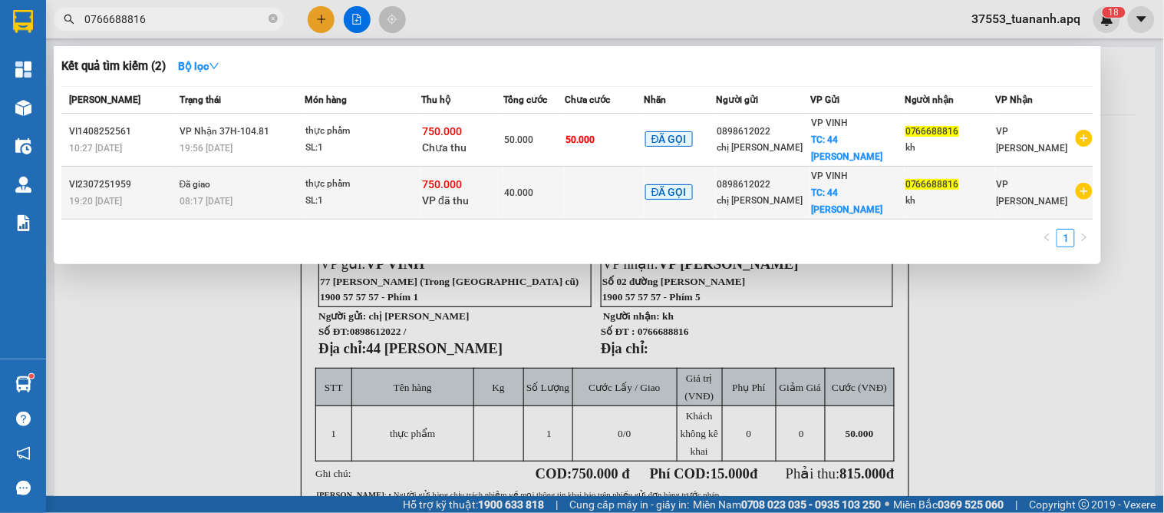
type input "0766688816"
click at [607, 180] on td at bounding box center [605, 193] width 80 height 53
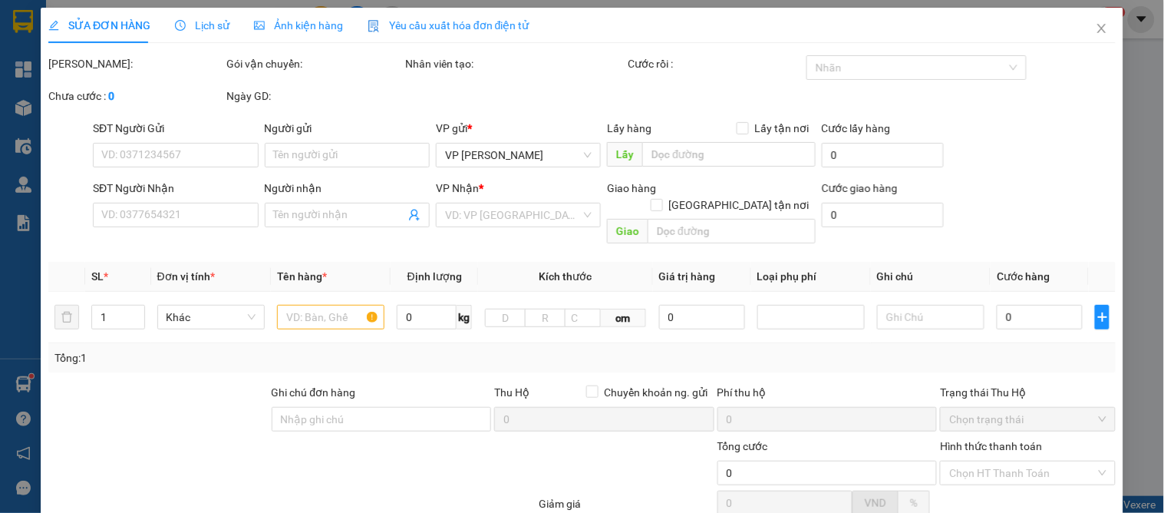
type input "0898612022"
type input "chị [PERSON_NAME]"
checkbox input "true"
type input "44 [PERSON_NAME]"
type input "0766688816"
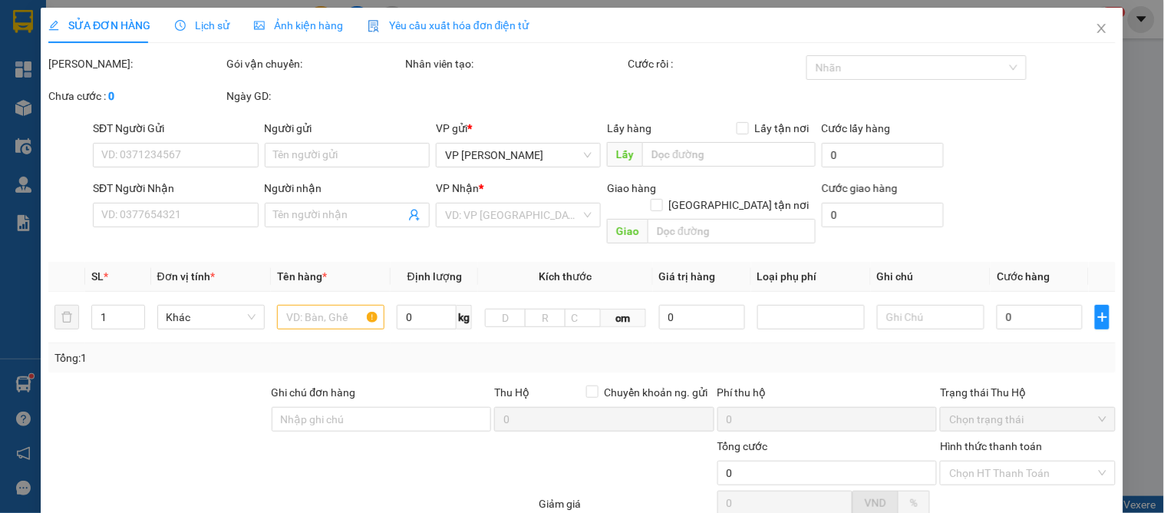
type input "kh"
type input "750.000"
type input "15.000"
type input "40.000"
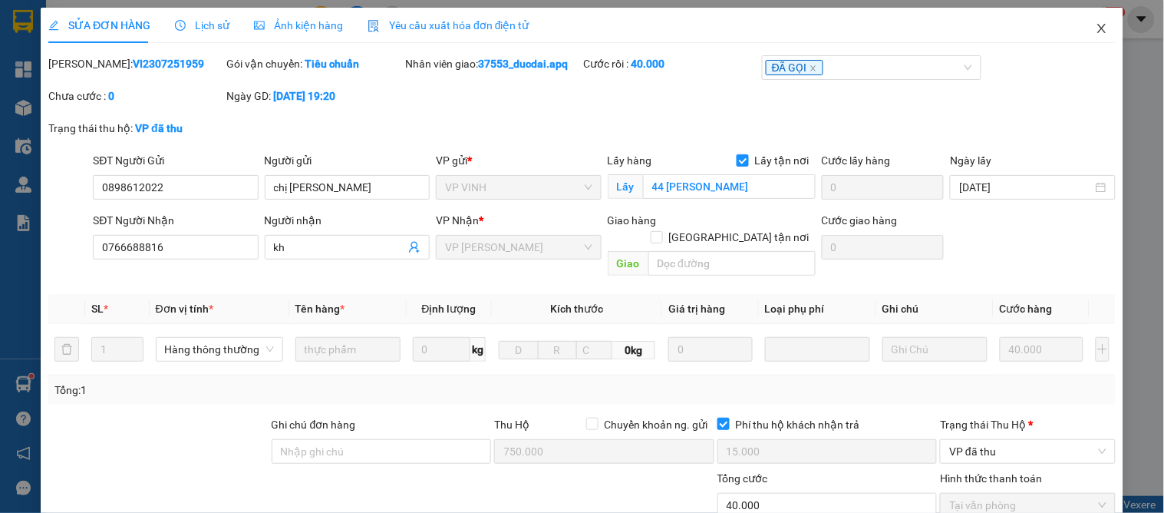
click at [1097, 26] on icon "close" at bounding box center [1101, 28] width 8 height 9
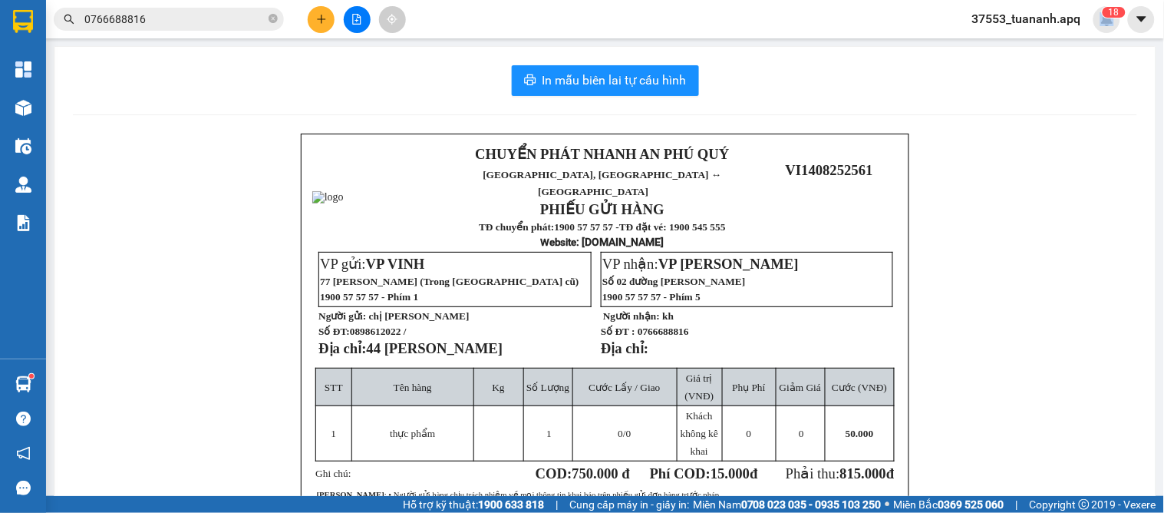
click at [1087, 26] on span "37553_tuananh.apq" at bounding box center [1027, 18] width 134 height 19
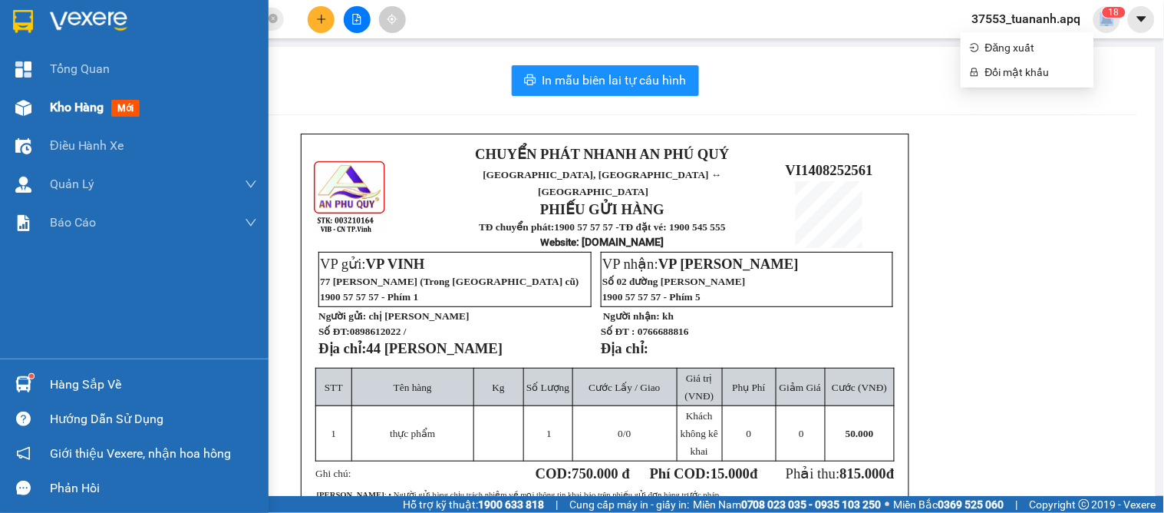
click at [75, 108] on span "Kho hàng" at bounding box center [77, 107] width 54 height 15
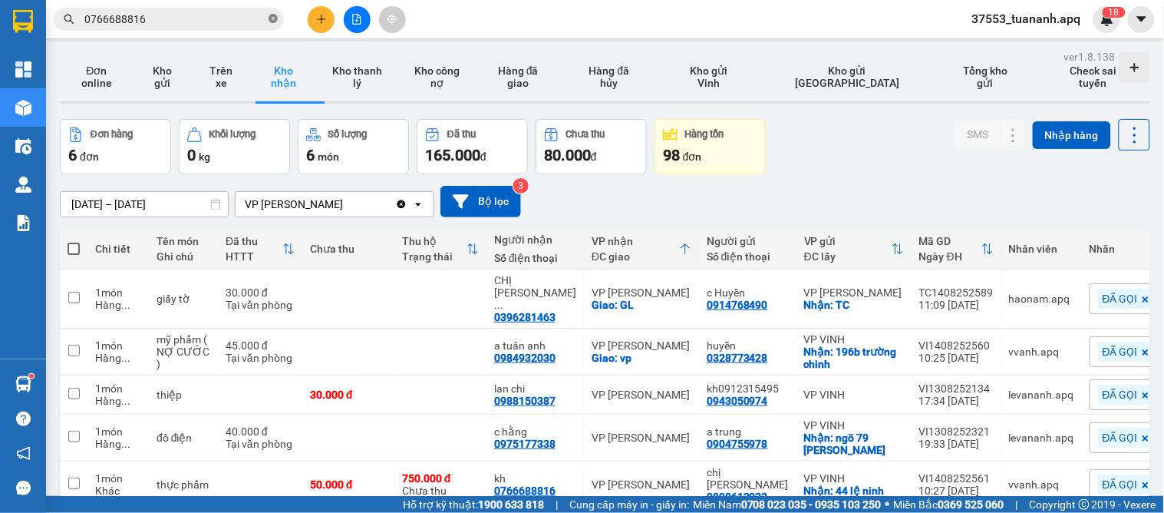
click at [269, 18] on icon "close-circle" at bounding box center [273, 18] width 9 height 9
click at [172, 73] on button "Kho gửi" at bounding box center [163, 76] width 59 height 49
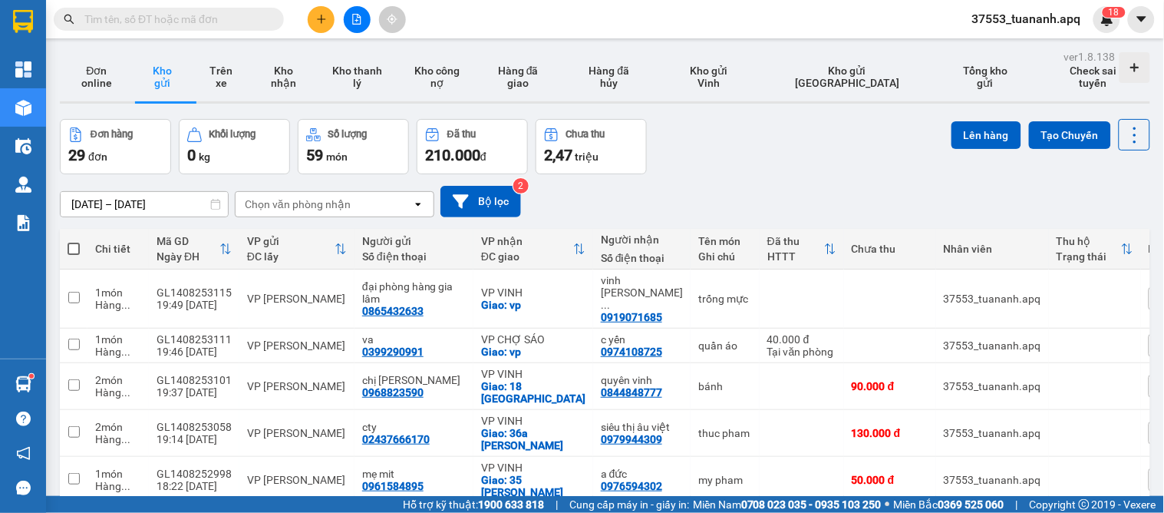
click at [712, 183] on div "[DATE] – [DATE] Press the down arrow key to interact with the calendar and sele…" at bounding box center [605, 201] width 1090 height 54
click at [300, 78] on button "Kho nhận" at bounding box center [284, 76] width 68 height 49
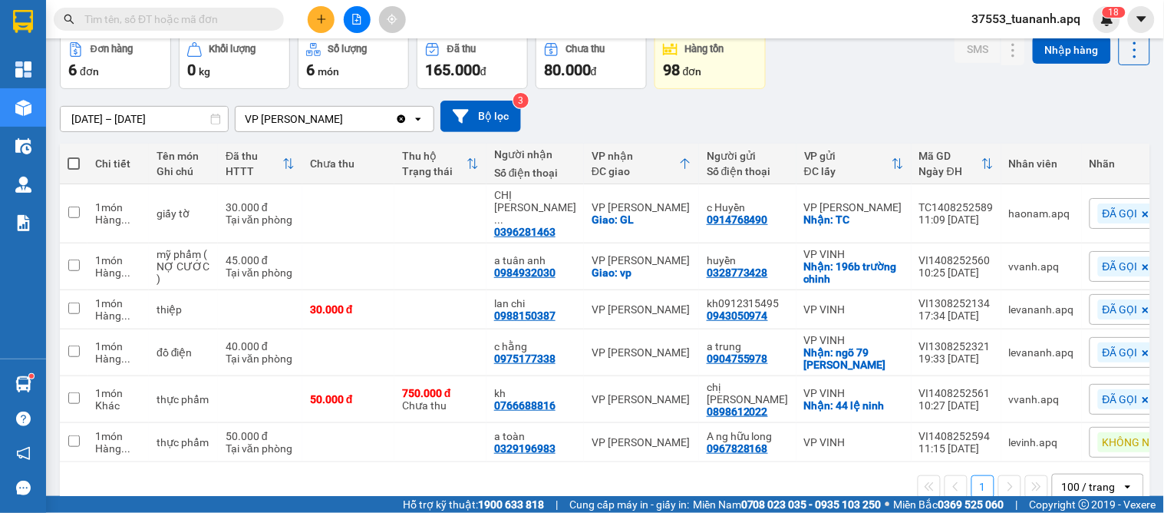
scroll to position [101, 0]
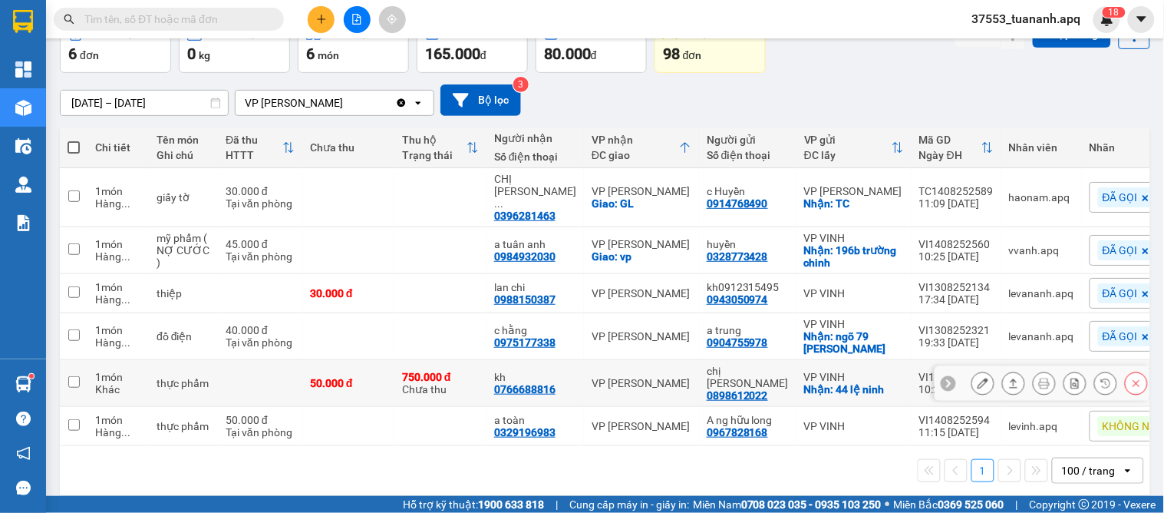
click at [988, 371] on div at bounding box center [1059, 382] width 176 height 23
click at [978, 378] on icon at bounding box center [983, 383] width 11 height 11
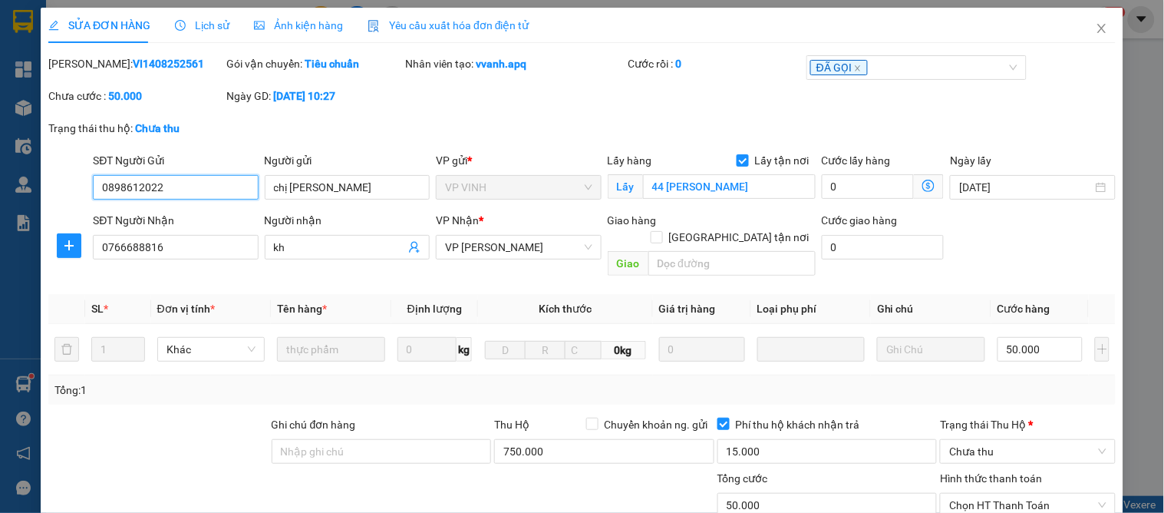
scroll to position [169, 0]
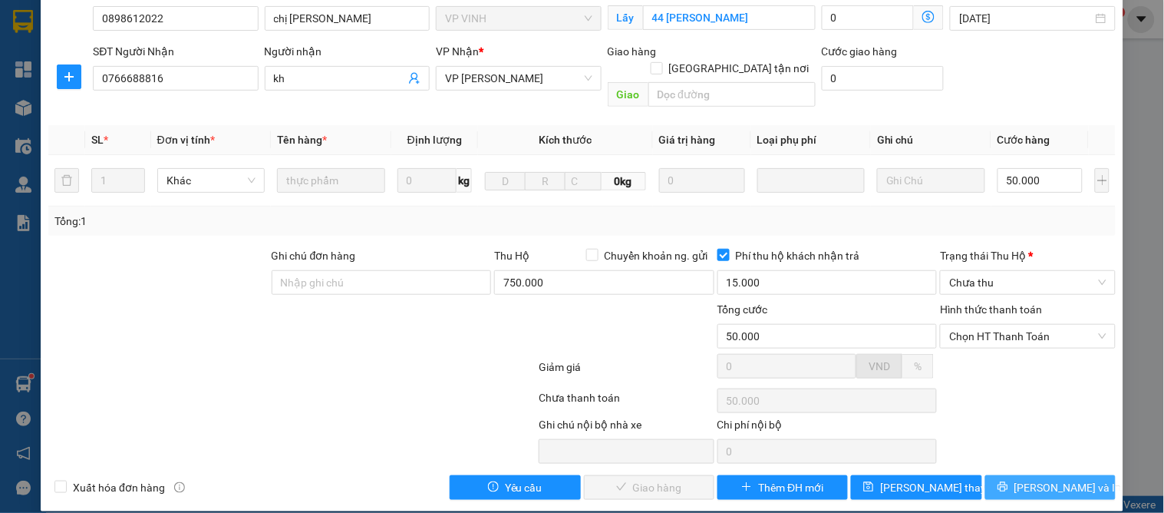
click at [1024, 475] on button "[PERSON_NAME] và In" at bounding box center [1050, 487] width 130 height 25
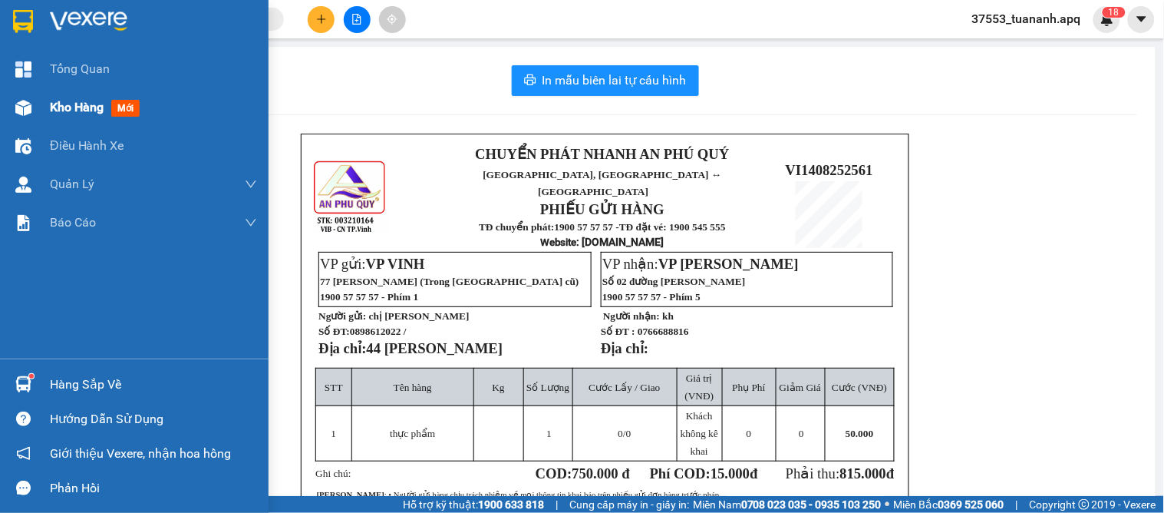
click at [74, 106] on span "Kho hàng" at bounding box center [77, 107] width 54 height 15
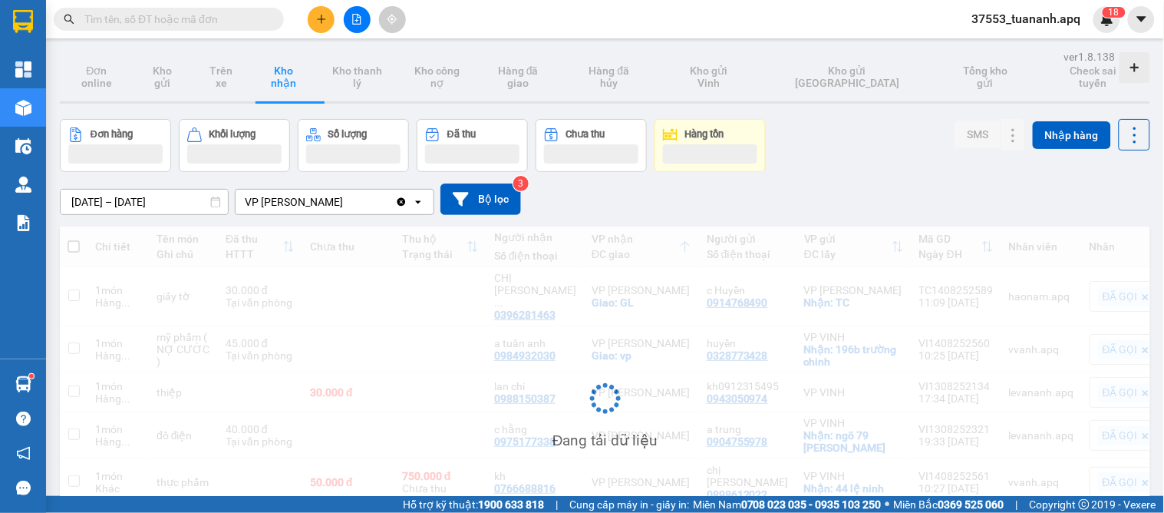
scroll to position [98, 0]
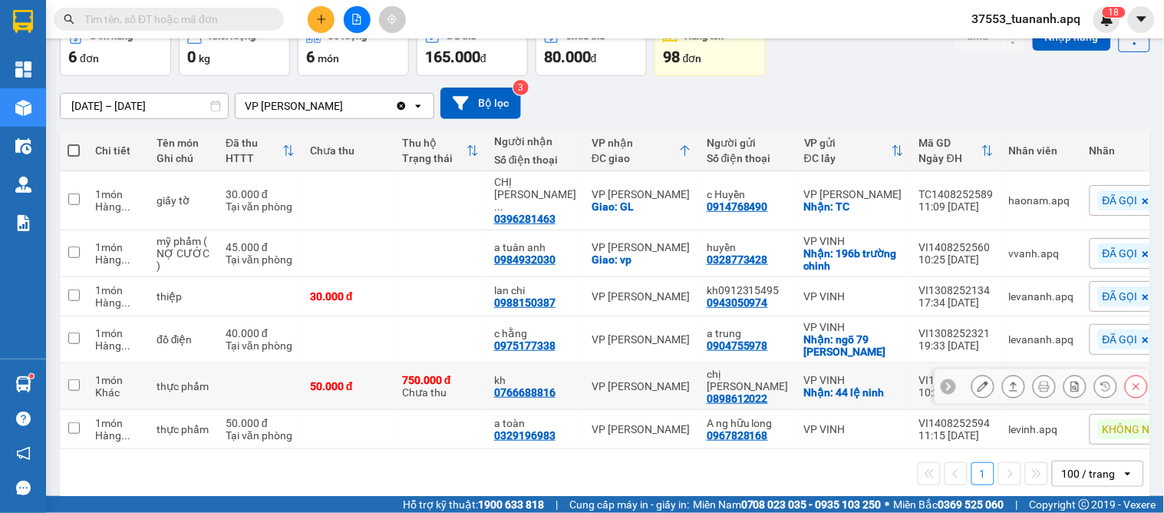
click at [1008, 381] on icon at bounding box center [1013, 386] width 11 height 11
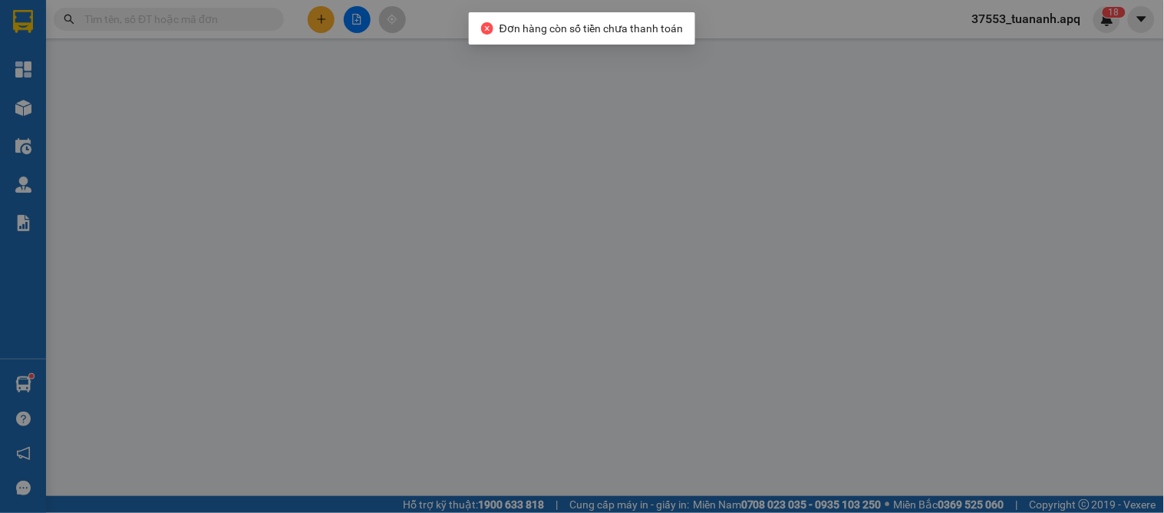
type input "0898612022"
type input "chị [PERSON_NAME]"
checkbox input "true"
type input "44 [PERSON_NAME]"
type input "0766688816"
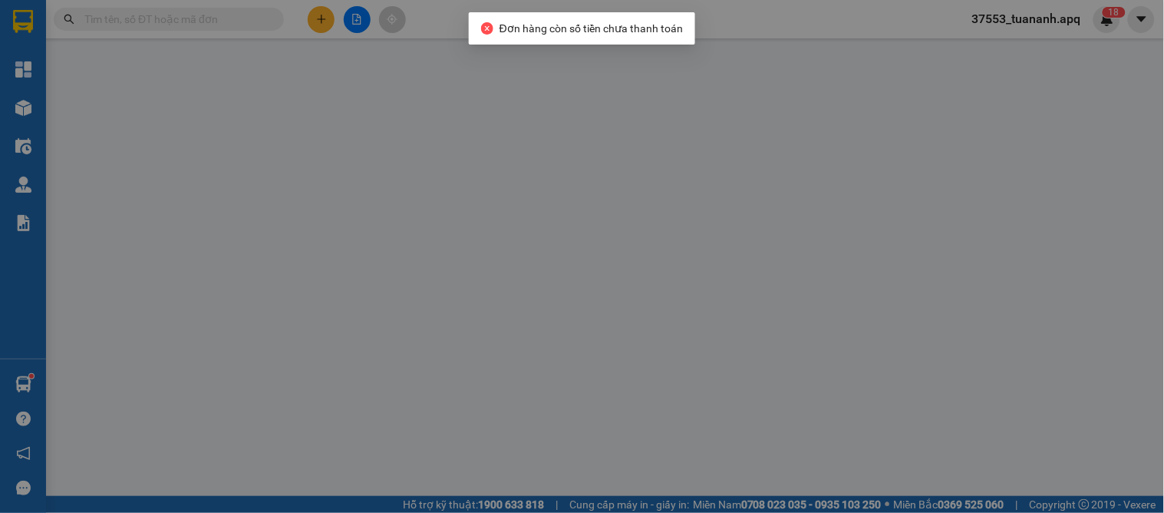
type input "kh"
type input "50.000"
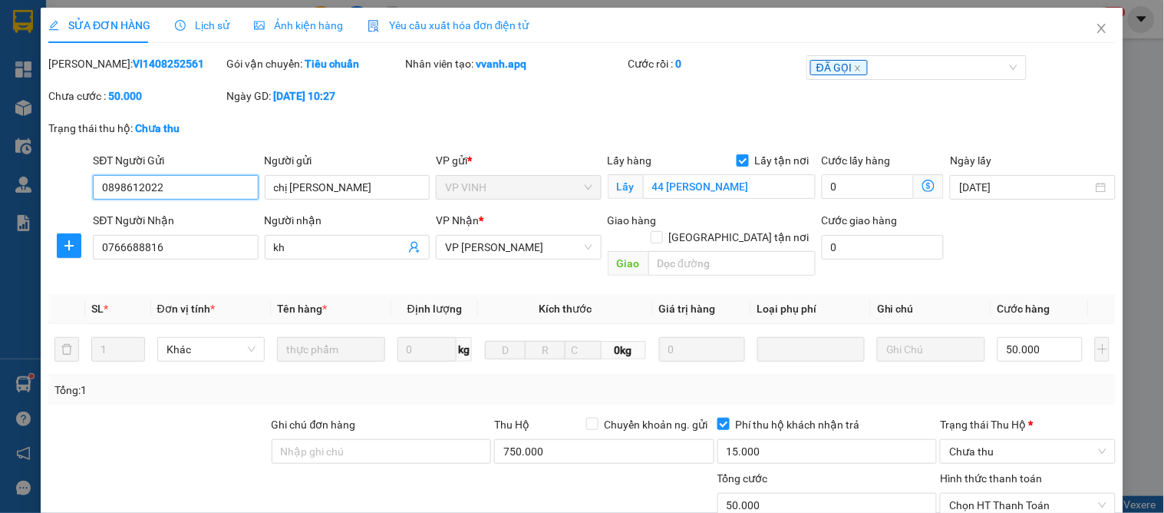
scroll to position [169, 0]
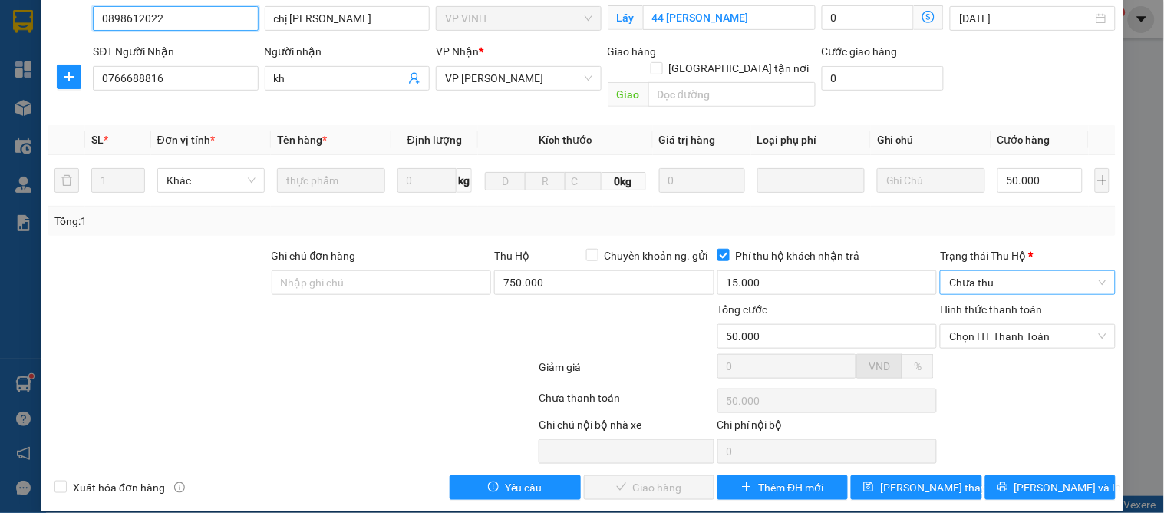
click at [967, 271] on span "Chưa thu" at bounding box center [1027, 282] width 157 height 23
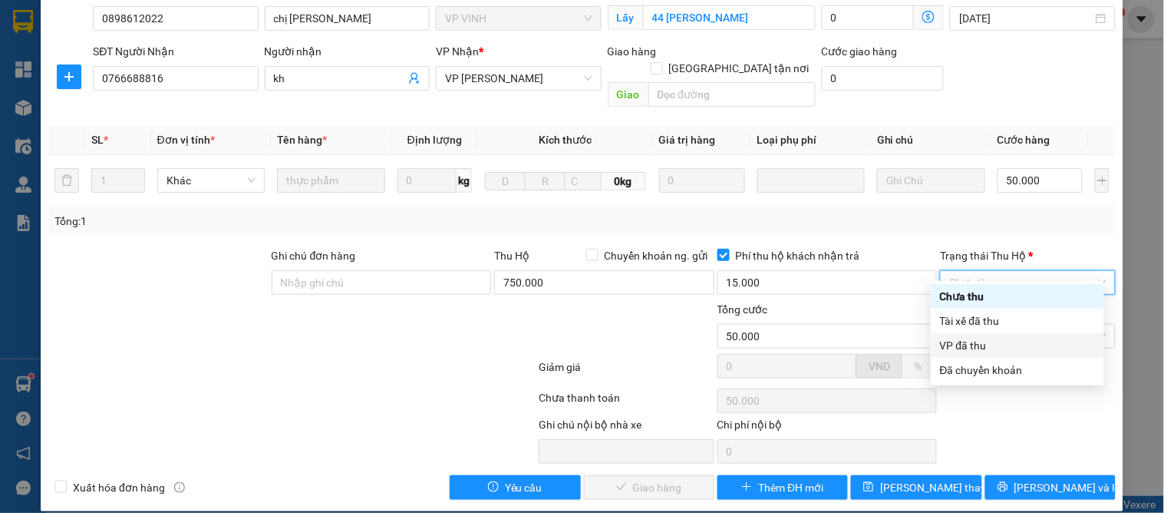
click at [965, 347] on div "VP đã thu" at bounding box center [1017, 345] width 155 height 17
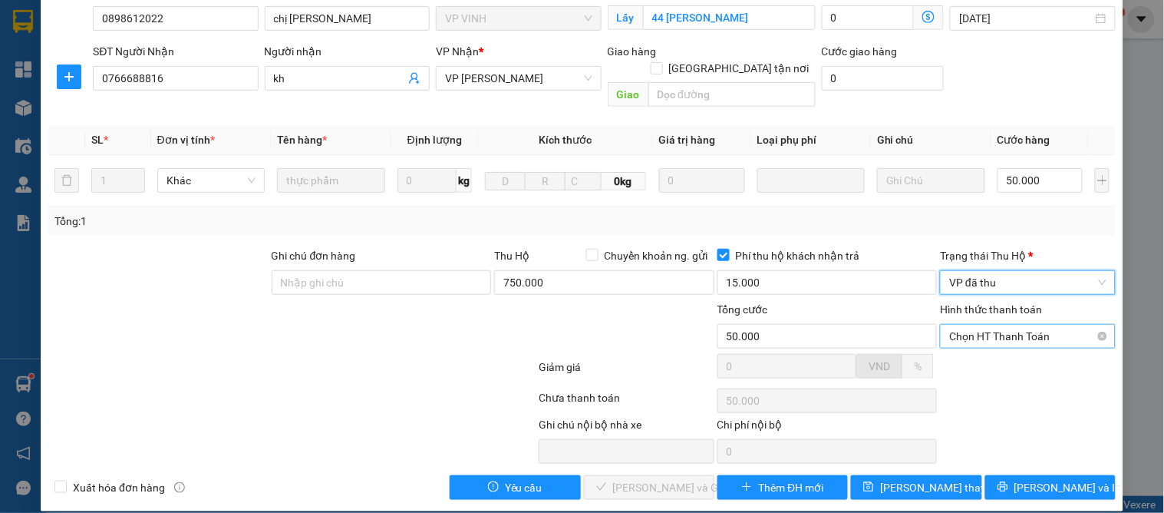
click at [994, 325] on span "Chọn HT Thanh Toán" at bounding box center [1027, 336] width 157 height 23
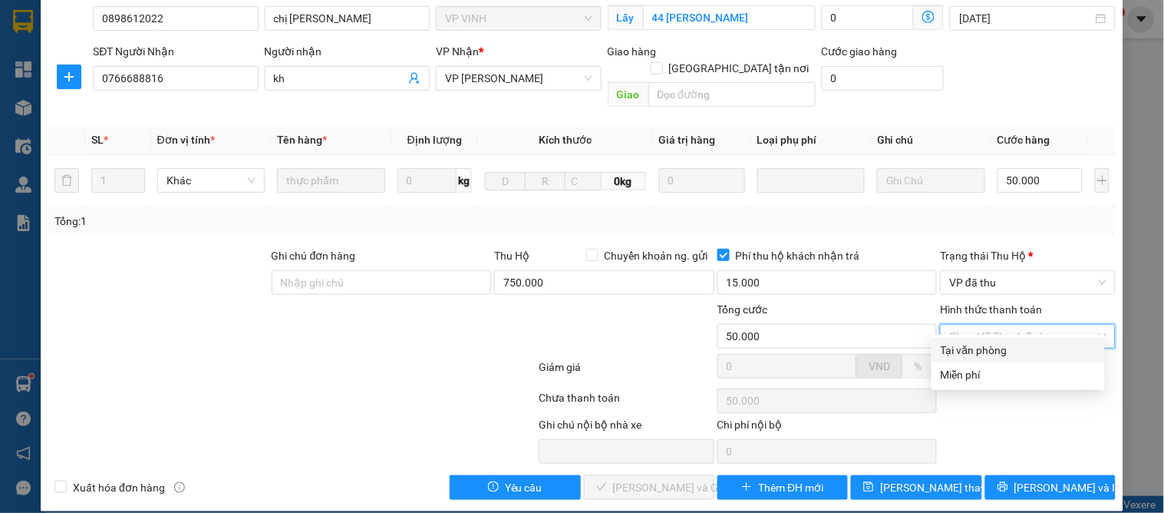
click at [990, 350] on div "Tại văn phòng" at bounding box center [1018, 349] width 155 height 17
type input "0"
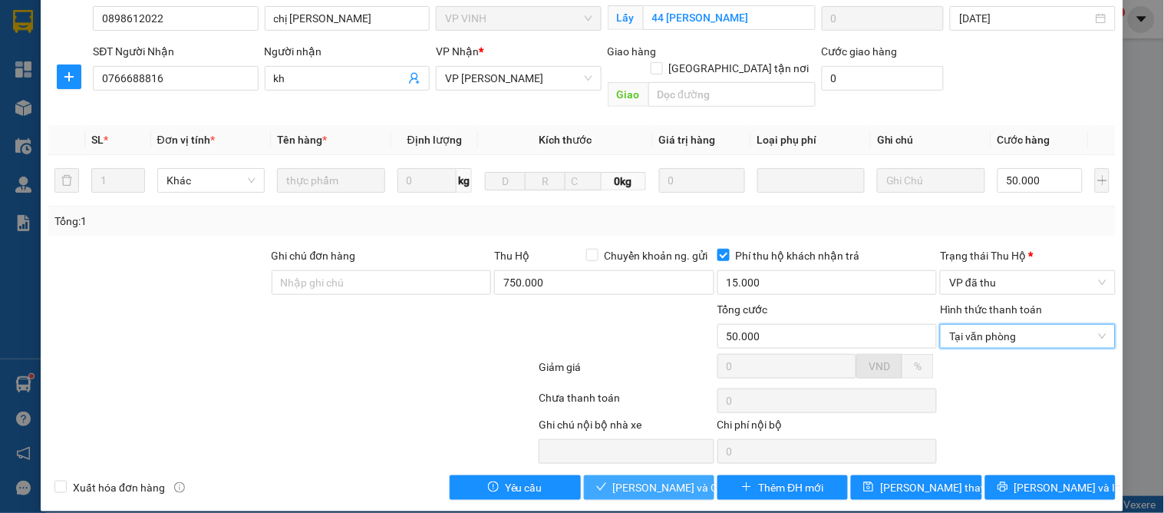
click at [637, 479] on span "[PERSON_NAME] và Giao hàng" at bounding box center [686, 487] width 147 height 17
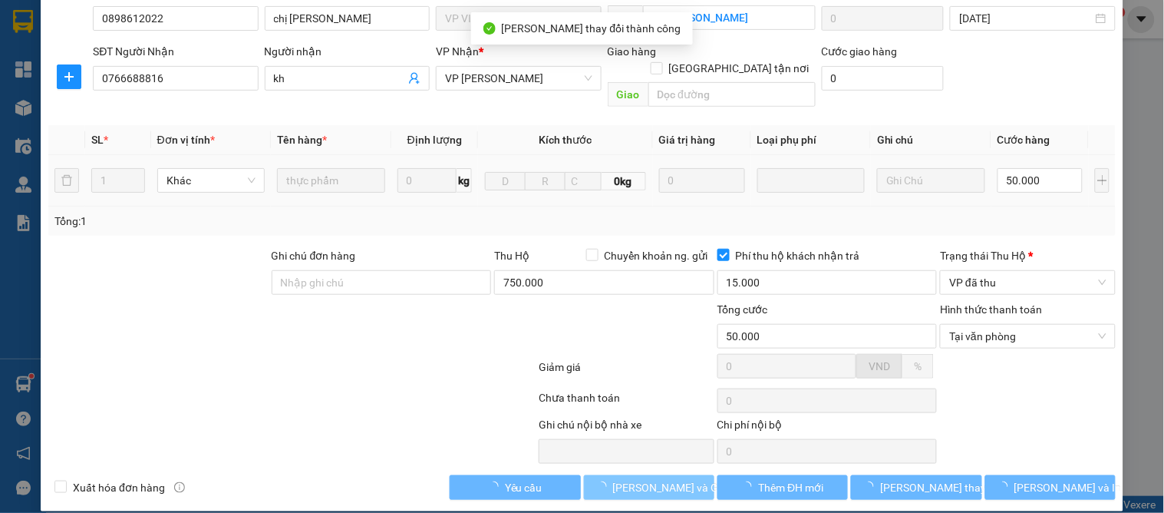
scroll to position [0, 0]
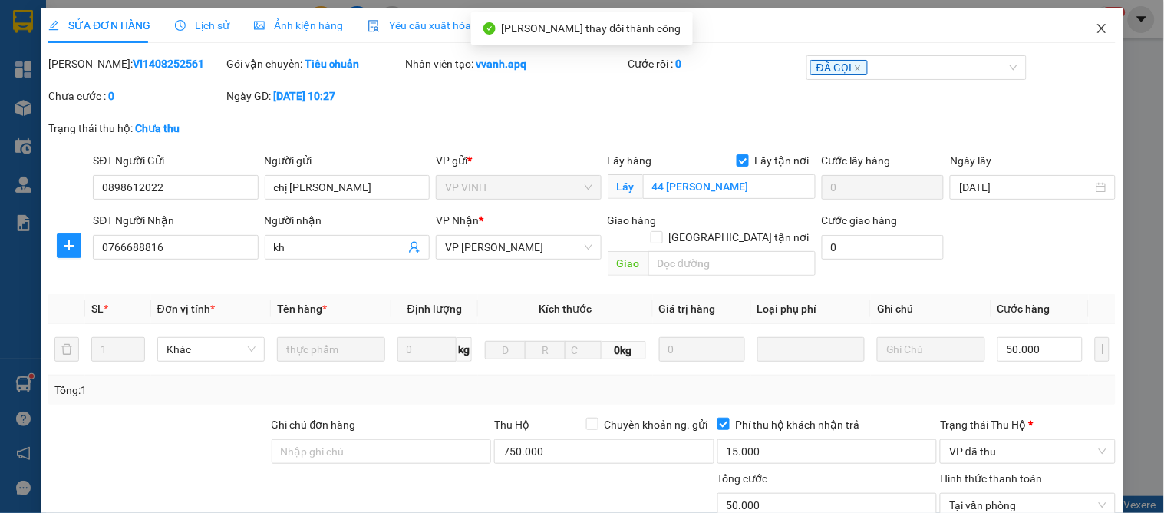
click at [1097, 28] on icon "close" at bounding box center [1101, 28] width 8 height 9
click at [1091, 28] on span "37553_tuananh.apq" at bounding box center [1027, 18] width 134 height 19
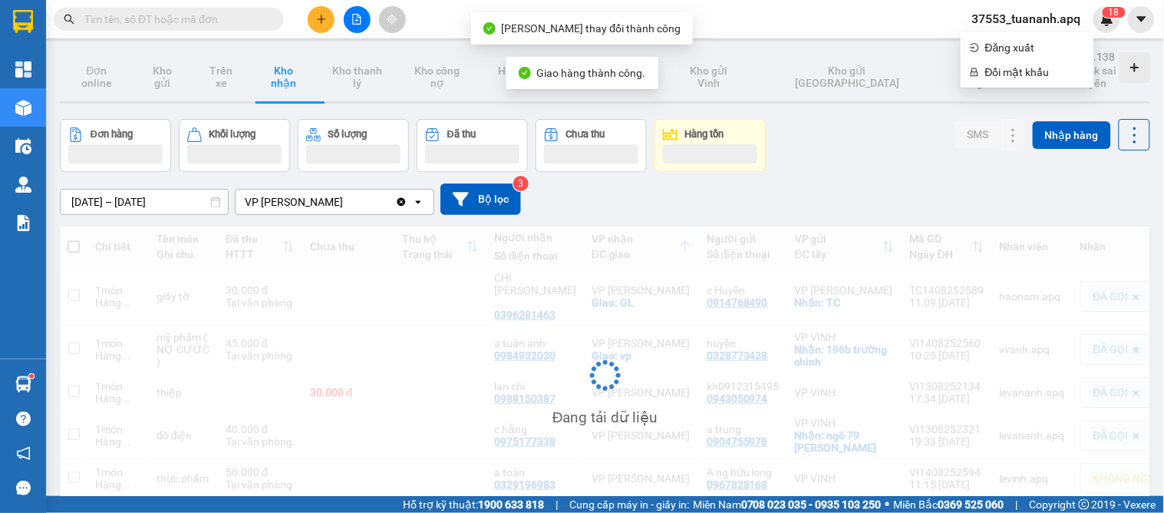
click at [848, 226] on div "[DATE] – [DATE] Press the down arrow key to interact with the calendar and sele…" at bounding box center [605, 199] width 1090 height 54
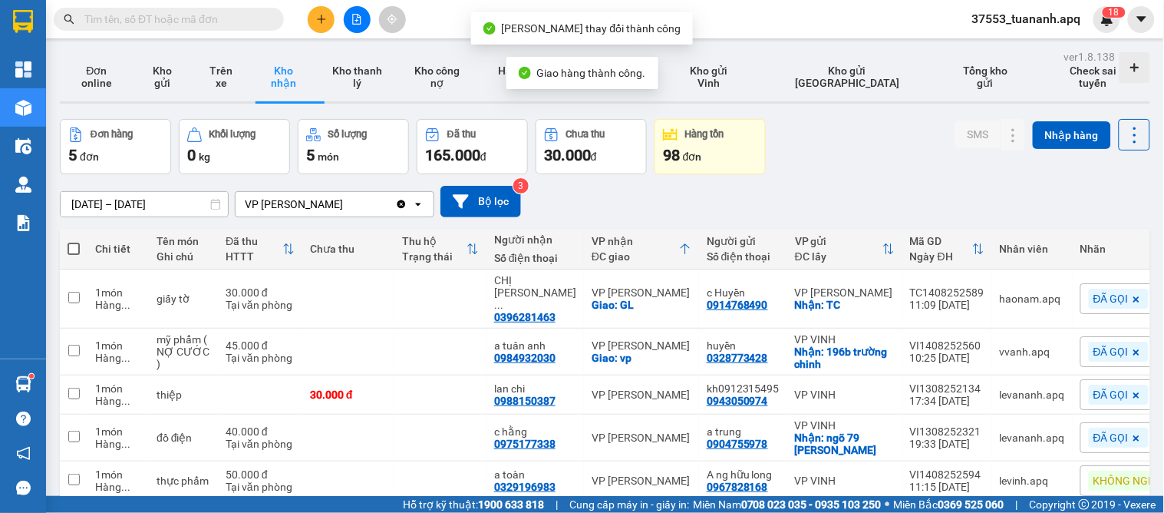
scroll to position [71, 0]
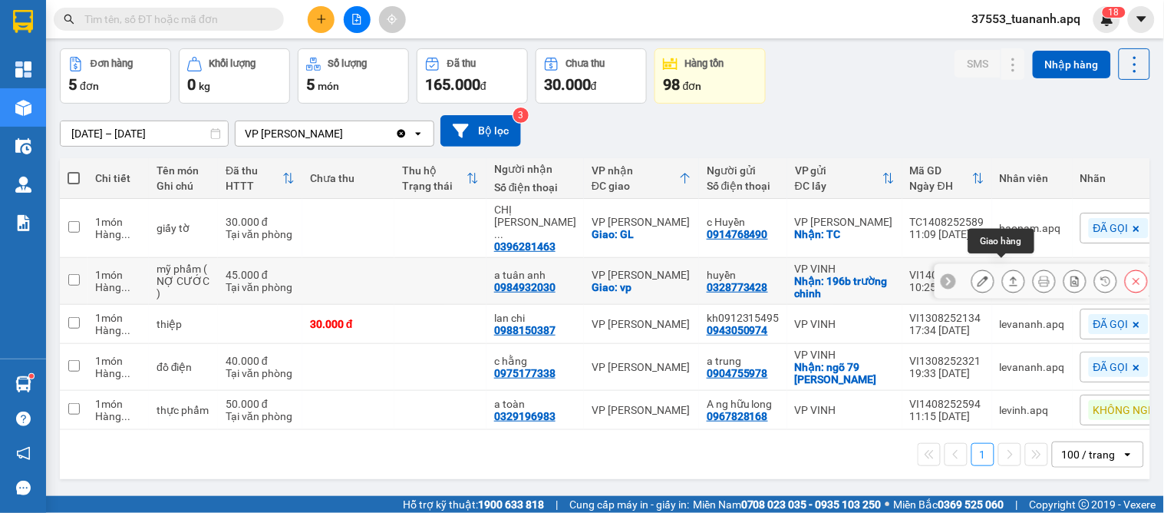
click at [1008, 275] on icon at bounding box center [1013, 280] width 11 height 11
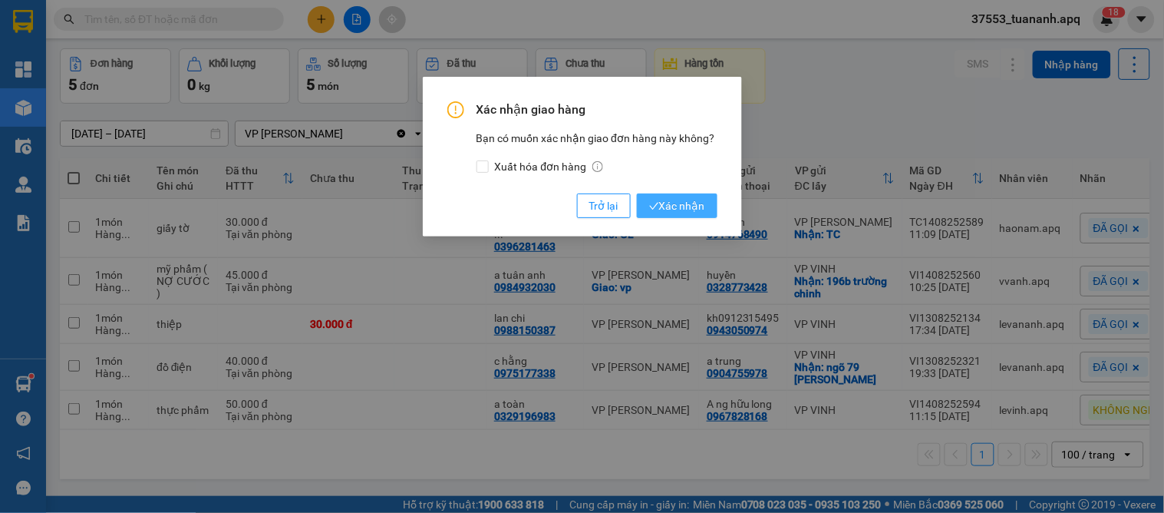
click at [694, 202] on span "Xác nhận" at bounding box center [677, 205] width 56 height 17
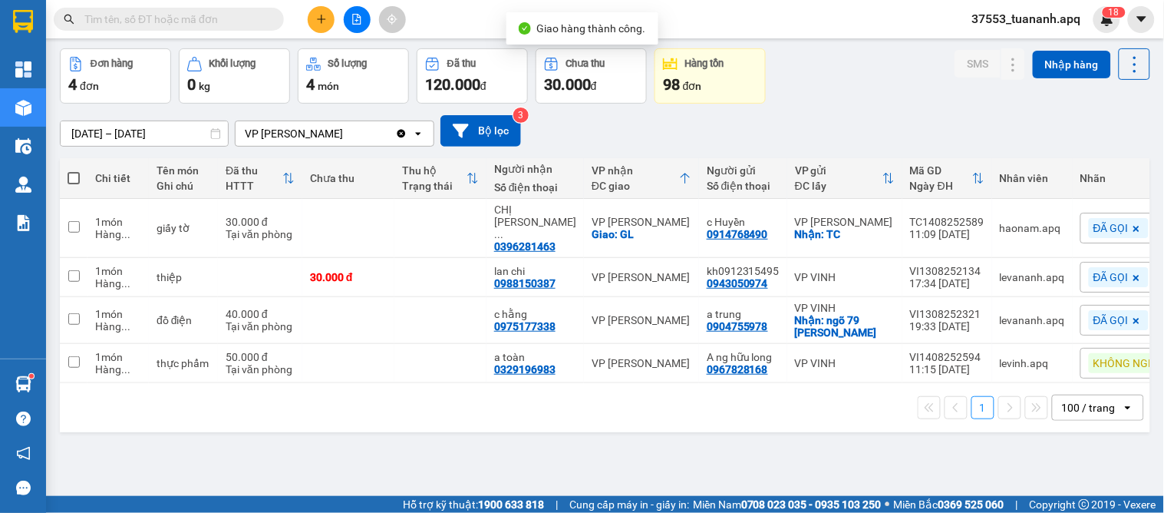
click at [800, 440] on div "ver 1.8.138 Đơn online Kho gửi Trên xe Kho nhận Kho thanh lý Kho công nợ Hàng đ…" at bounding box center [605, 231] width 1103 height 513
click at [1020, 18] on span "37553_tuananh.apq" at bounding box center [1027, 18] width 134 height 19
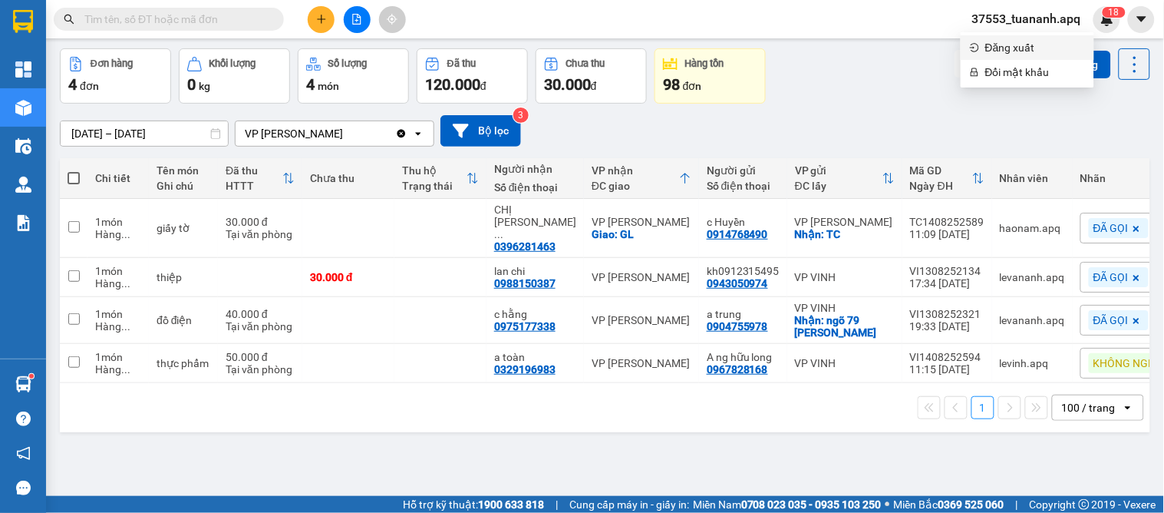
click at [1004, 46] on span "Đăng xuất" at bounding box center [1035, 47] width 100 height 17
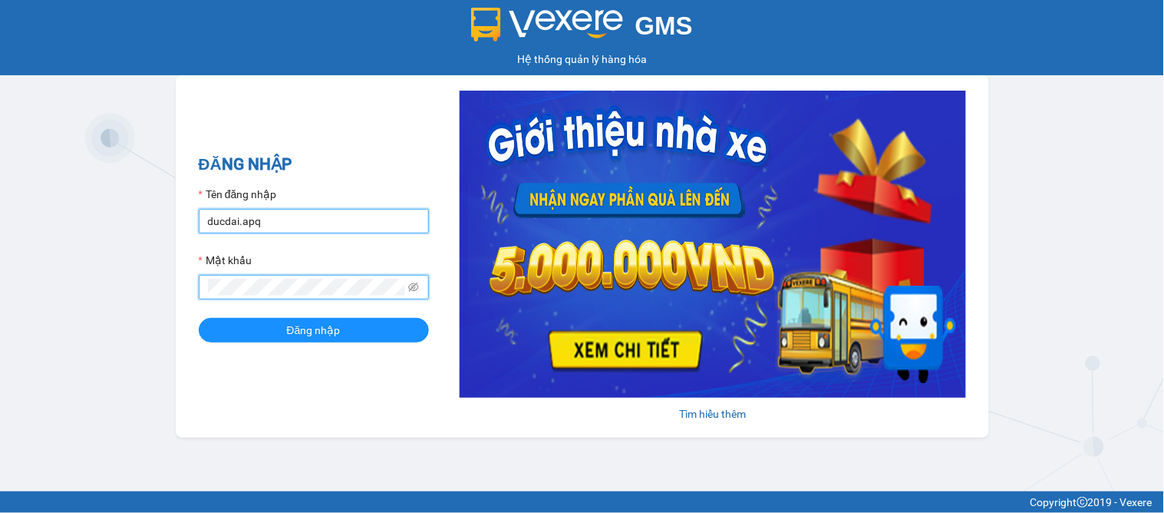
drag, startPoint x: 226, startPoint y: 223, endPoint x: 226, endPoint y: 250, distance: 27.6
click at [226, 223] on input "ducdai.apq" at bounding box center [314, 221] width 230 height 25
type input "dai.apq"
click at [414, 281] on span at bounding box center [413, 287] width 11 height 17
click at [420, 286] on span at bounding box center [314, 287] width 230 height 25
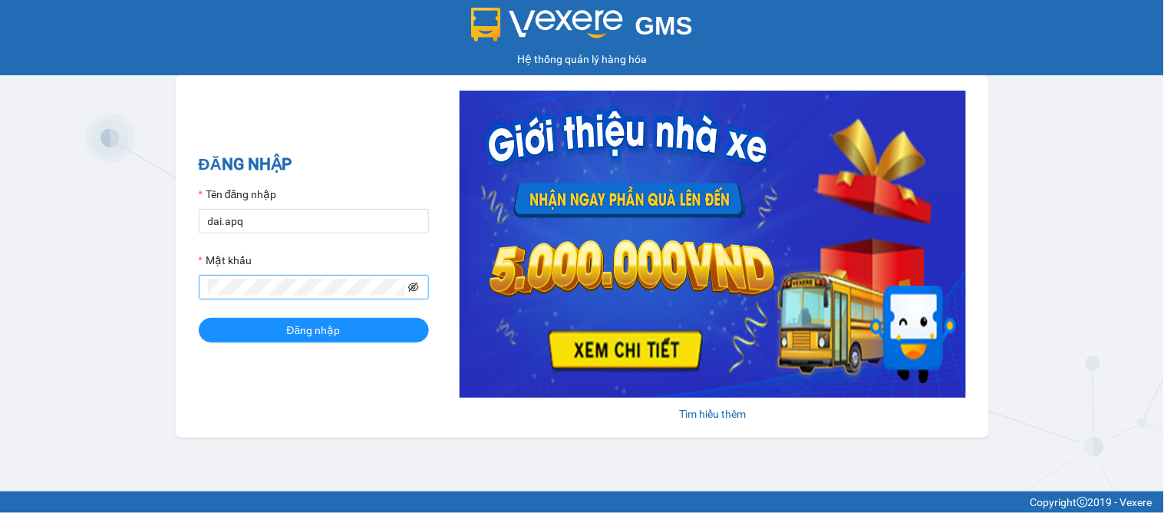
click at [417, 286] on icon "eye-invisible" at bounding box center [413, 287] width 11 height 11
click at [199, 318] on button "Đăng nhập" at bounding box center [314, 330] width 230 height 25
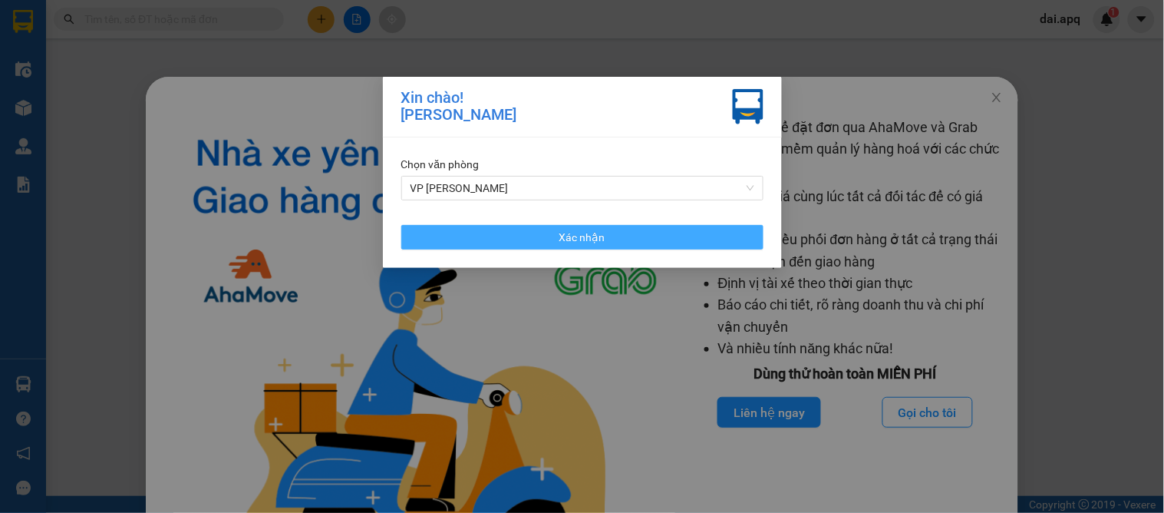
click at [587, 231] on span "Xác nhận" at bounding box center [582, 237] width 46 height 17
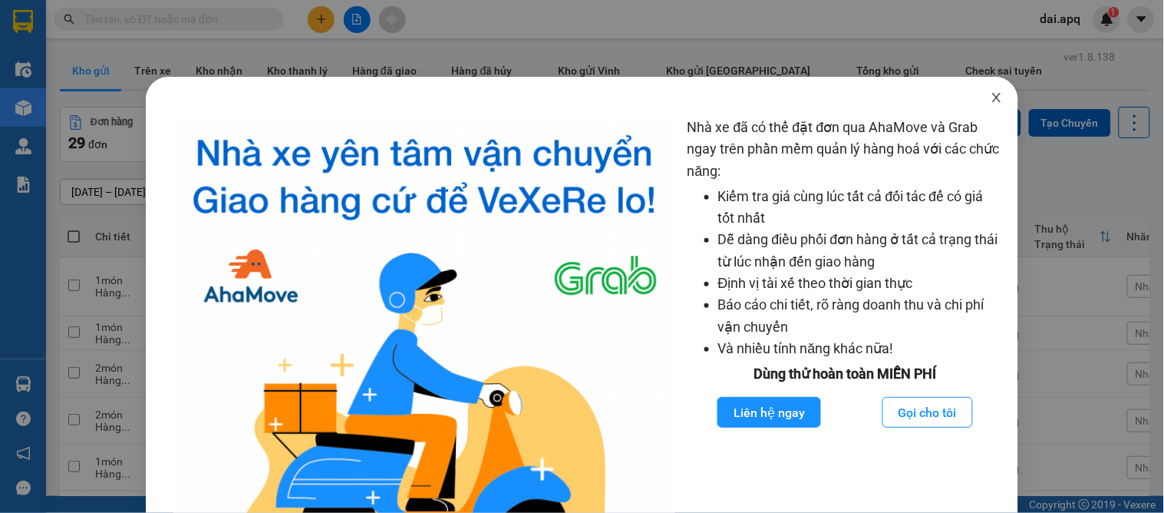
click at [991, 94] on icon "close" at bounding box center [997, 97] width 12 height 12
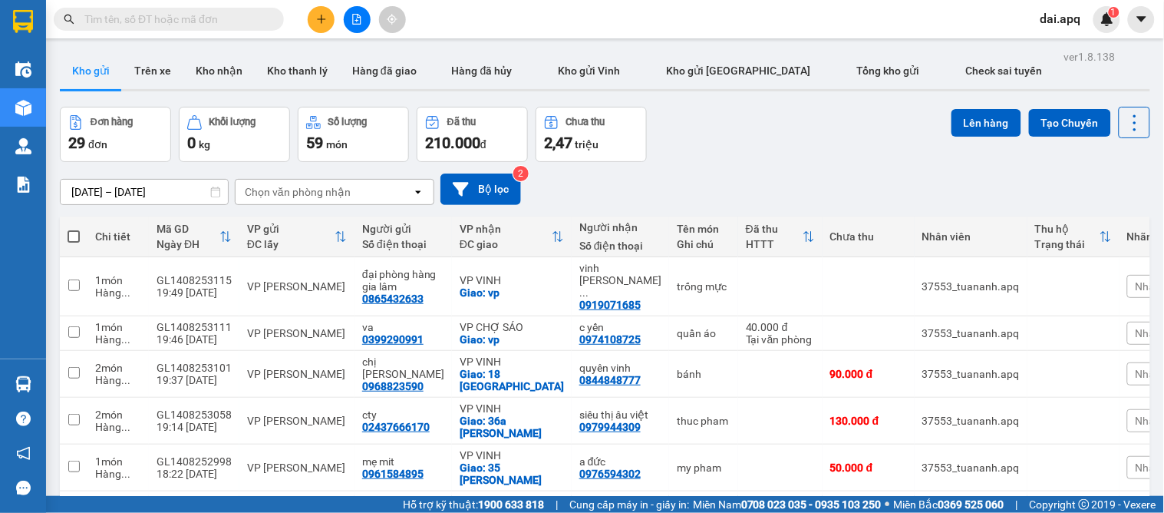
click at [1015, 180] on div "[DATE] – [DATE] Press the down arrow key to interact with the calendar and sele…" at bounding box center [605, 188] width 1090 height 31
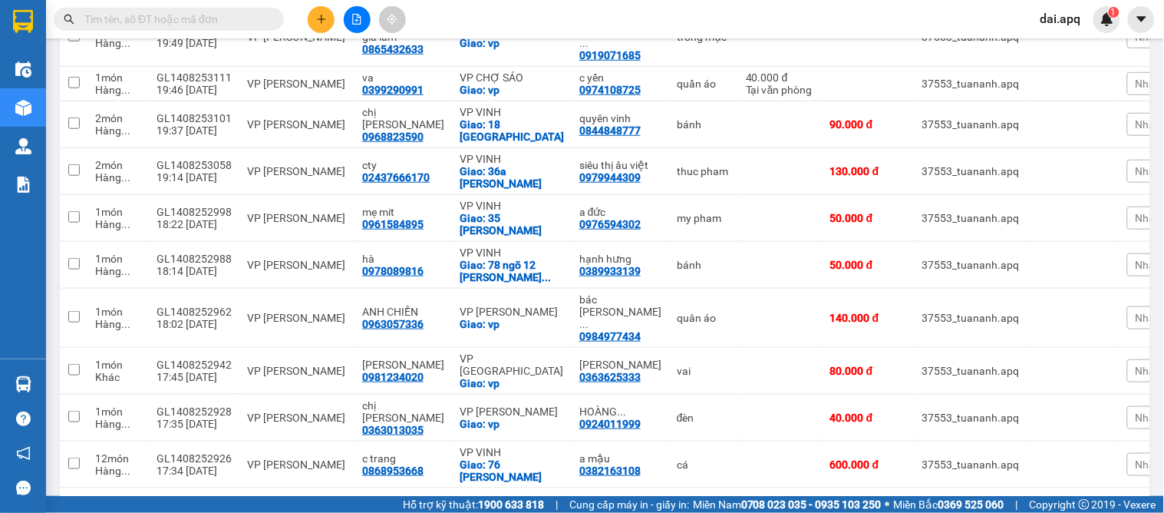
click at [1067, 505] on div "10 / trang" at bounding box center [1086, 512] width 48 height 15
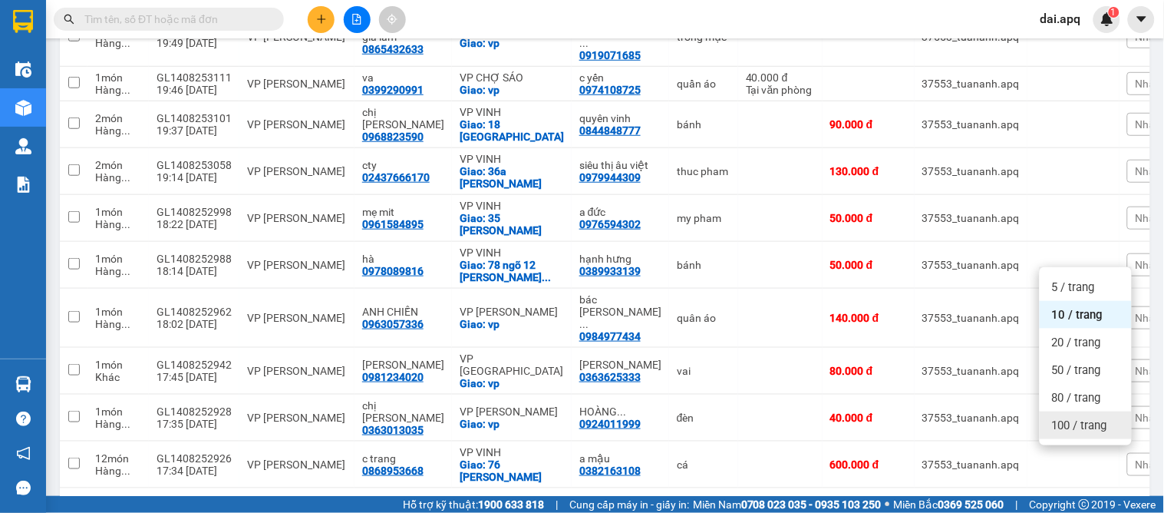
click at [1071, 424] on span "100 / trang" at bounding box center [1079, 424] width 55 height 15
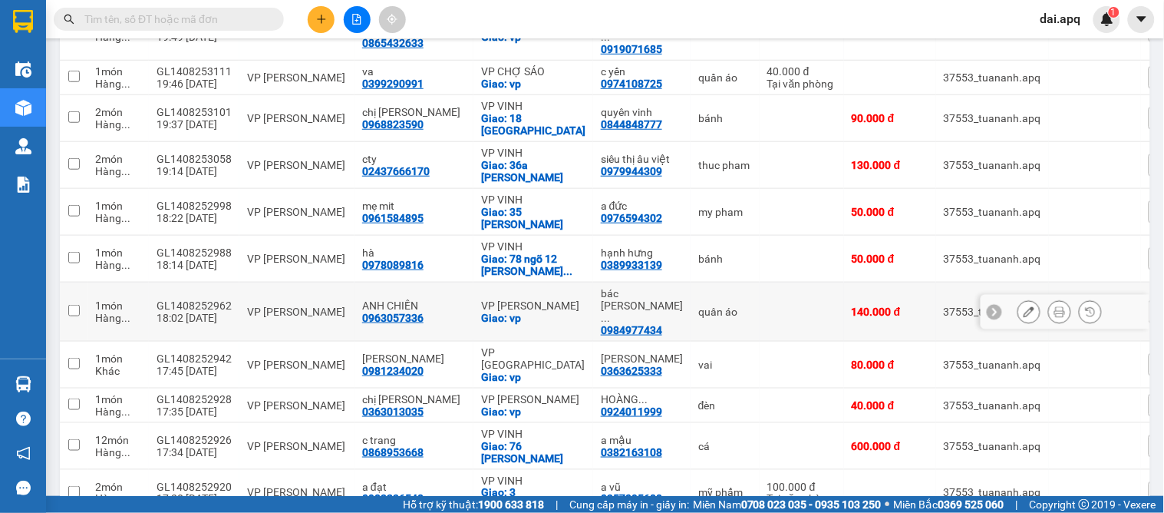
scroll to position [0, 0]
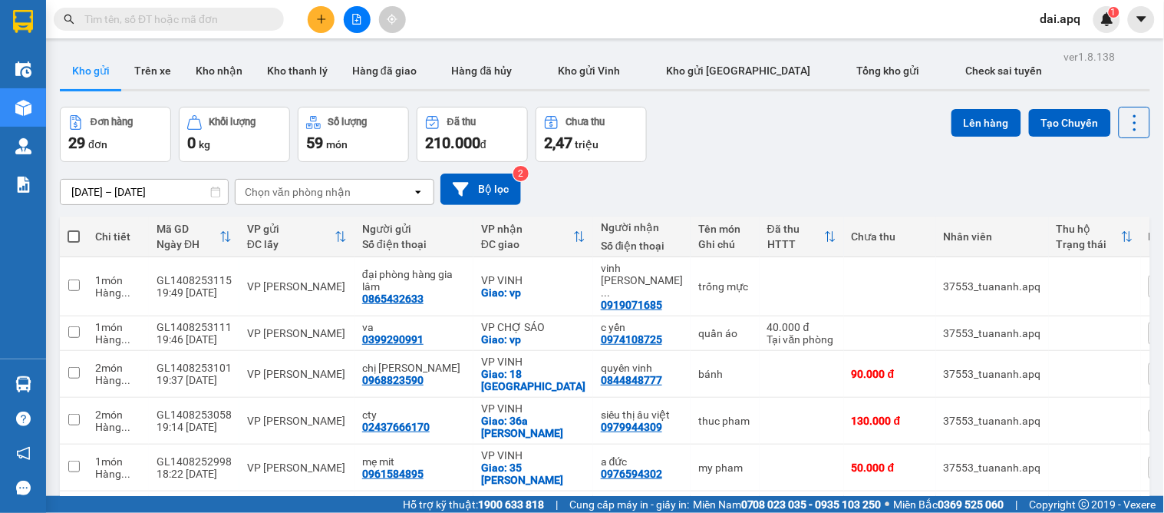
click at [726, 178] on div "[DATE] – [DATE] Press the down arrow key to interact with the calendar and sele…" at bounding box center [605, 188] width 1090 height 31
click at [322, 14] on icon "plus" at bounding box center [321, 19] width 11 height 11
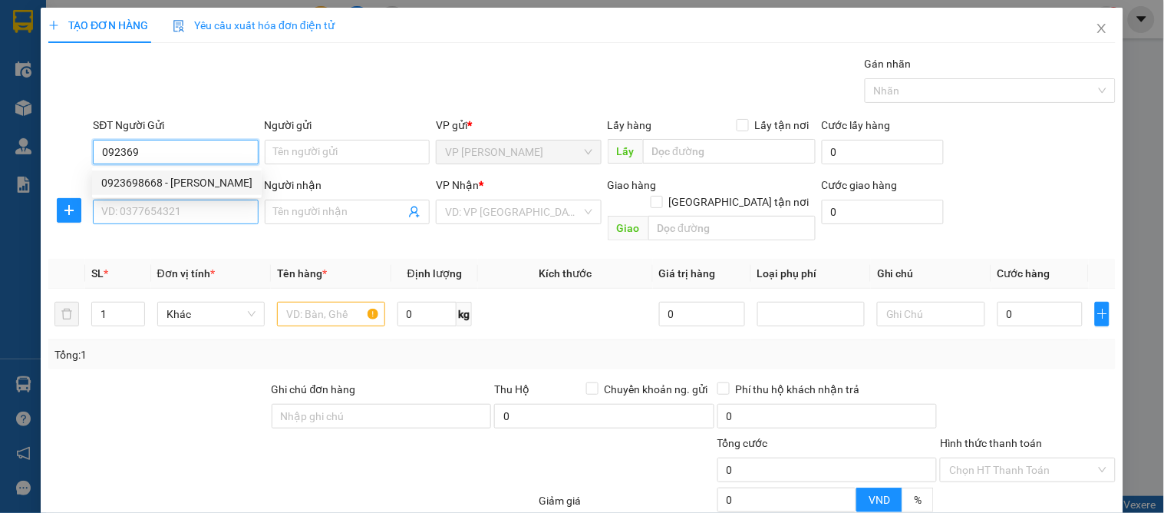
drag, startPoint x: 177, startPoint y: 181, endPoint x: 166, endPoint y: 215, distance: 35.7
click at [176, 185] on div "0923698668 - TUẤN ANH" at bounding box center [176, 182] width 151 height 17
type input "0923698668"
type input "TUẤN ANH"
type input "0923698668"
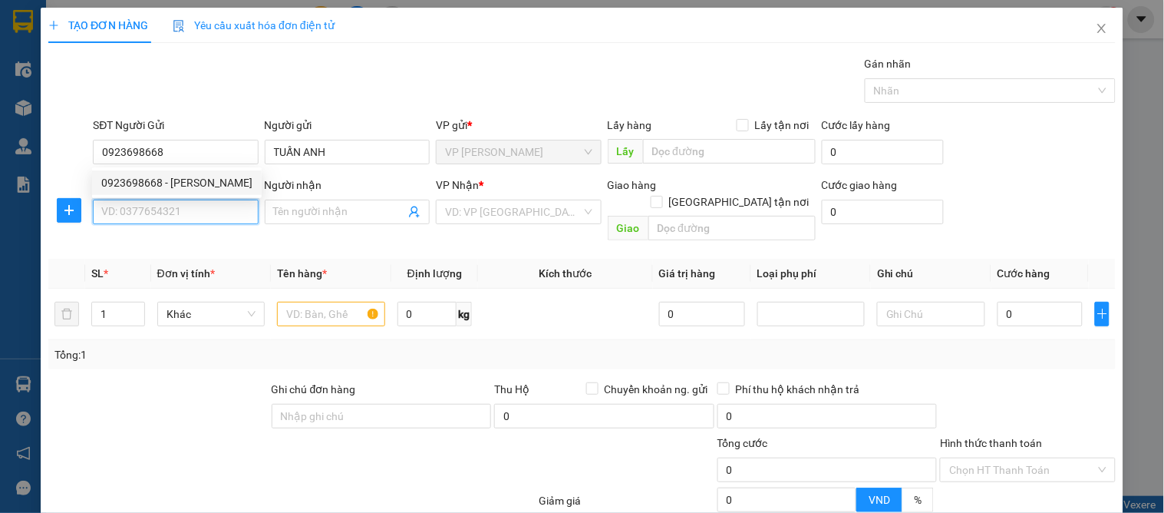
click at [165, 218] on input "SĐT Người Nhận" at bounding box center [175, 211] width 165 height 25
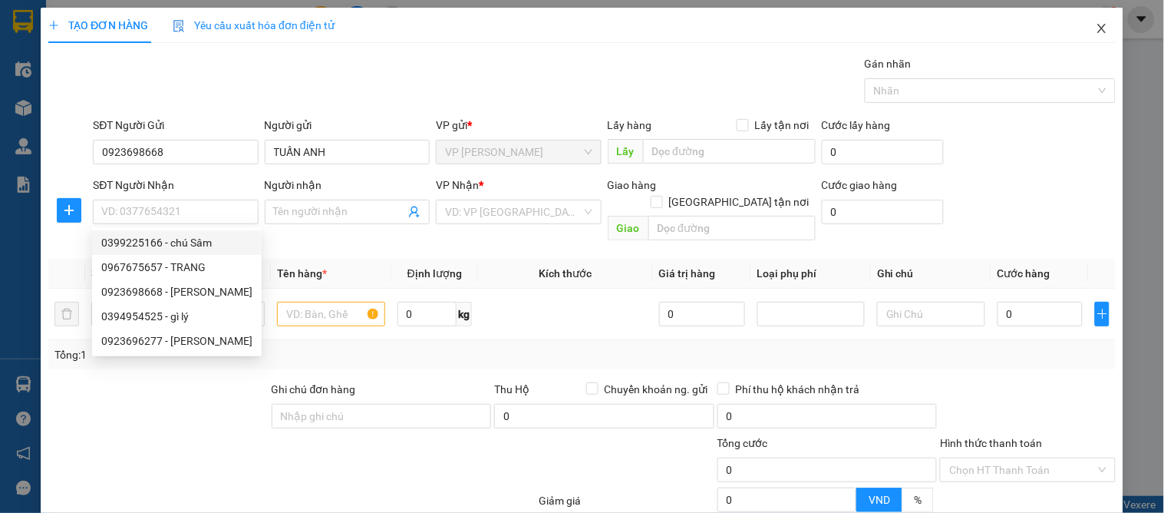
click at [1096, 26] on icon "close" at bounding box center [1102, 28] width 12 height 12
click at [1091, 26] on span "dai.apq" at bounding box center [1060, 18] width 65 height 19
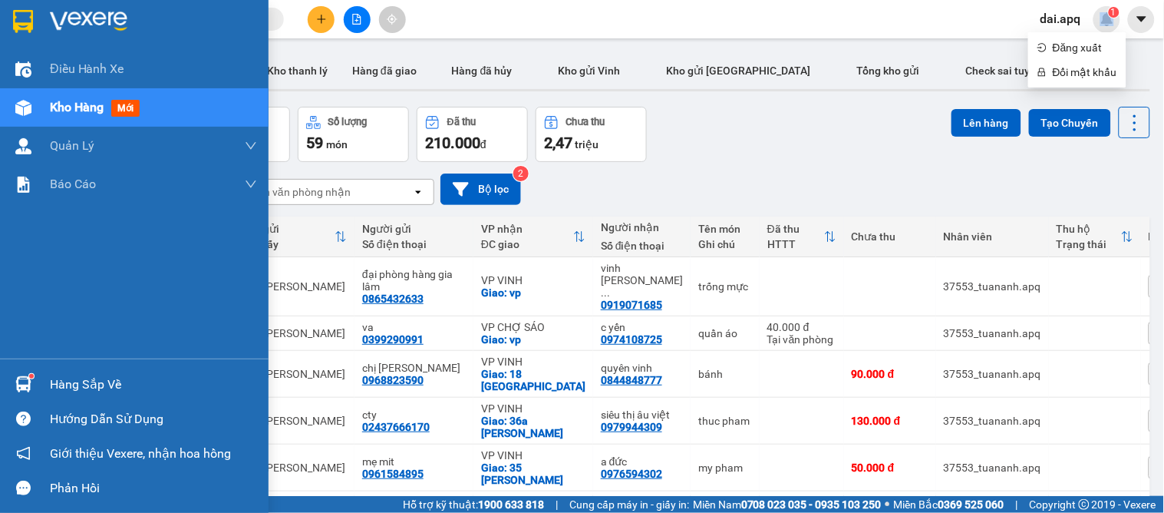
click at [21, 381] on img at bounding box center [23, 384] width 16 height 16
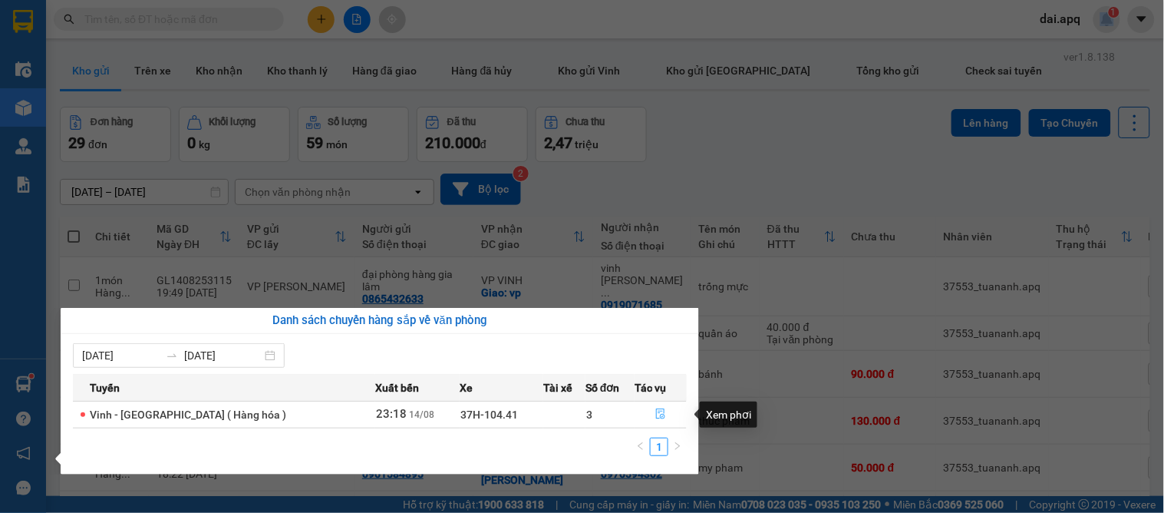
click at [658, 410] on icon "file-done" at bounding box center [660, 413] width 11 height 11
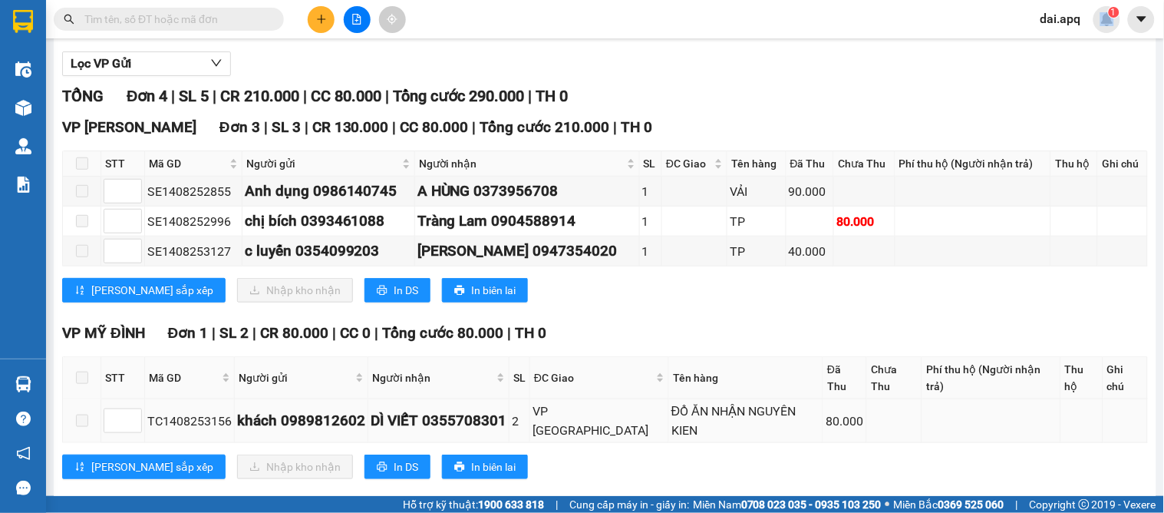
scroll to position [183, 0]
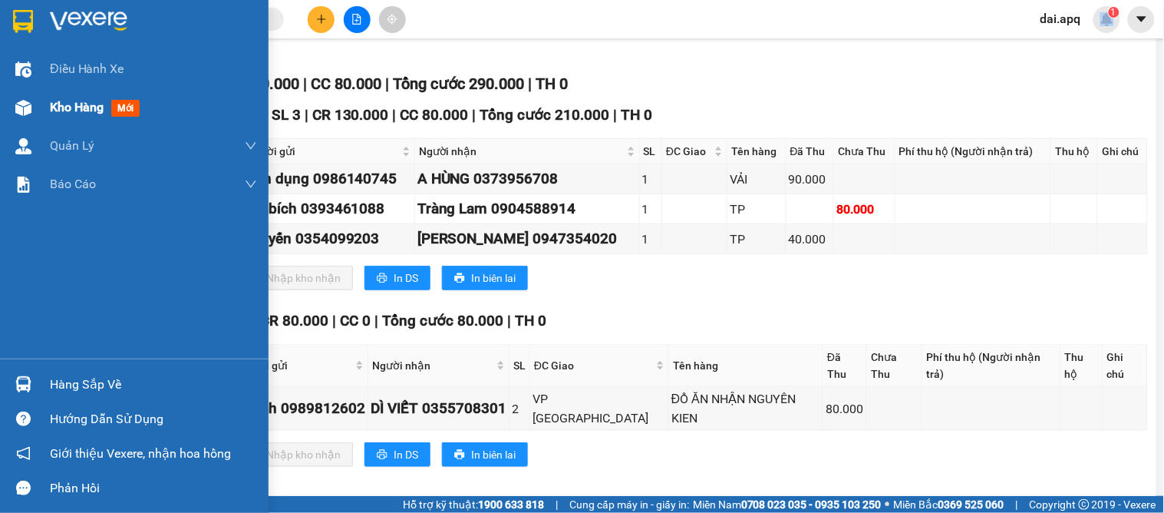
click at [87, 108] on span "Kho hàng" at bounding box center [77, 107] width 54 height 15
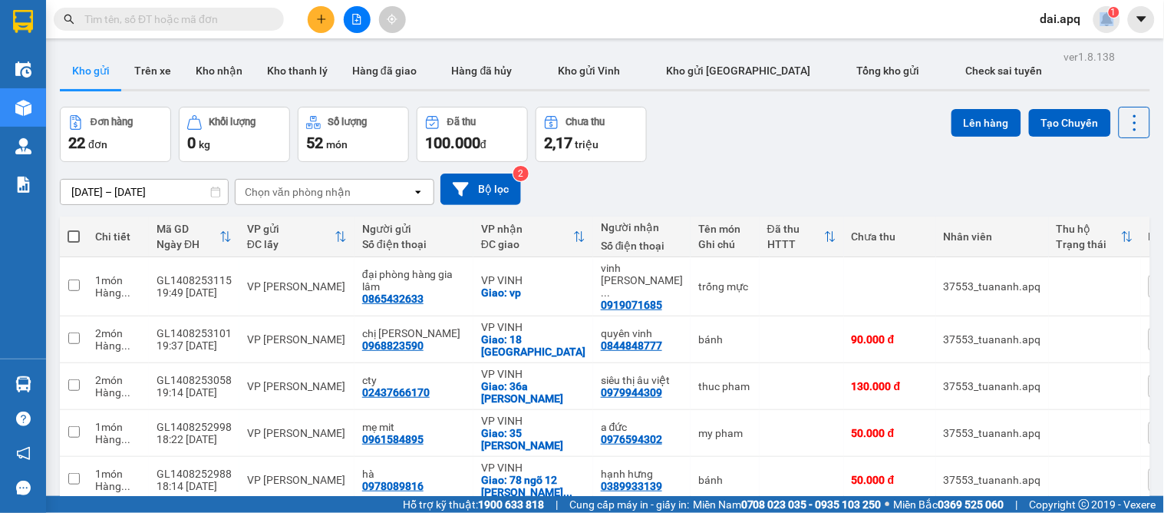
drag, startPoint x: 216, startPoint y: 72, endPoint x: 506, endPoint y: 164, distance: 304.3
click at [217, 72] on button "Kho nhận" at bounding box center [218, 70] width 71 height 37
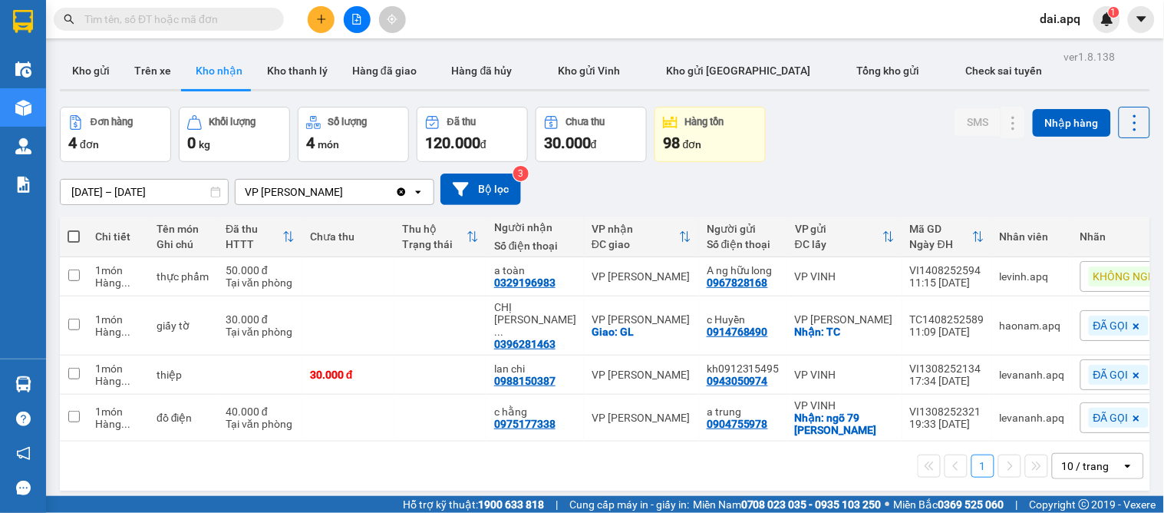
click at [849, 173] on div "[DATE] – [DATE] Press the down arrow key to interact with the calendar and sele…" at bounding box center [605, 188] width 1090 height 31
click at [1008, 278] on icon at bounding box center [1013, 276] width 11 height 11
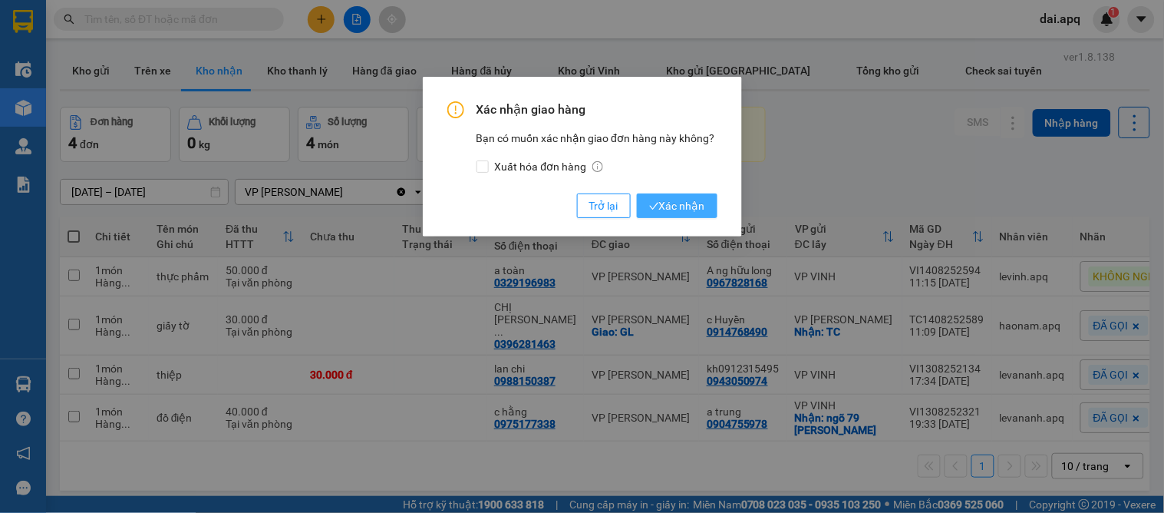
click at [678, 202] on span "Xác nhận" at bounding box center [677, 205] width 56 height 17
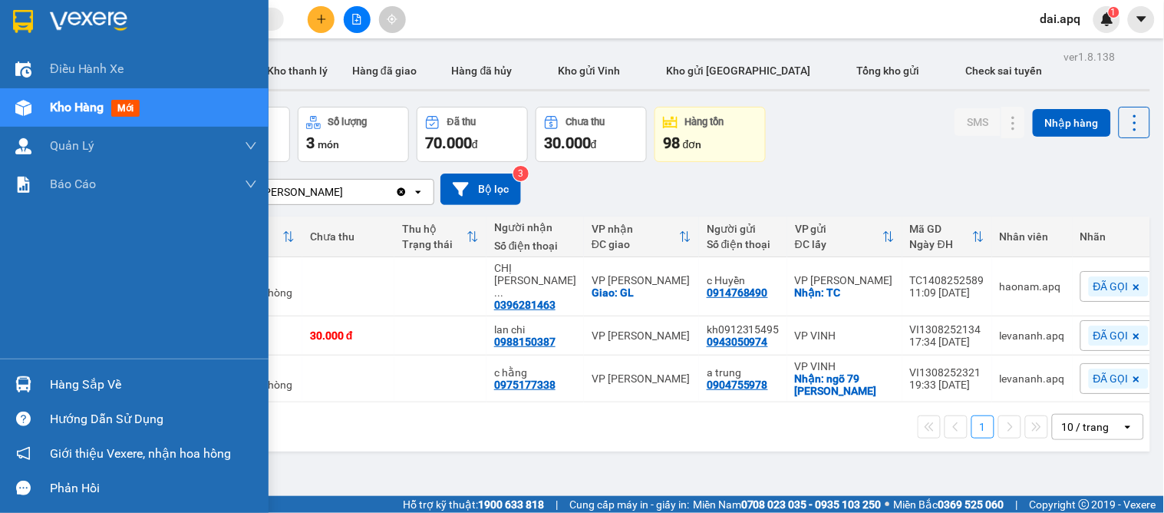
drag, startPoint x: 89, startPoint y: 386, endPoint x: 98, endPoint y: 386, distance: 9.2
click at [94, 386] on div "Hàng sắp về" at bounding box center [153, 384] width 207 height 23
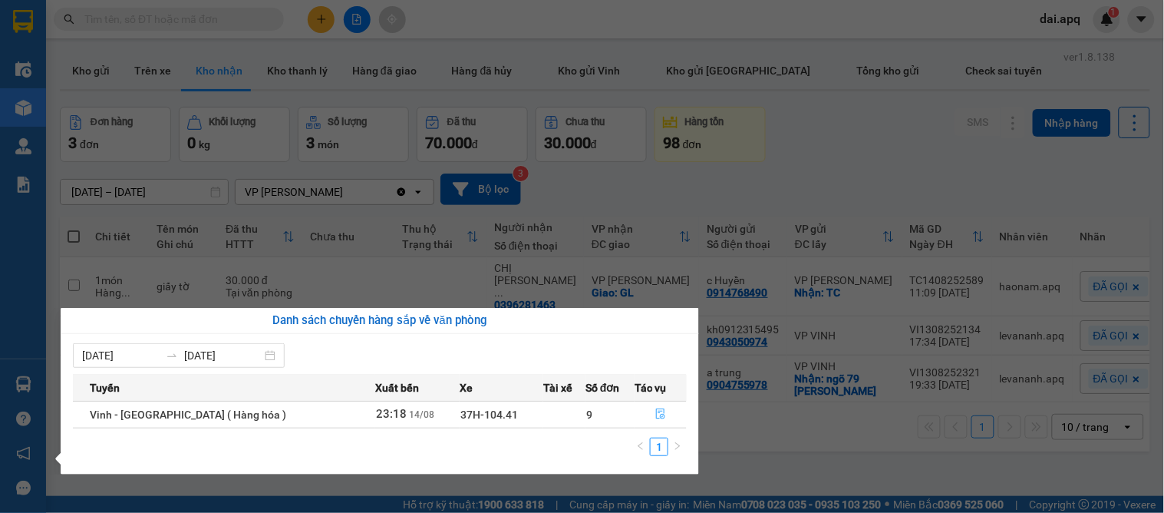
click at [657, 413] on icon "file-done" at bounding box center [661, 413] width 9 height 11
